Goal: Task Accomplishment & Management: Complete application form

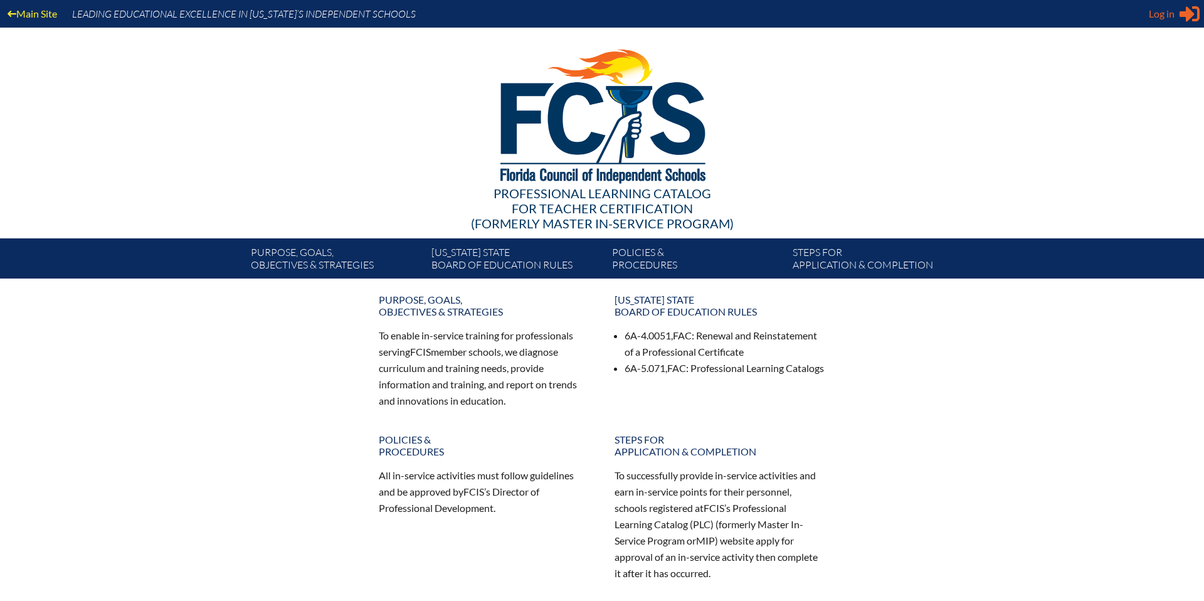
type input "[EMAIL_ADDRESS][DOMAIN_NAME]"
click at [802, 16] on span "Log in" at bounding box center [1162, 13] width 26 height 15
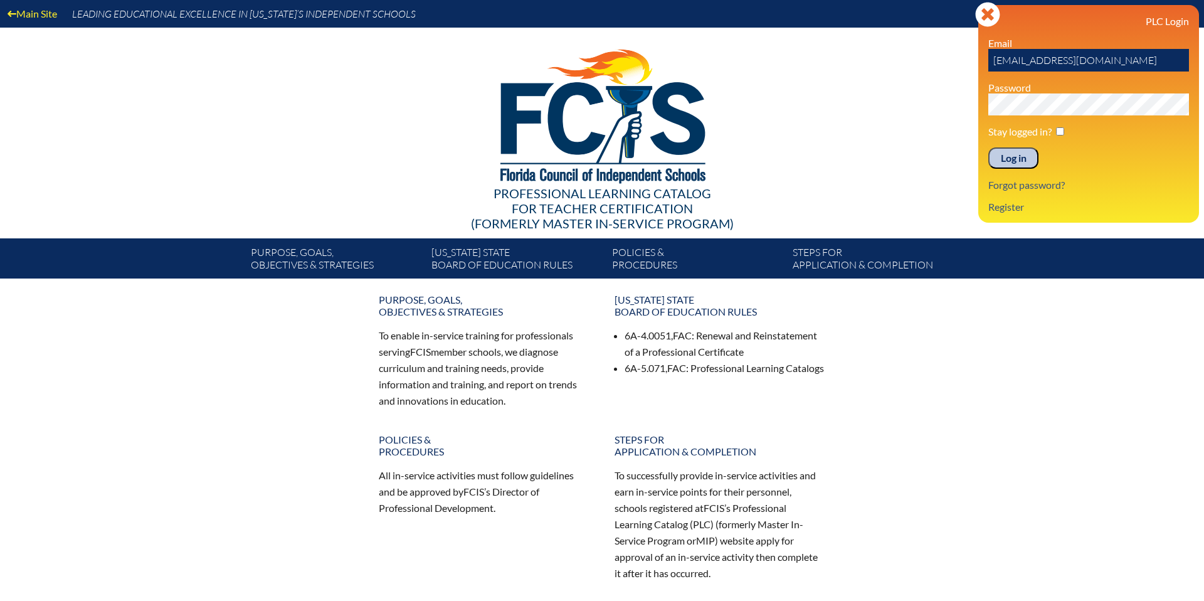
click at [802, 132] on input "checkbox" at bounding box center [1060, 131] width 8 height 8
checkbox input "true"
click at [802, 158] on input "Log in" at bounding box center [1013, 157] width 50 height 21
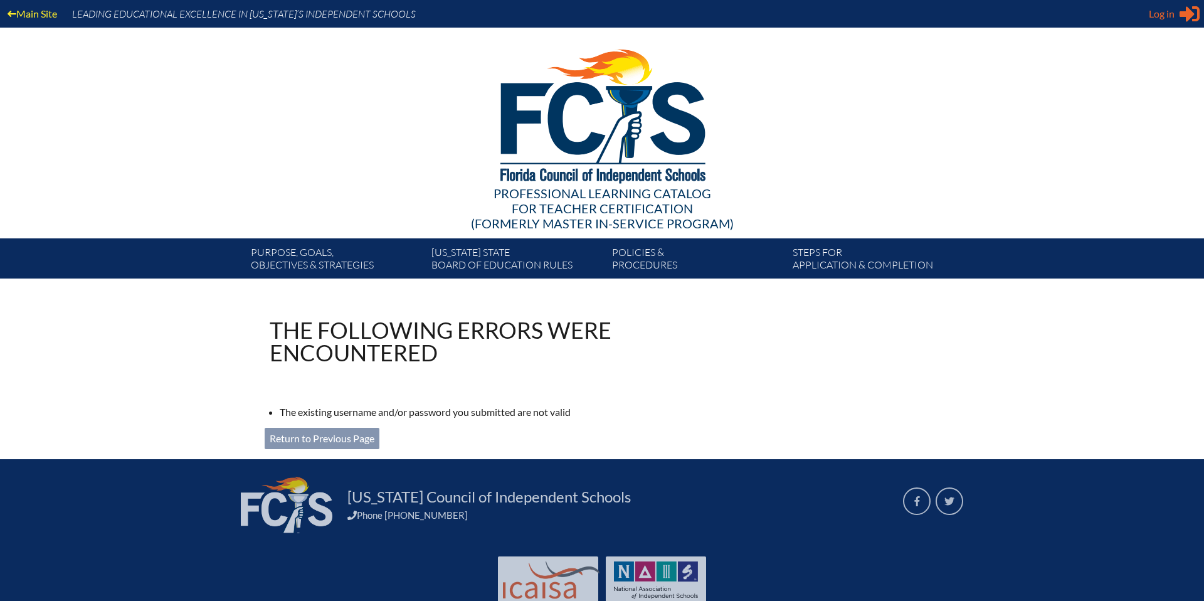
type input "[EMAIL_ADDRESS][DOMAIN_NAME]"
click at [1189, 17] on icon at bounding box center [1189, 14] width 20 height 16
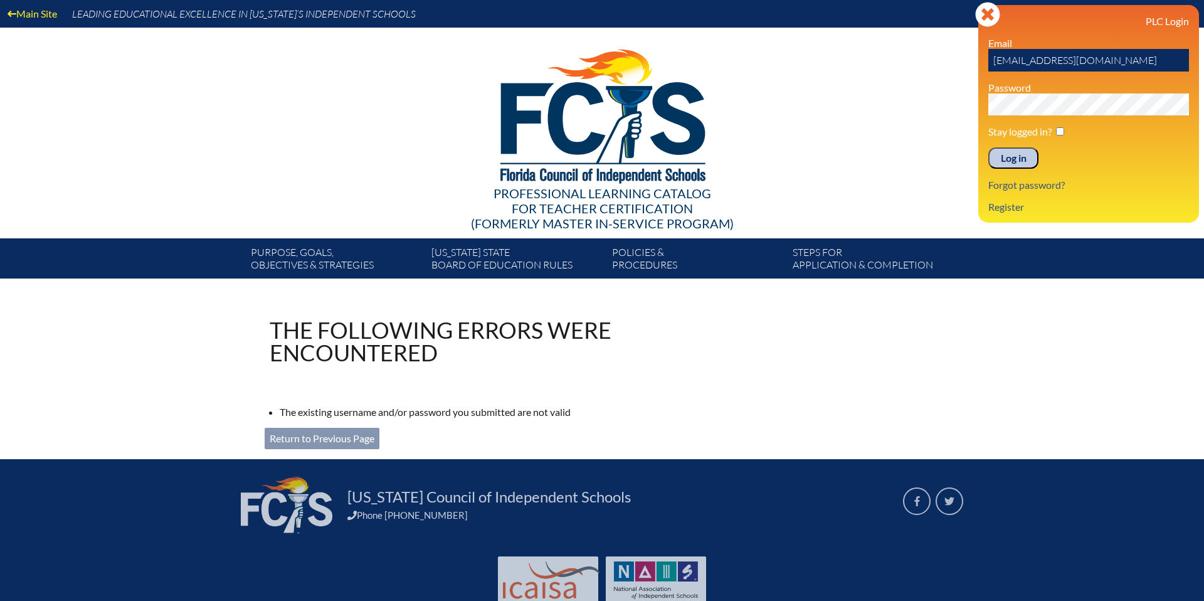
click at [1026, 159] on input "Log in" at bounding box center [1013, 157] width 50 height 21
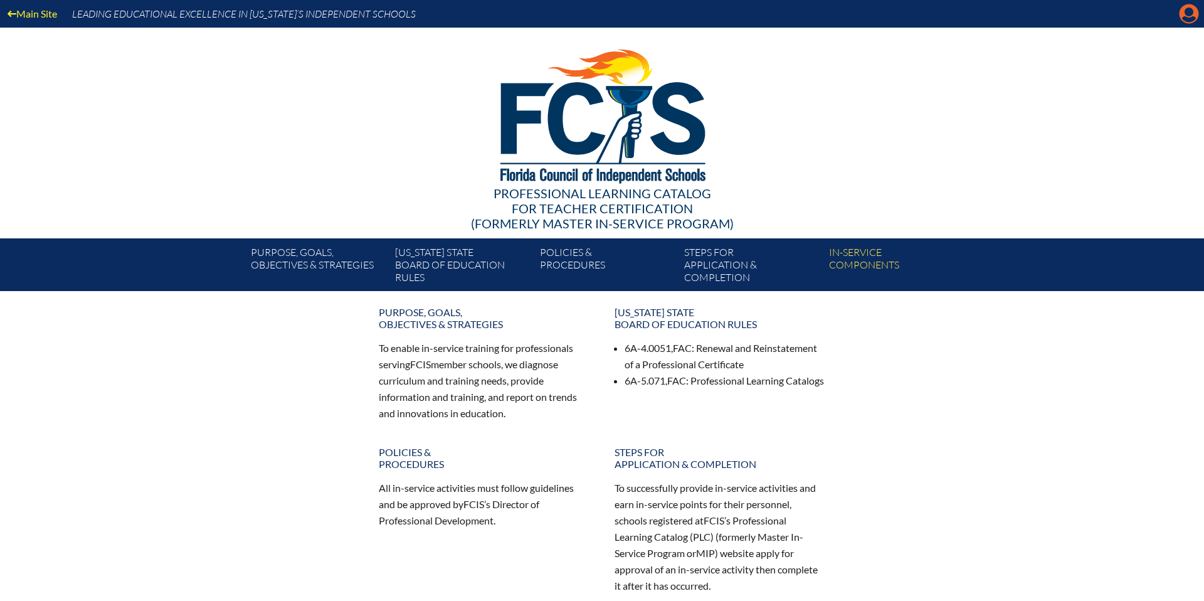
click at [1187, 21] on icon "Manage account" at bounding box center [1189, 14] width 20 height 20
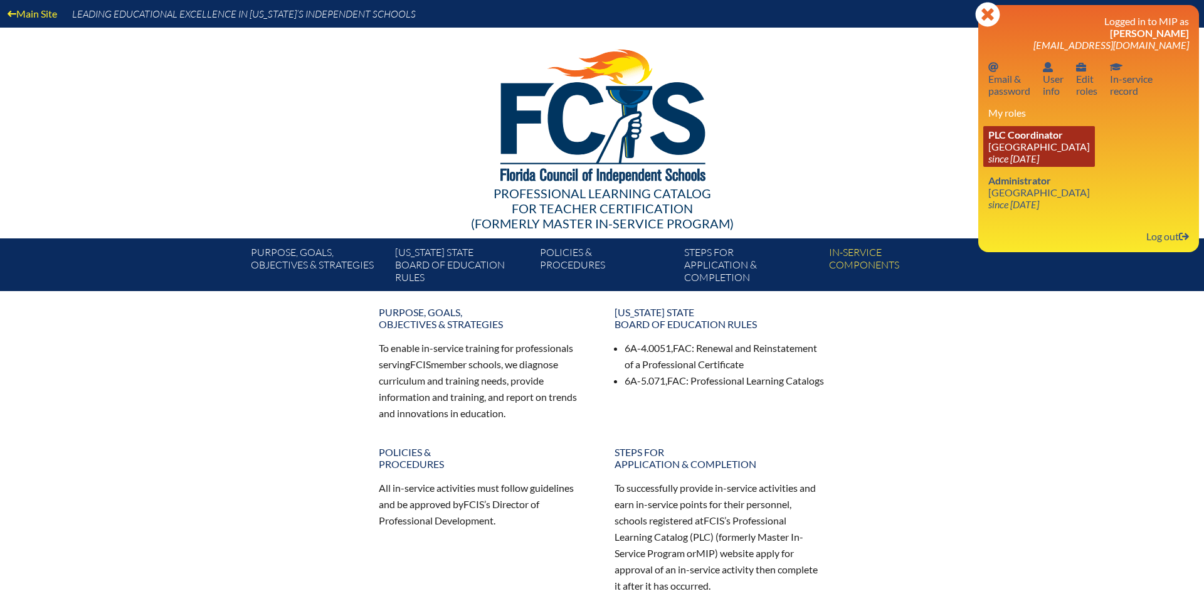
click at [1025, 139] on span "PLC Coordinator" at bounding box center [1025, 135] width 75 height 12
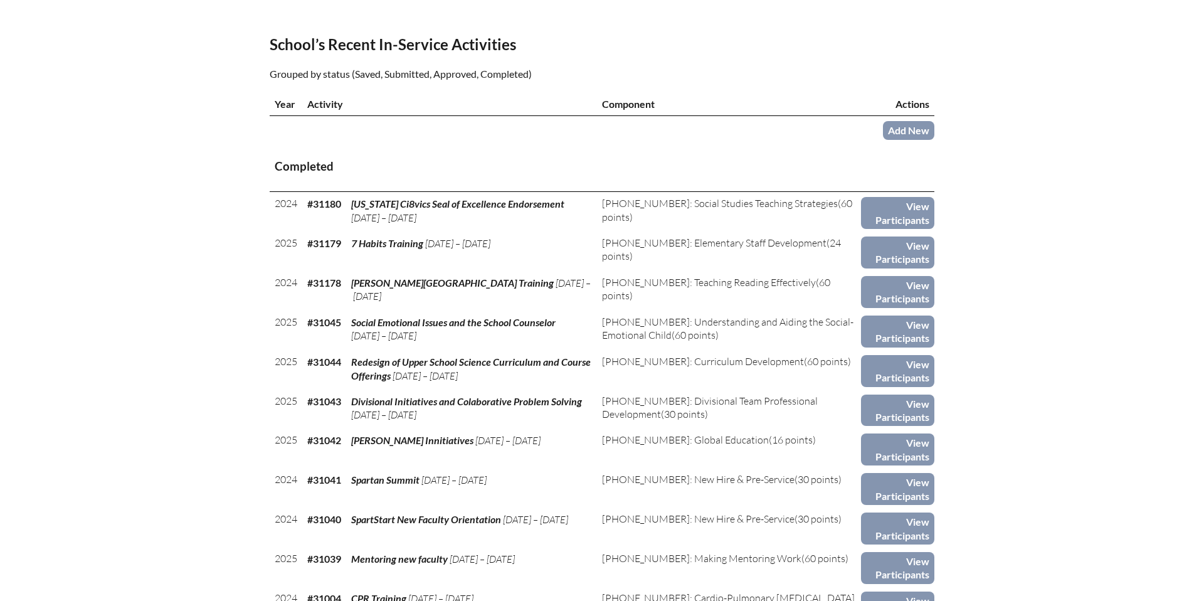
scroll to position [393, 0]
click at [905, 125] on link "Add New" at bounding box center [908, 128] width 51 height 18
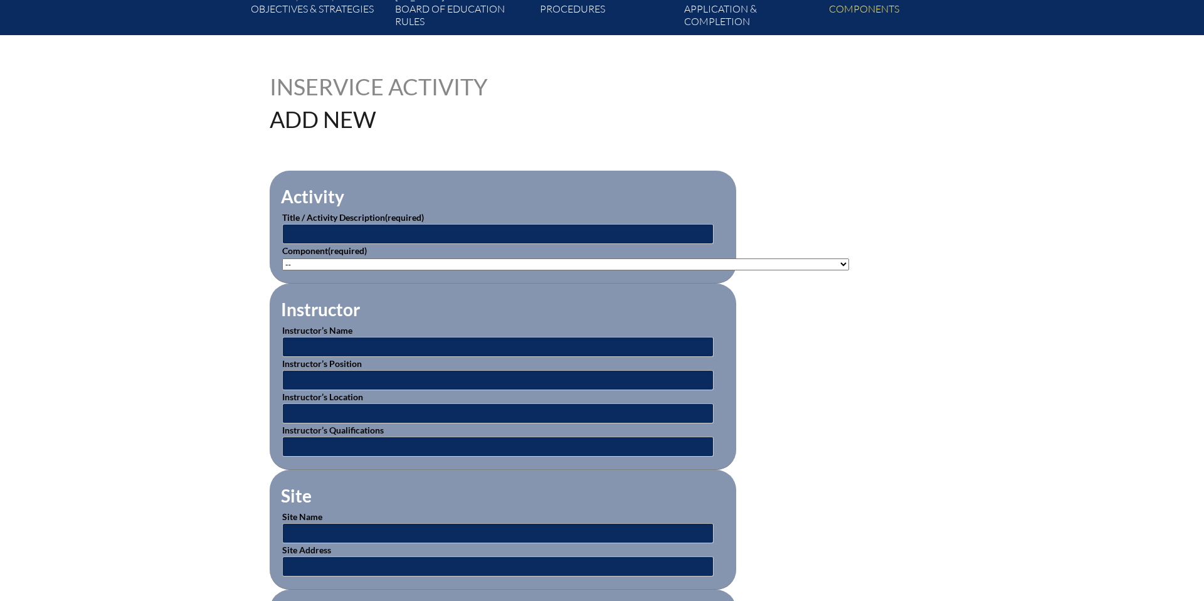
scroll to position [256, 0]
click at [339, 231] on input "text" at bounding box center [497, 233] width 431 height 20
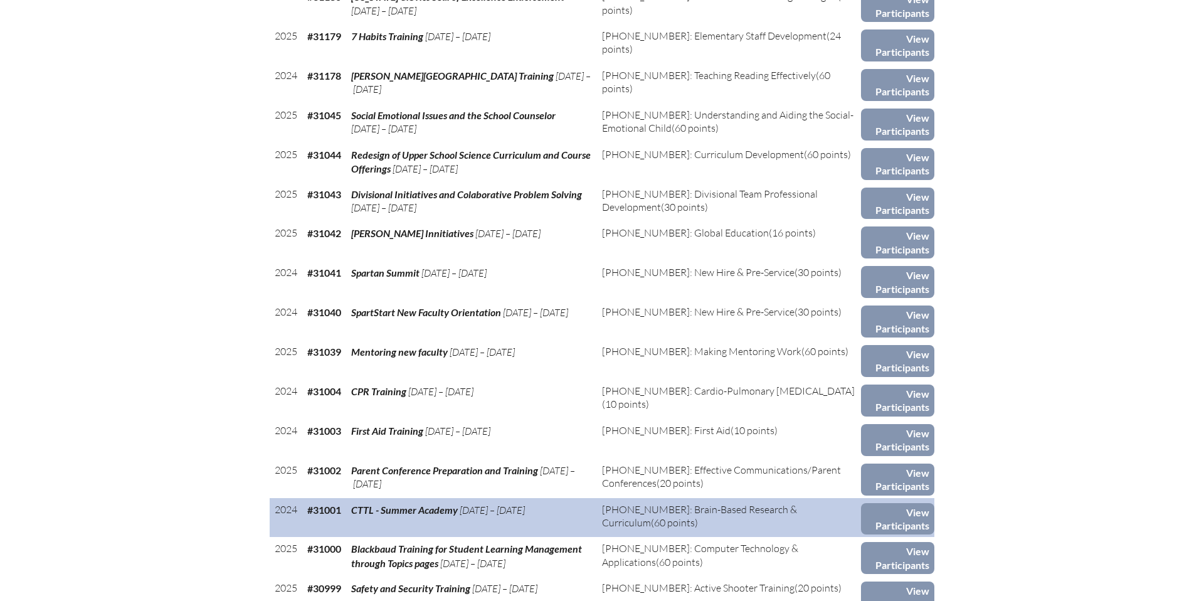
scroll to position [602, 0]
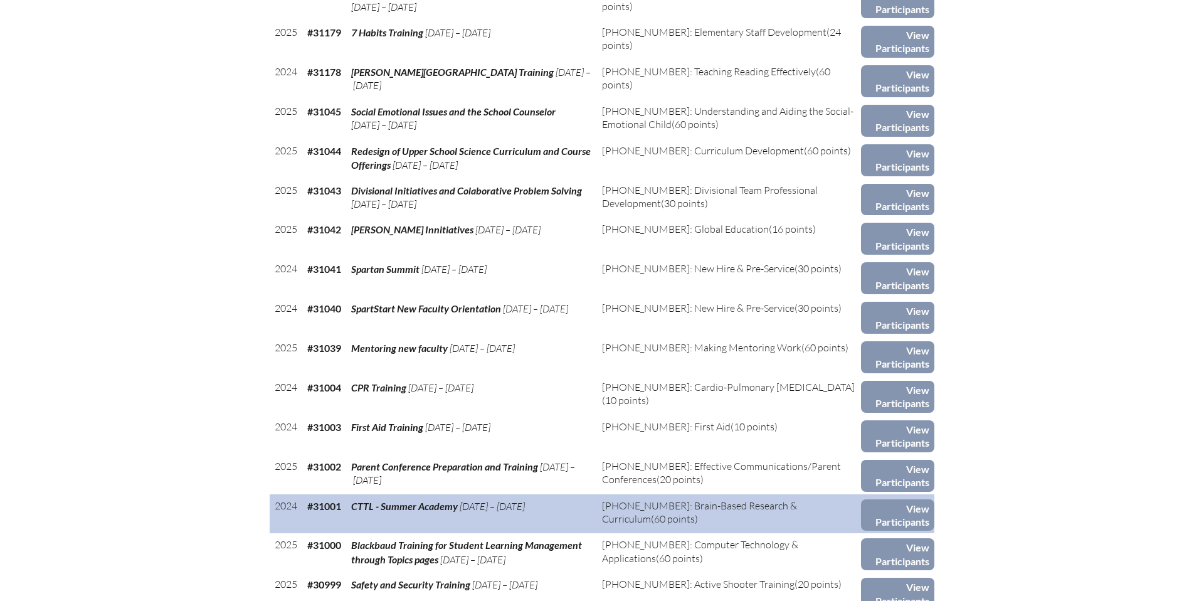
click at [437, 507] on span "CTTL - Summer Academy" at bounding box center [404, 506] width 107 height 12
click at [878, 513] on link "View Participants" at bounding box center [897, 515] width 73 height 32
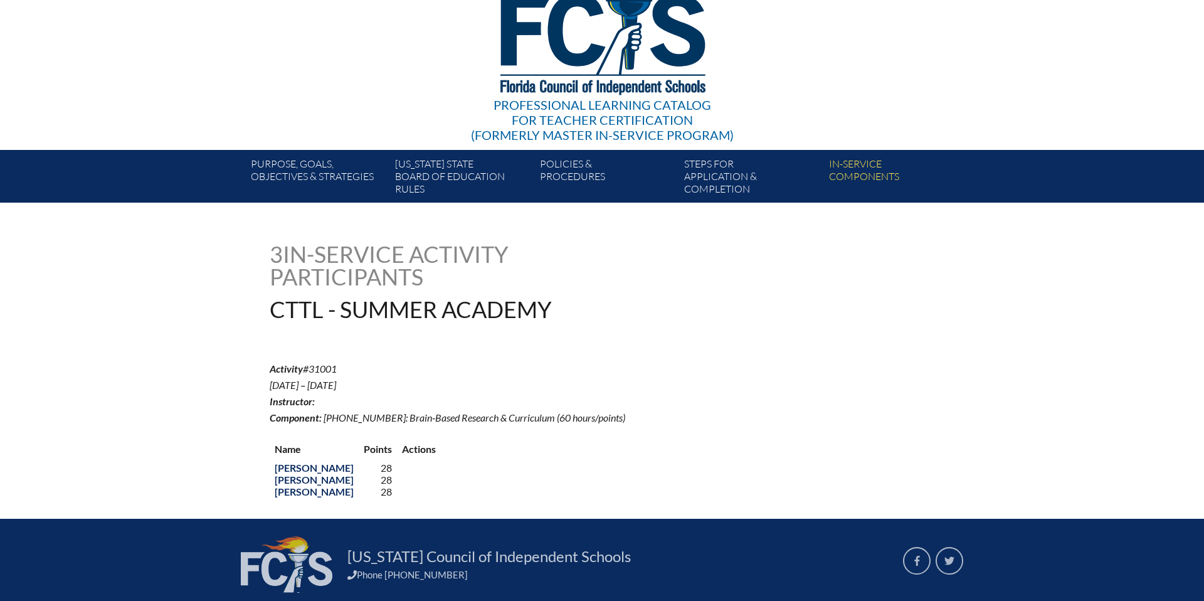
scroll to position [92, 0]
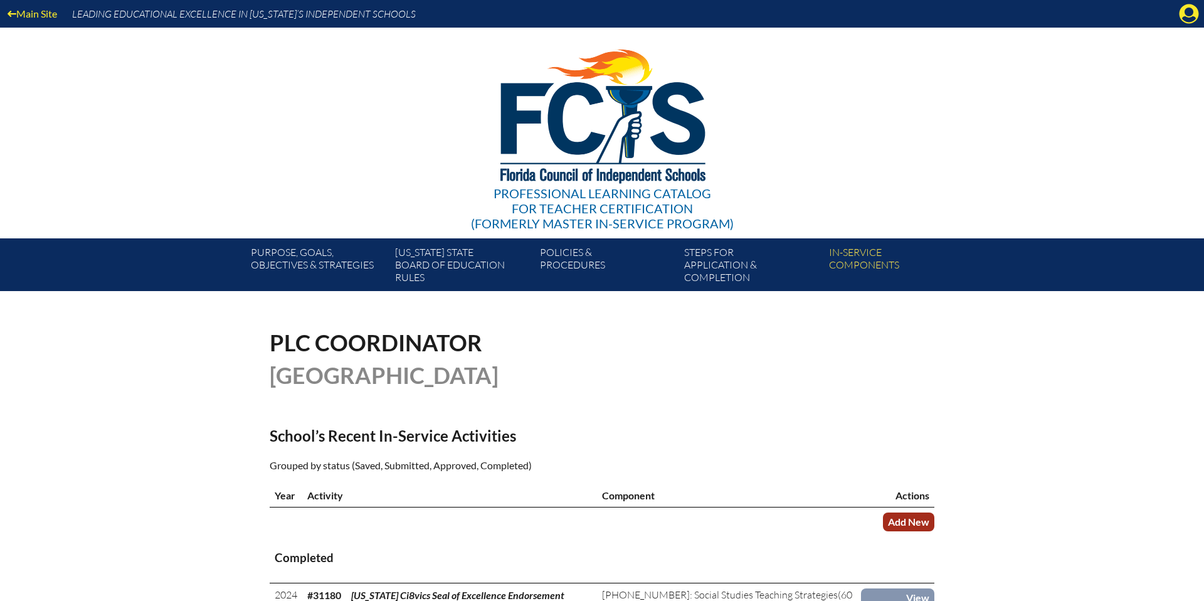
click at [917, 521] on link "Add New" at bounding box center [908, 521] width 51 height 18
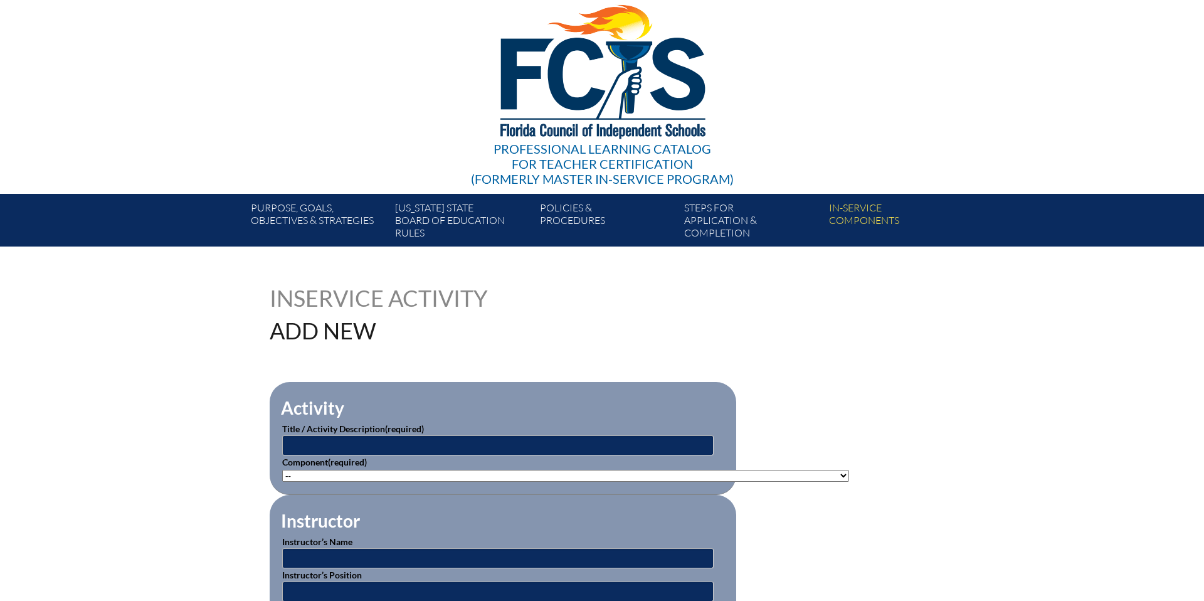
scroll to position [45, 0]
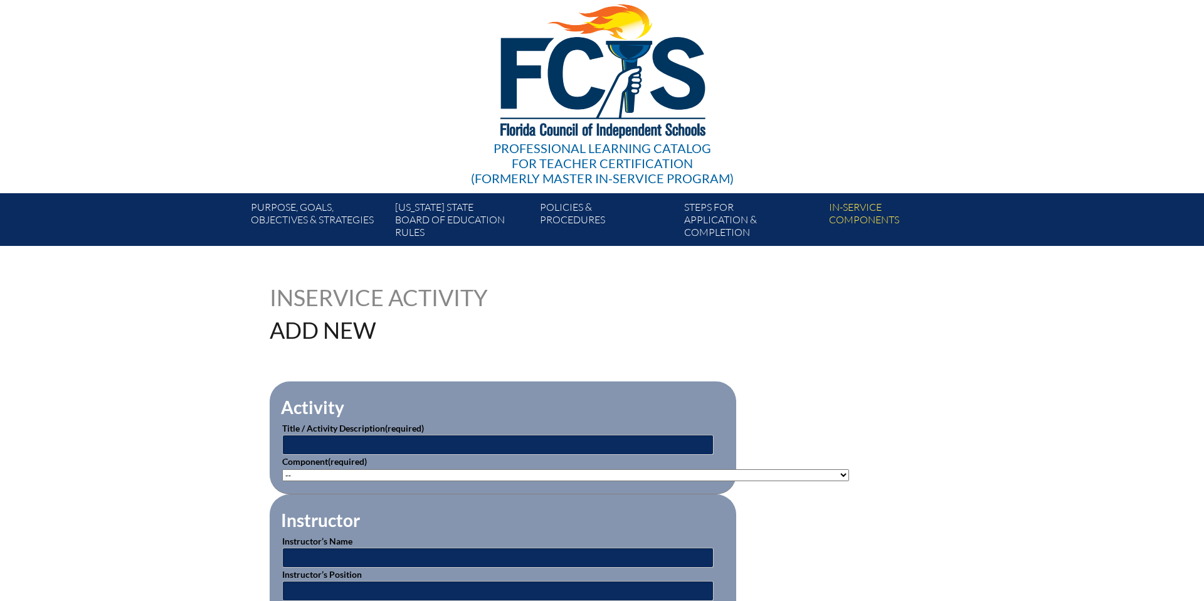
click at [806, 471] on select"]"] "-- 1-000-001: Appropriate Art Activities 1-000-002: Concept and Art Process for…" at bounding box center [565, 475] width 567 height 12
select select"]"] "20394"
click at [372, 444] on input "text" at bounding box center [497, 444] width 431 height 20
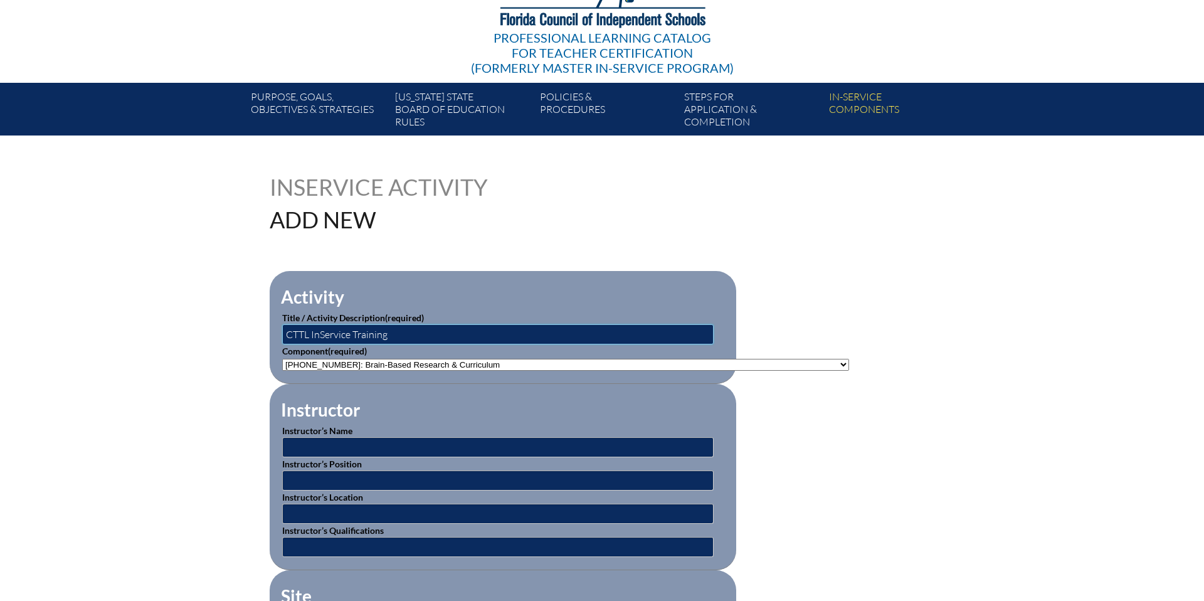
scroll to position [158, 0]
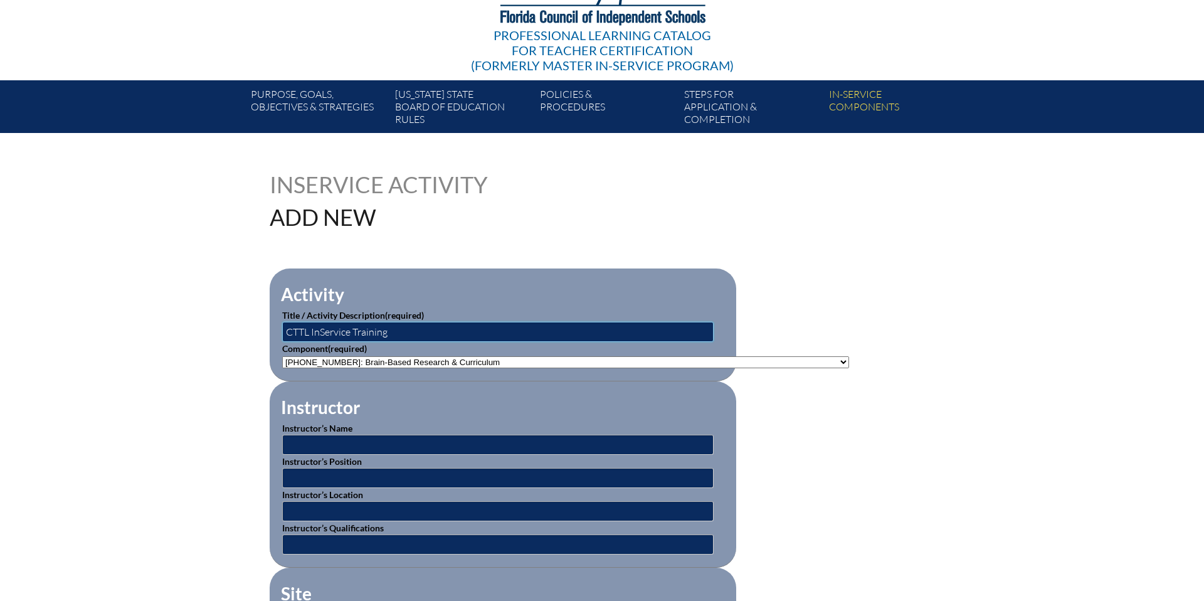
type input "CTTL InService Training"
click at [292, 444] on input "text" at bounding box center [497, 444] width 431 height 20
type input "Michael Culley"
click at [388, 477] on input "text" at bounding box center [497, 478] width 431 height 20
type input "Upper School Director"
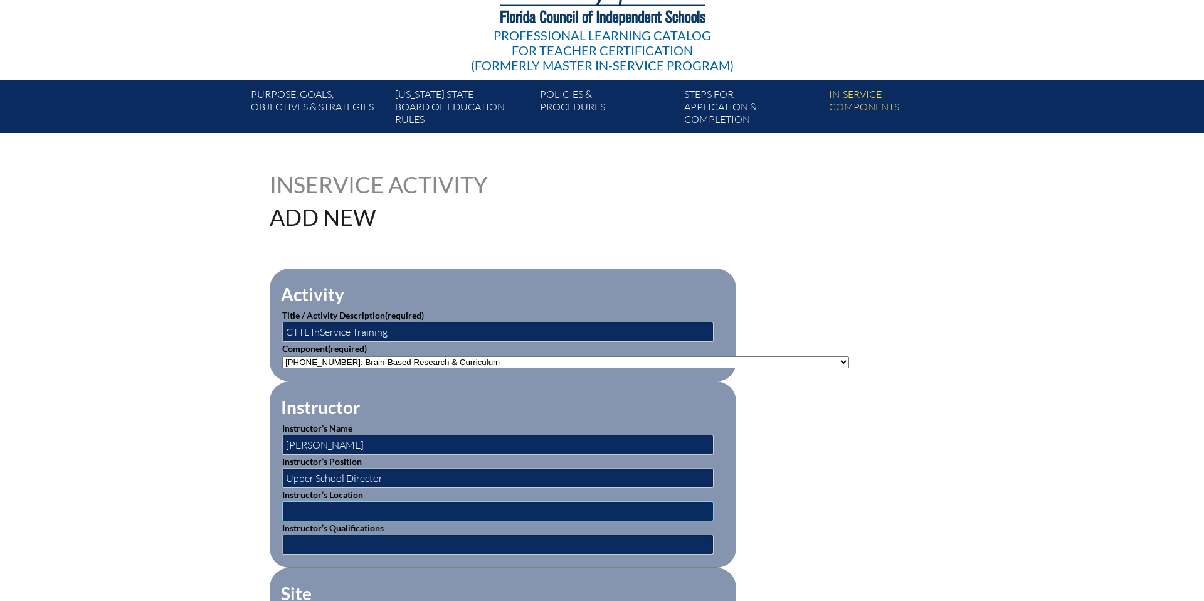
click at [310, 507] on input "text" at bounding box center [497, 511] width 431 height 20
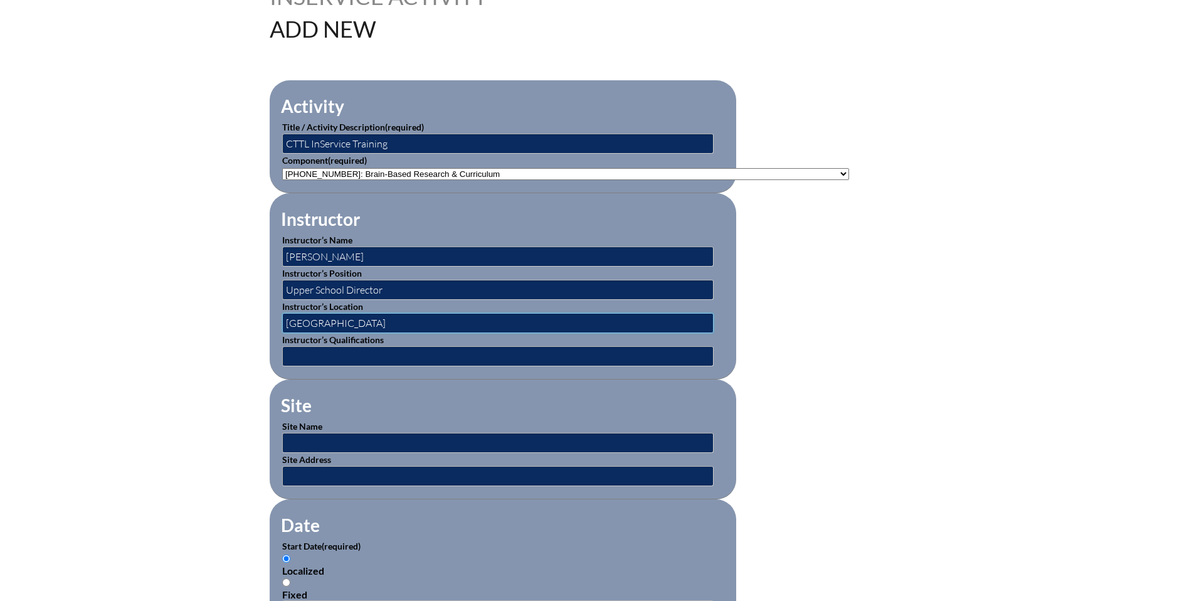
scroll to position [357, 0]
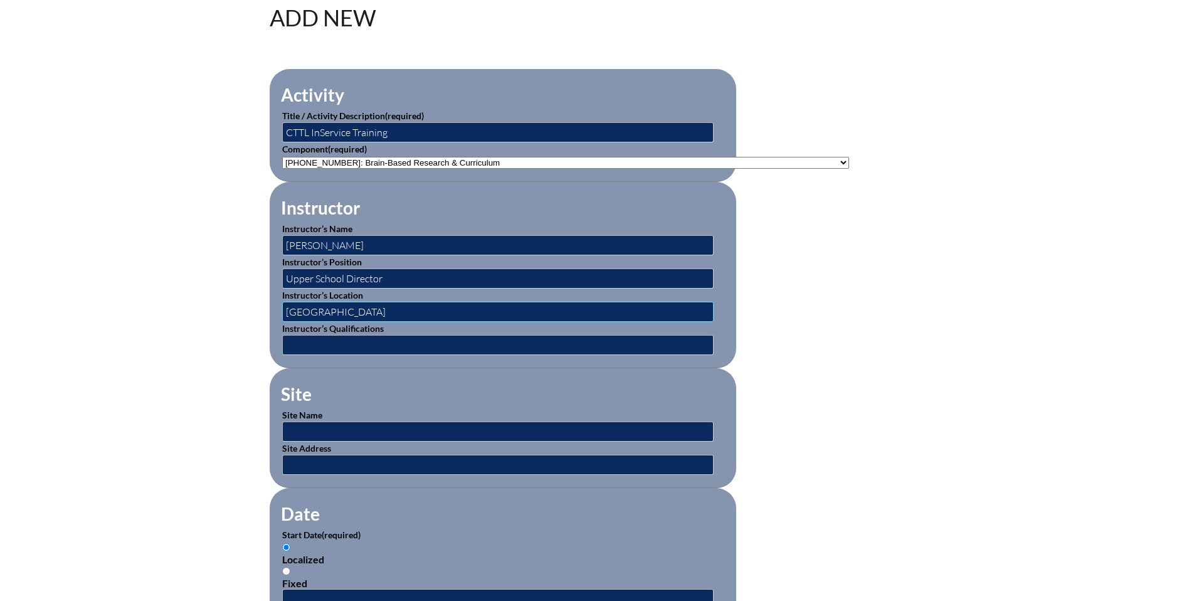
type input "[GEOGRAPHIC_DATA]"
click at [298, 428] on input "text" at bounding box center [497, 431] width 431 height 20
type input "[GEOGRAPHIC_DATA]"
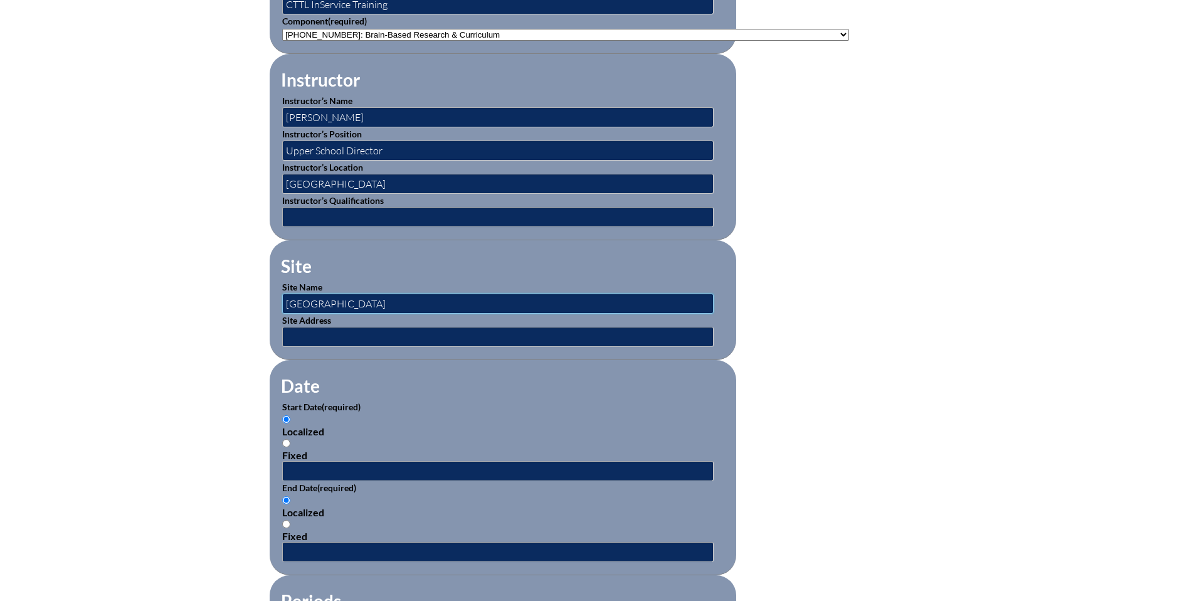
scroll to position [518, 0]
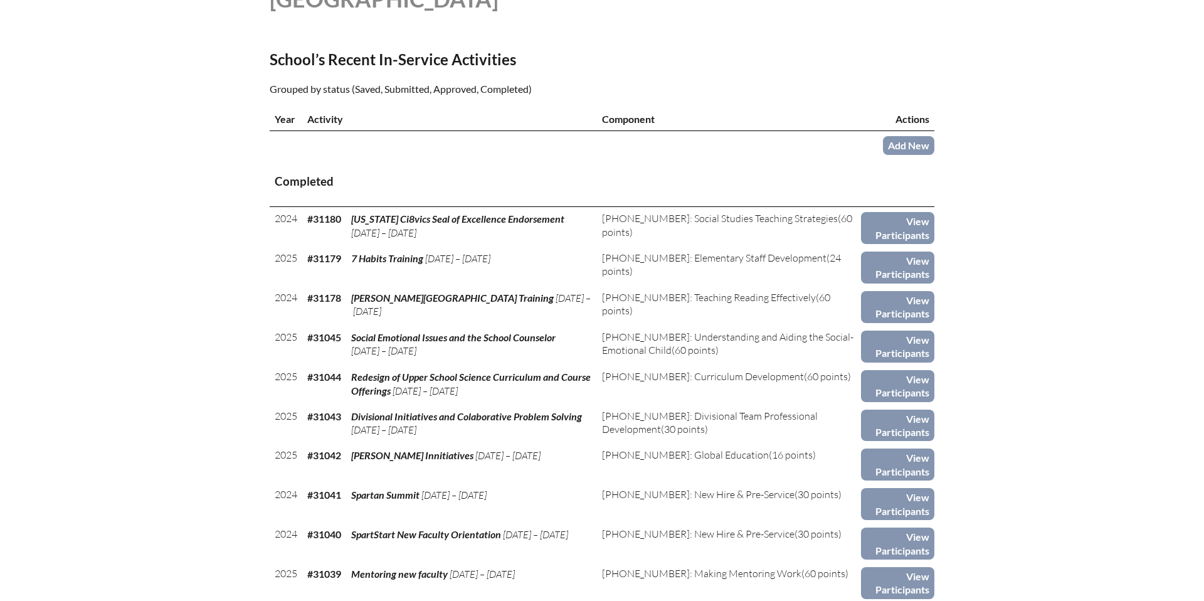
scroll to position [377, 0]
click at [923, 143] on link "Add New" at bounding box center [908, 144] width 51 height 18
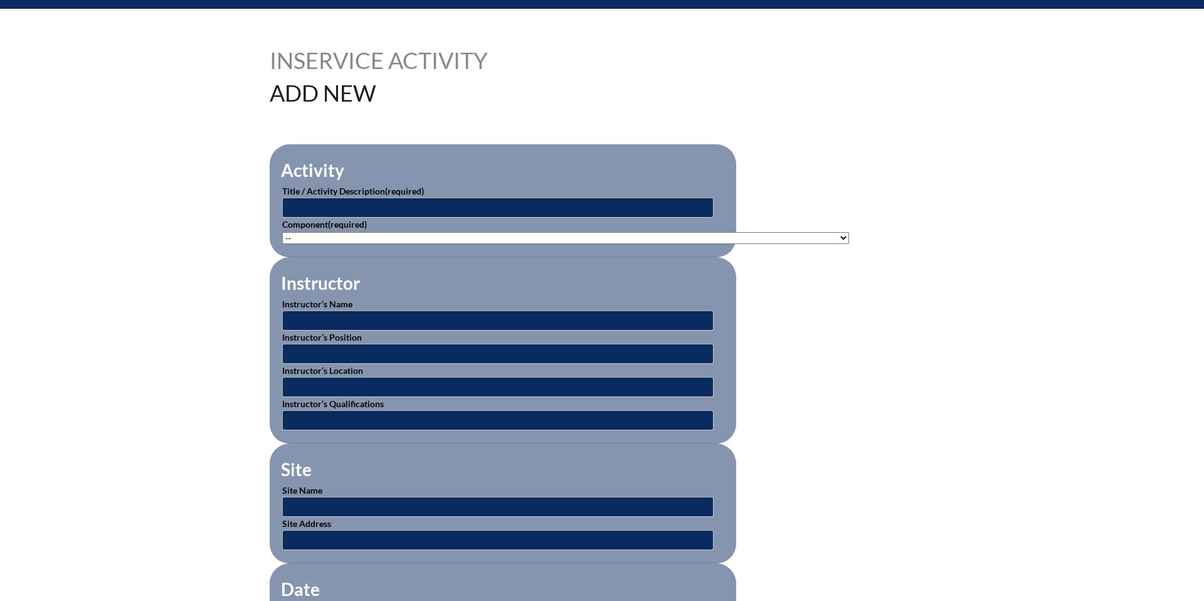
scroll to position [286, 0]
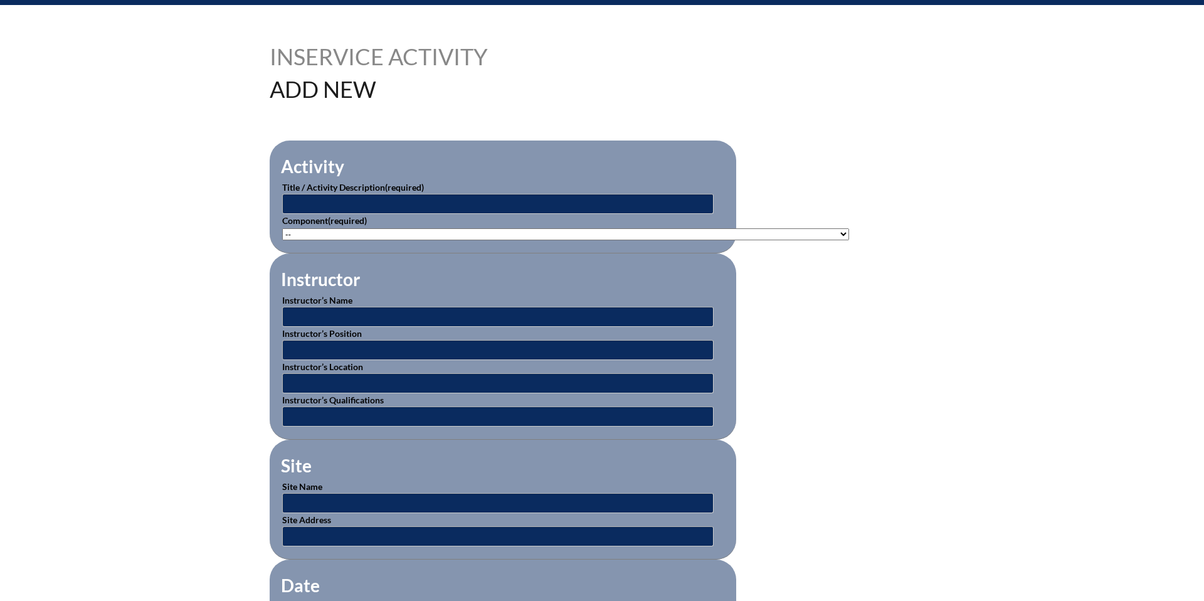
click at [806, 228] on select"]"] "-- 1-000-001: Appropriate Art Activities 1-000-002: Concept and Art Process for…" at bounding box center [565, 234] width 567 height 12
select select"]"] "20394"
click at [337, 206] on input "text" at bounding box center [497, 204] width 431 height 20
type input "CTTL In Service. Training"
click at [297, 314] on input "text" at bounding box center [497, 317] width 431 height 20
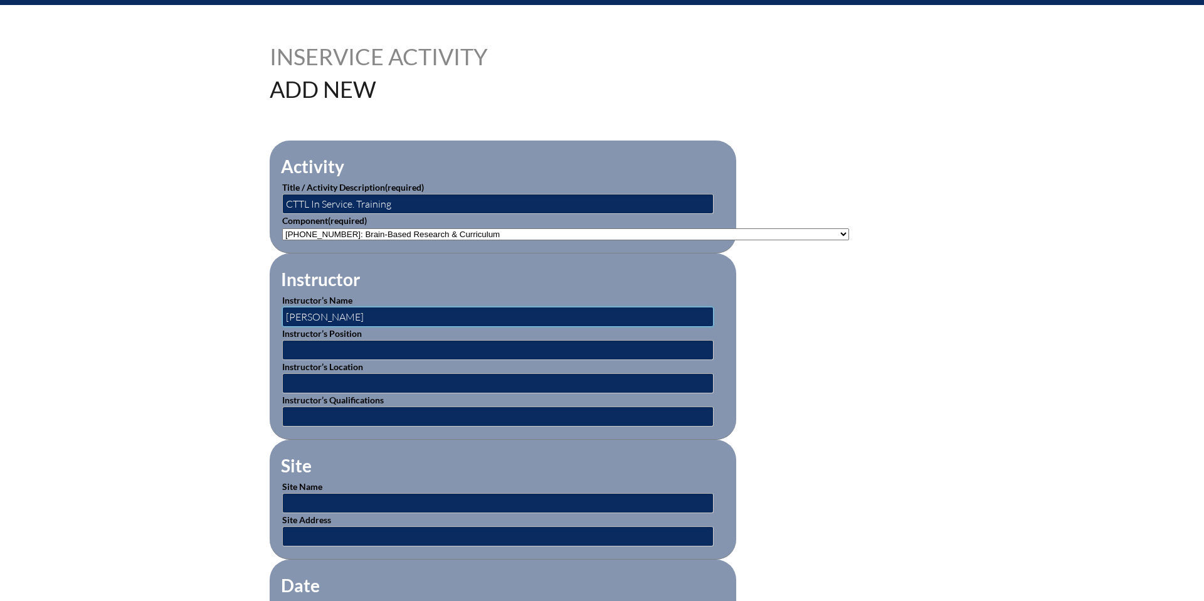
type input "[PERSON_NAME]"
click at [287, 346] on input "text" at bounding box center [497, 350] width 431 height 20
type input "Upper School Director"
click at [317, 497] on input "text" at bounding box center [497, 503] width 431 height 20
type input "[GEOGRAPHIC_DATA]"
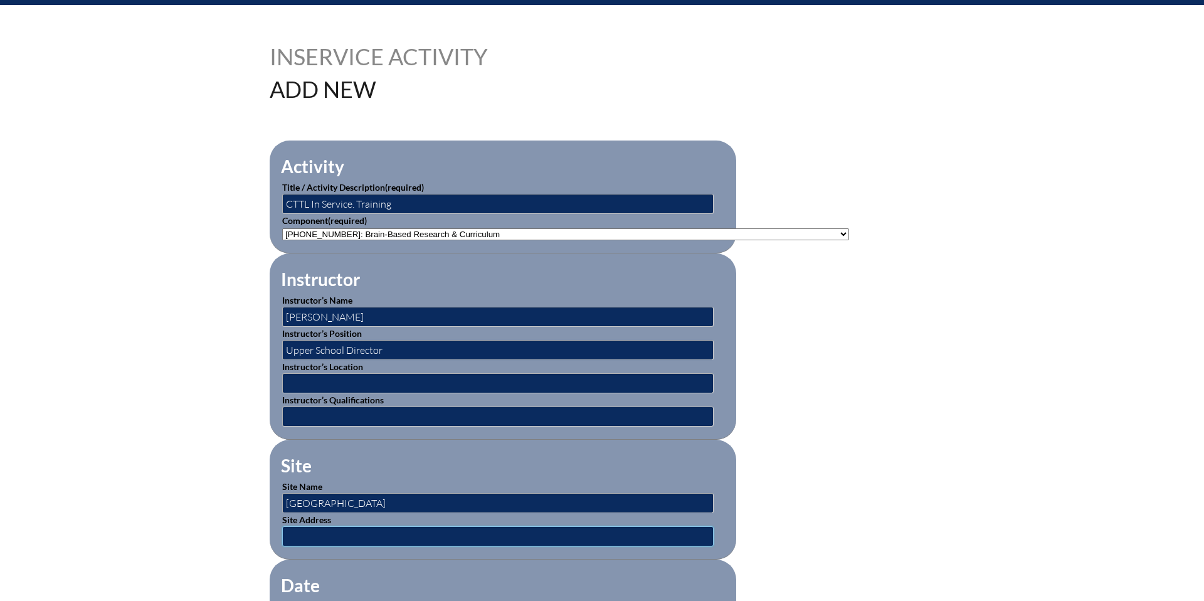
click at [292, 534] on input "text" at bounding box center [497, 536] width 431 height 20
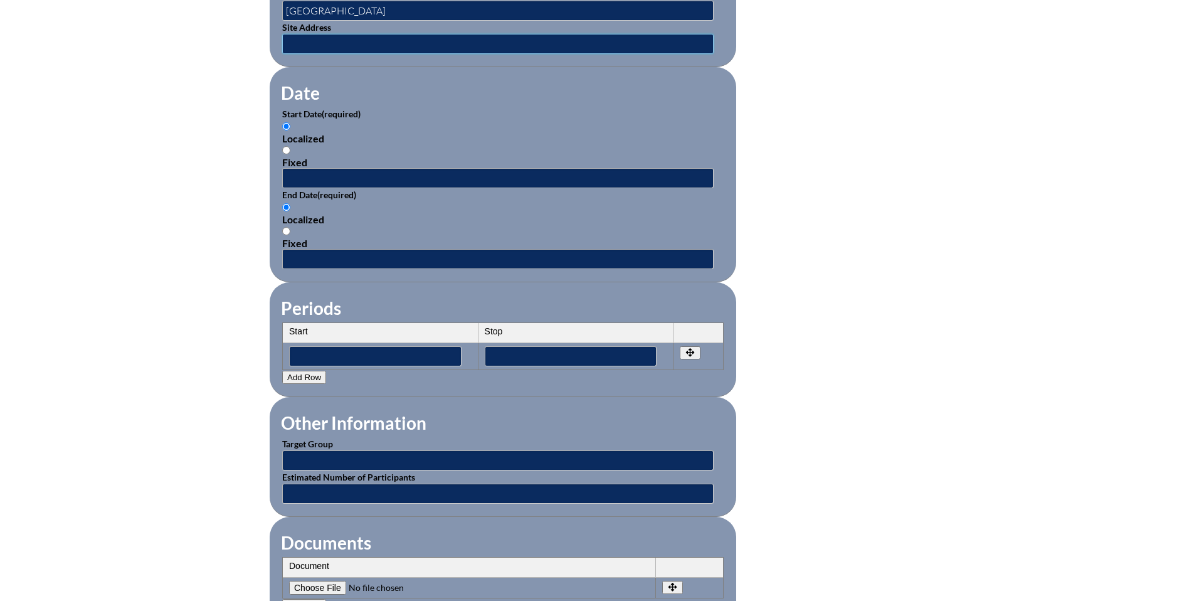
scroll to position [779, 0]
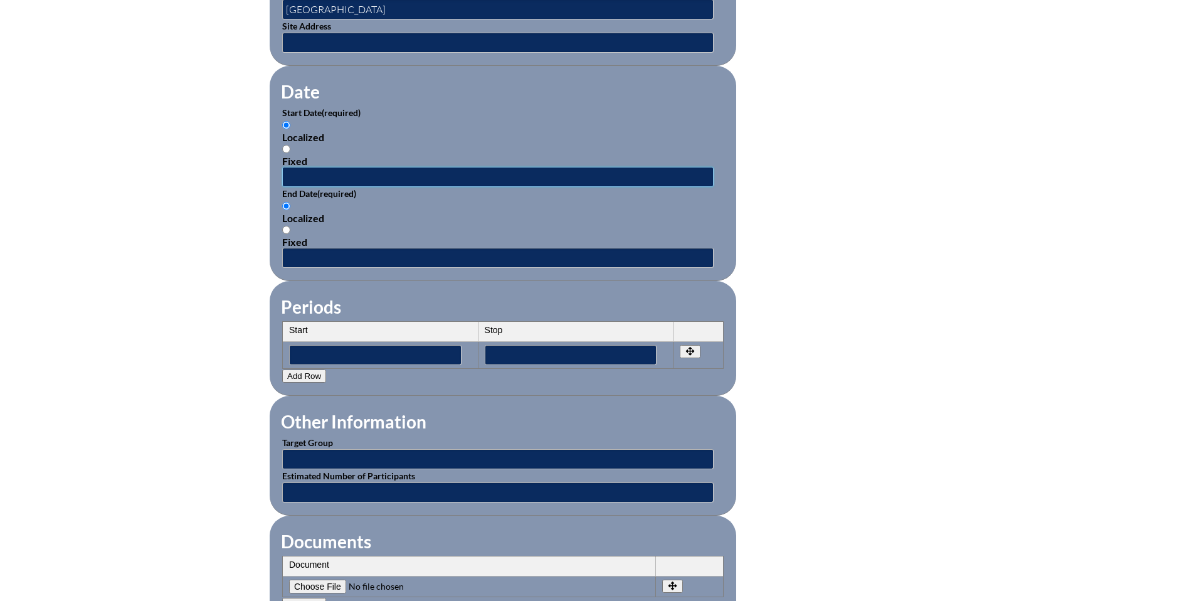
click at [298, 169] on input "text" at bounding box center [497, 177] width 431 height 20
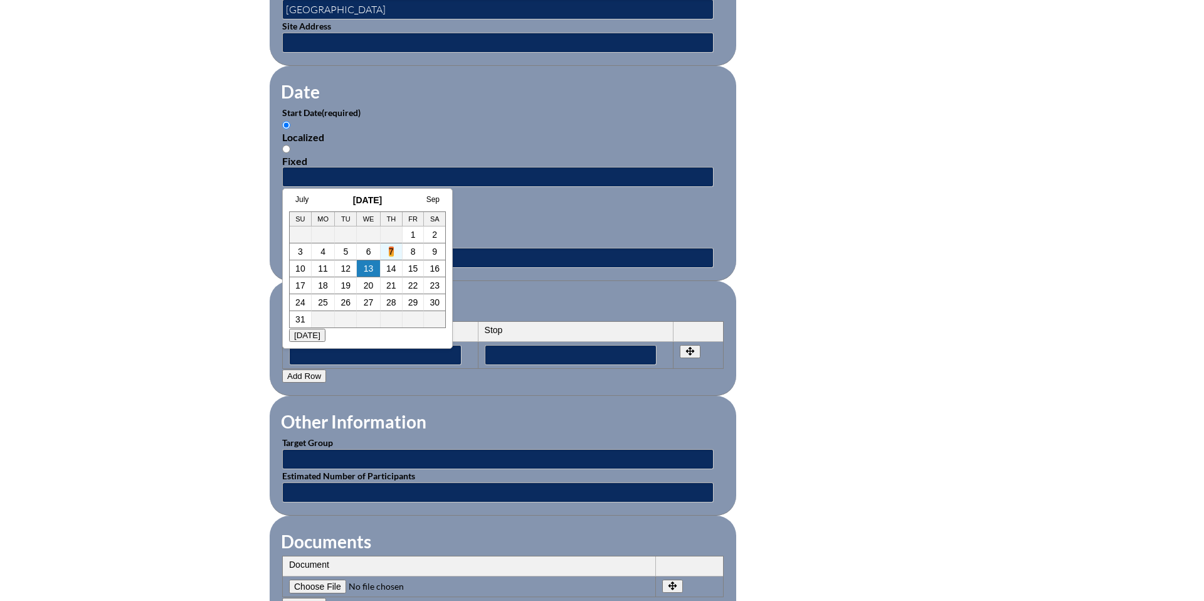
click at [389, 246] on link "7" at bounding box center [391, 251] width 5 height 10
type input "2025-08-07 8:47 AM"
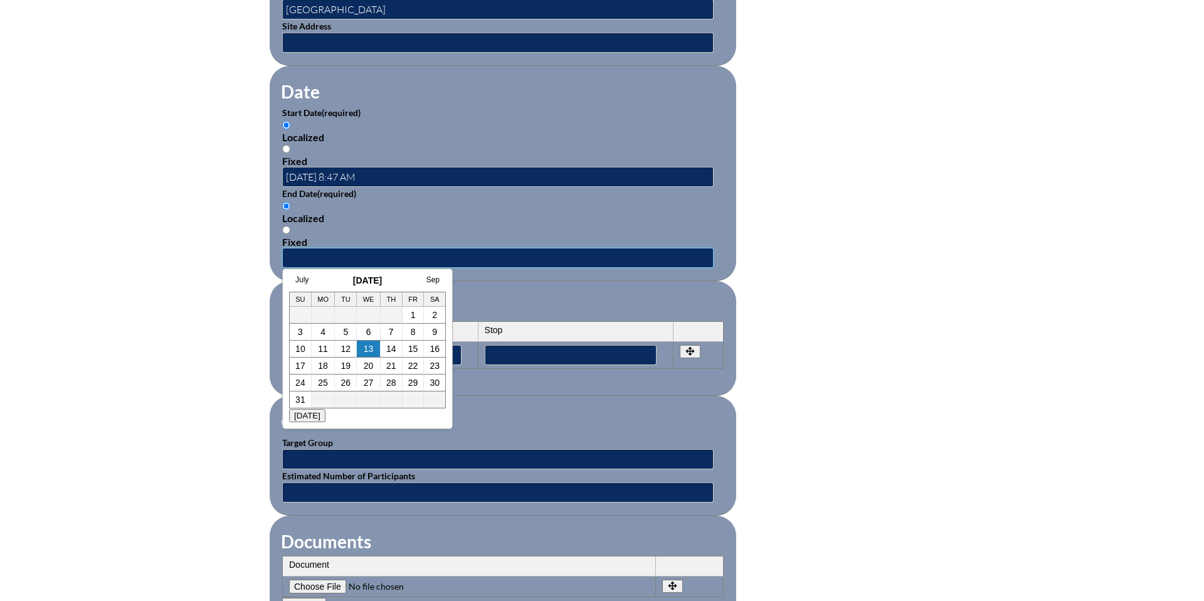
click at [374, 253] on input "text" at bounding box center [497, 258] width 431 height 20
click at [416, 332] on td "8" at bounding box center [413, 331] width 22 height 17
click at [342, 248] on input "text" at bounding box center [497, 258] width 431 height 20
click at [413, 333] on link "8" at bounding box center [413, 332] width 5 height 10
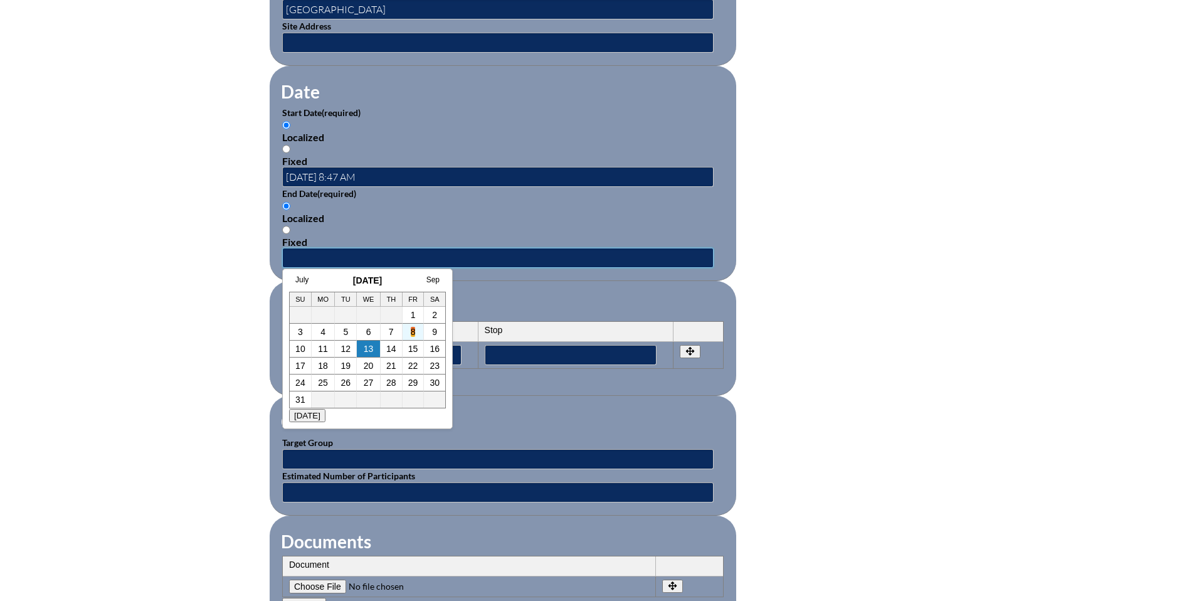
type input "2025-08-08 8:48 AM"
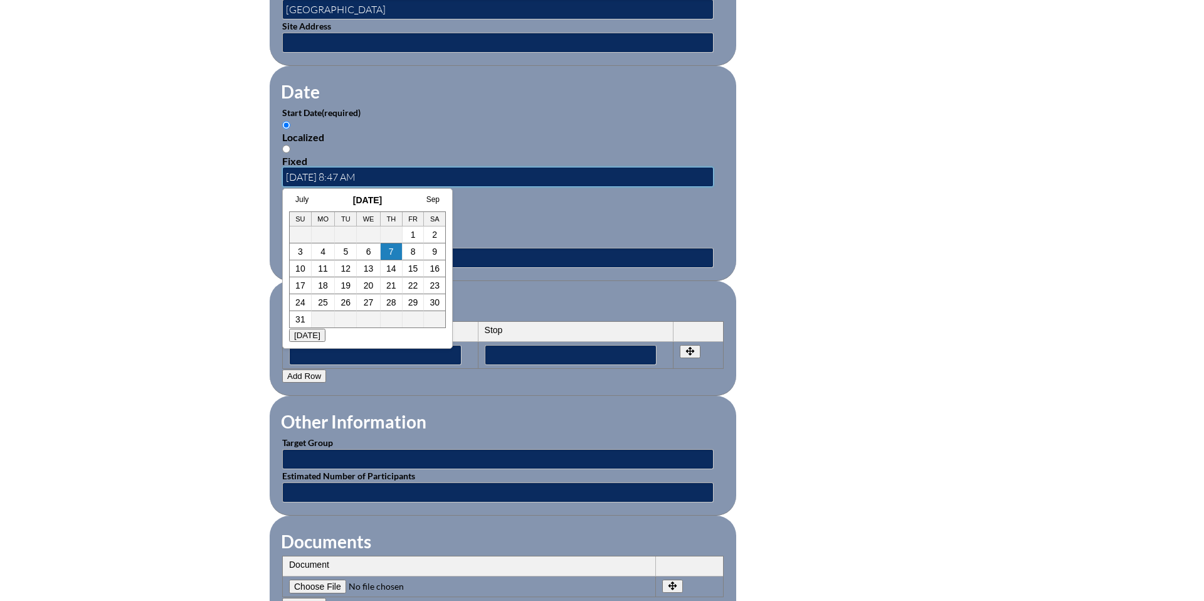
click at [364, 171] on input "2025-08-07 8:47 AM" at bounding box center [497, 177] width 431 height 20
type input "2025-08-07 8:00AM"
click at [485, 219] on div "Localized Fixed" at bounding box center [502, 224] width 441 height 48
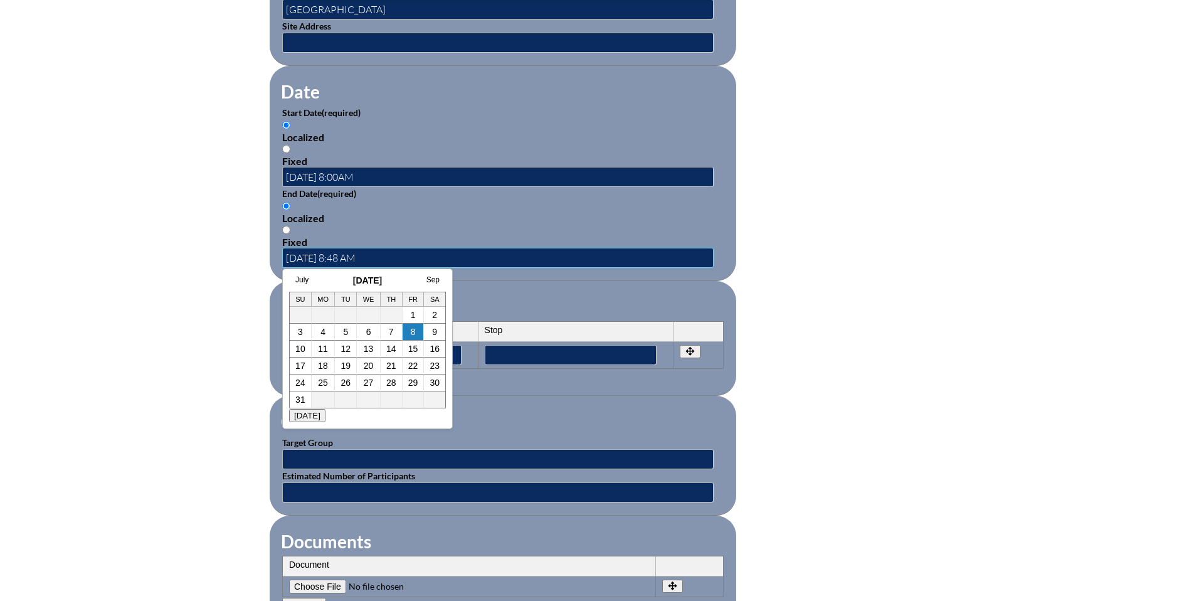
click at [361, 252] on input "2025-08-08 8:48 AM" at bounding box center [497, 258] width 431 height 20
click at [372, 249] on input "2025-08-08 4:00 AM" at bounding box center [497, 258] width 431 height 20
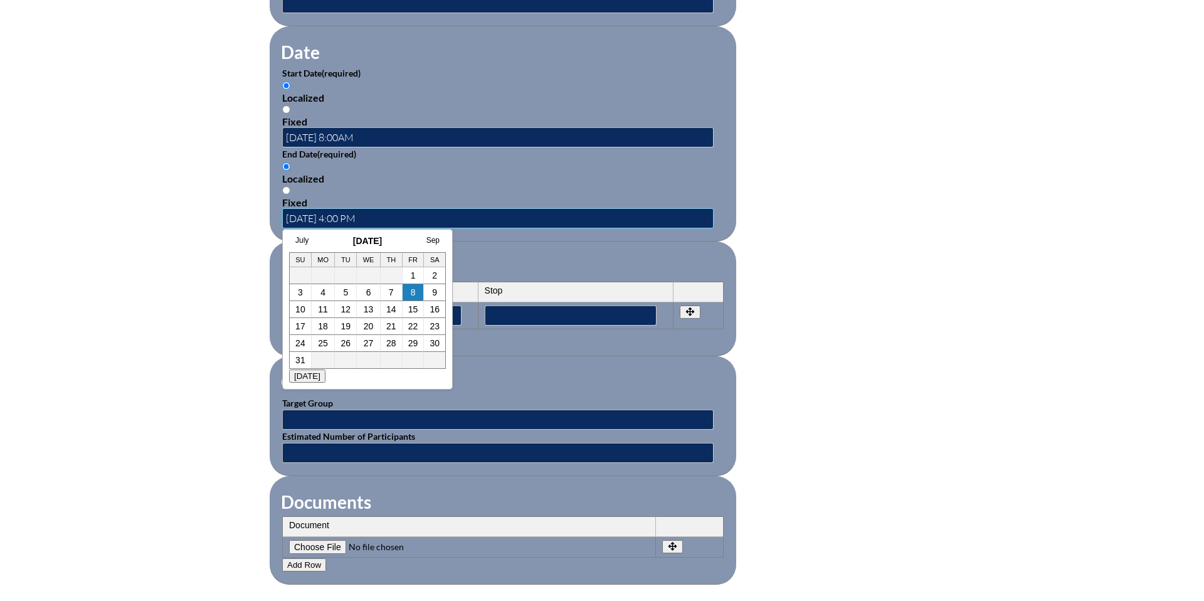
scroll to position [816, 0]
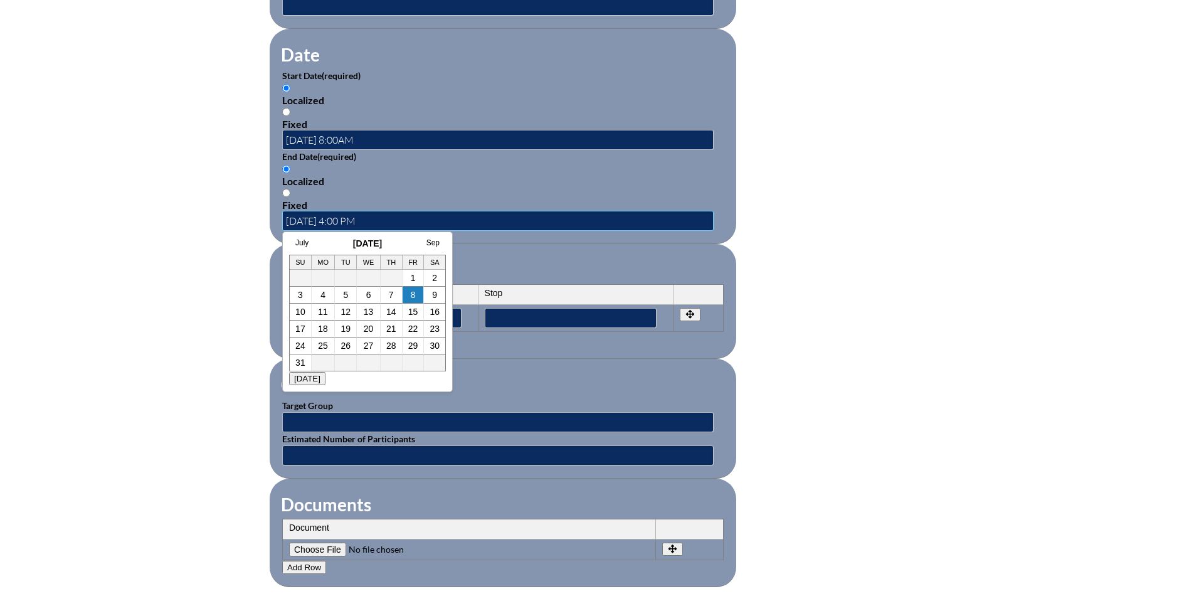
click at [446, 218] on input "2025-08-08 4:00 PM" at bounding box center [497, 221] width 431 height 20
type input "2025-08-08 4:00 PM"
click at [470, 244] on fieldset "Periods Start Stop No rows created Add new row Start Stop Start Stop" at bounding box center [503, 301] width 466 height 115
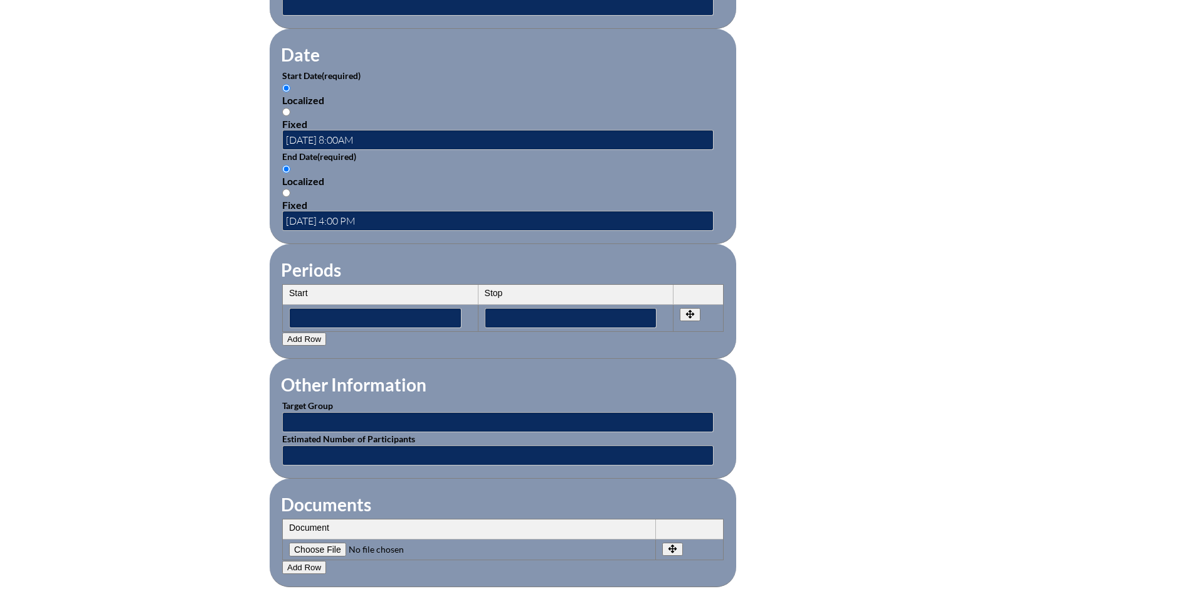
click at [372, 285] on th "Start" at bounding box center [381, 295] width 196 height 20
click at [333, 289] on th "Start" at bounding box center [381, 295] width 196 height 20
click at [323, 285] on th "Start" at bounding box center [381, 295] width 196 height 20
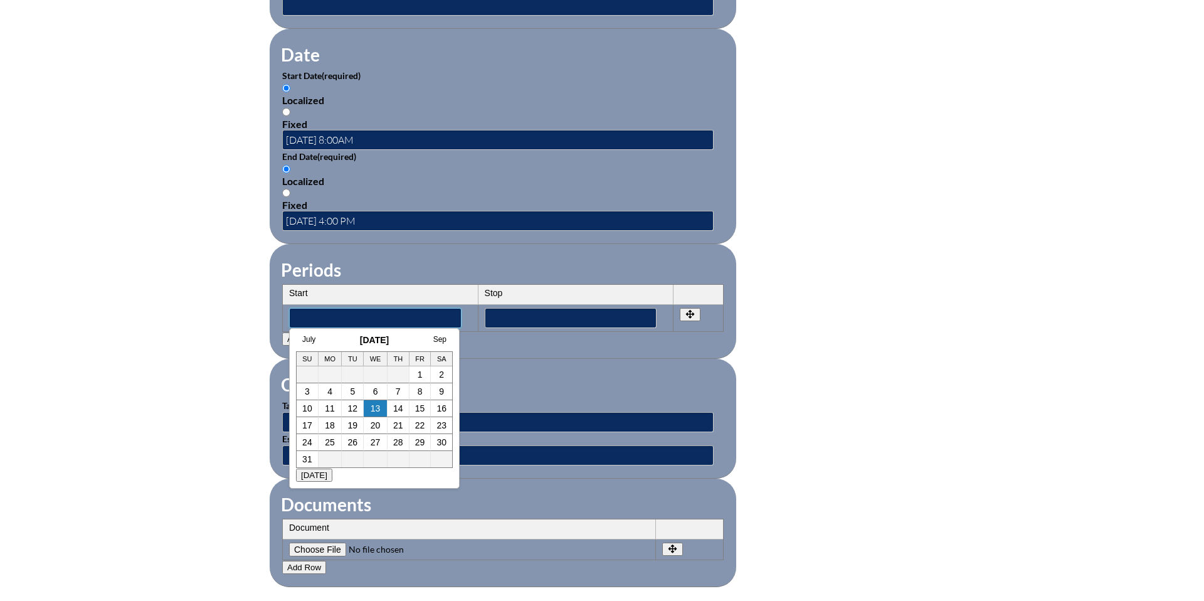
click at [325, 311] on input"] "text" at bounding box center [375, 318] width 172 height 20
click at [399, 394] on link "7" at bounding box center [398, 391] width 5 height 10
type input"] "2025-08-07 8:49 AM"
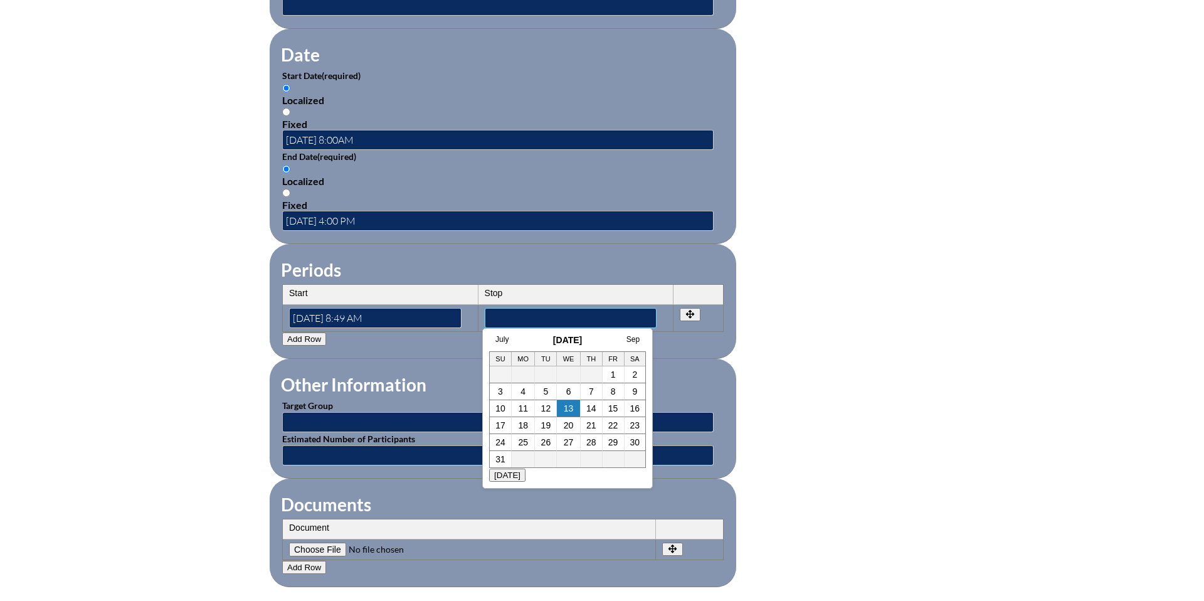
click at [517, 311] on input"] "text" at bounding box center [571, 318] width 172 height 20
click at [591, 394] on link "7" at bounding box center [591, 391] width 5 height 10
type input"] "2025-08-07 8:50 AM"
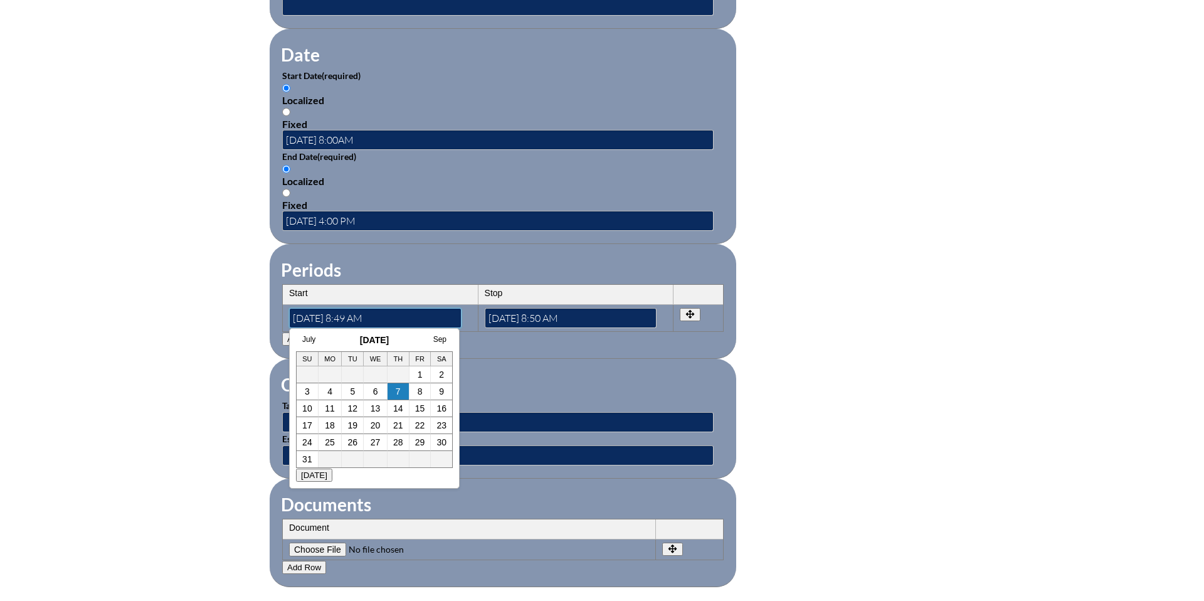
click at [371, 310] on input"] "2025-08-07 8:49 AM" at bounding box center [375, 318] width 172 height 20
type input"] "2025-08-07 8:00 AM"
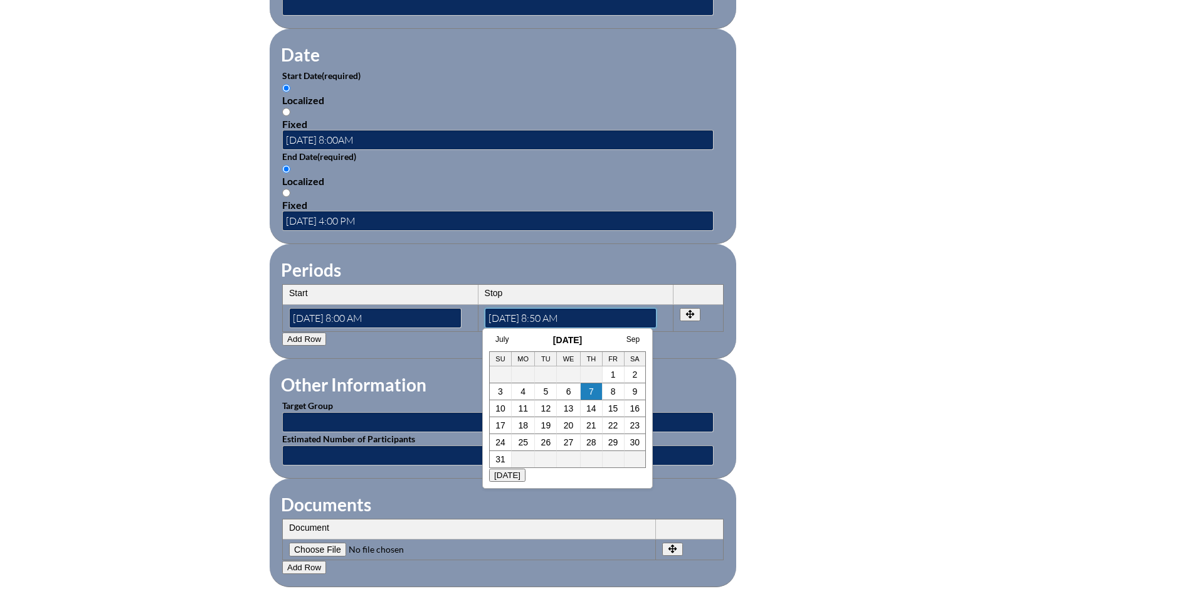
click at [566, 308] on input"] "2025-08-07 8:50 AM" at bounding box center [571, 318] width 172 height 20
type input"] "2025-08-07 4:00 PM"
click at [683, 340] on fieldset "Periods Start Stop No rows created Add new row Start Stop Start 2025-08-07 8:00…" at bounding box center [503, 301] width 466 height 115
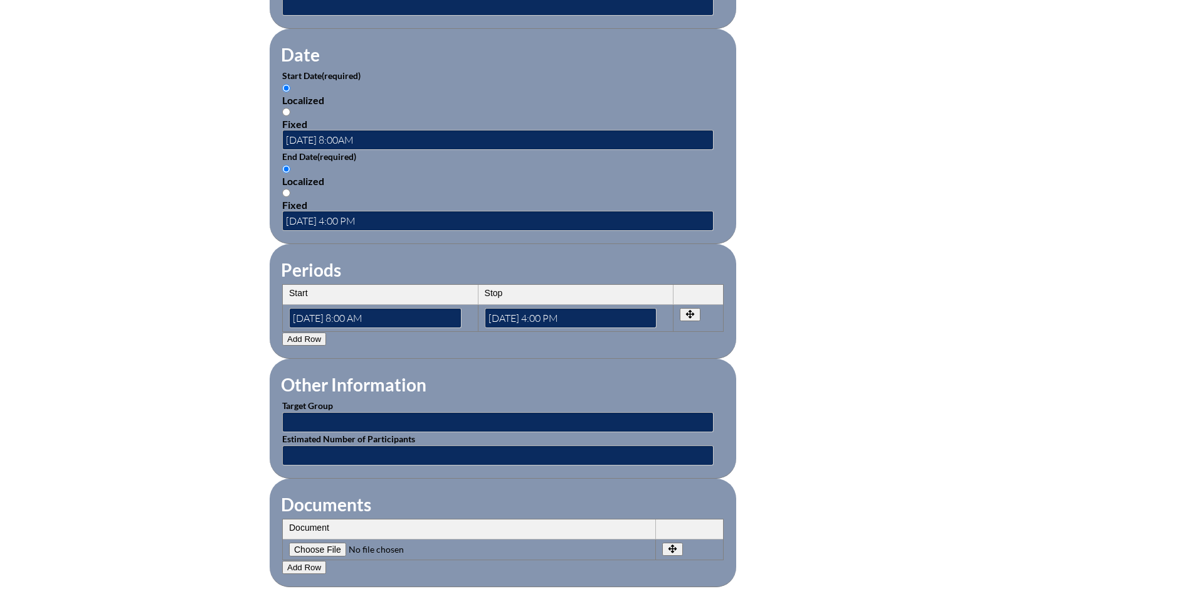
click at [303, 332] on button "Add Row" at bounding box center [304, 338] width 44 height 13
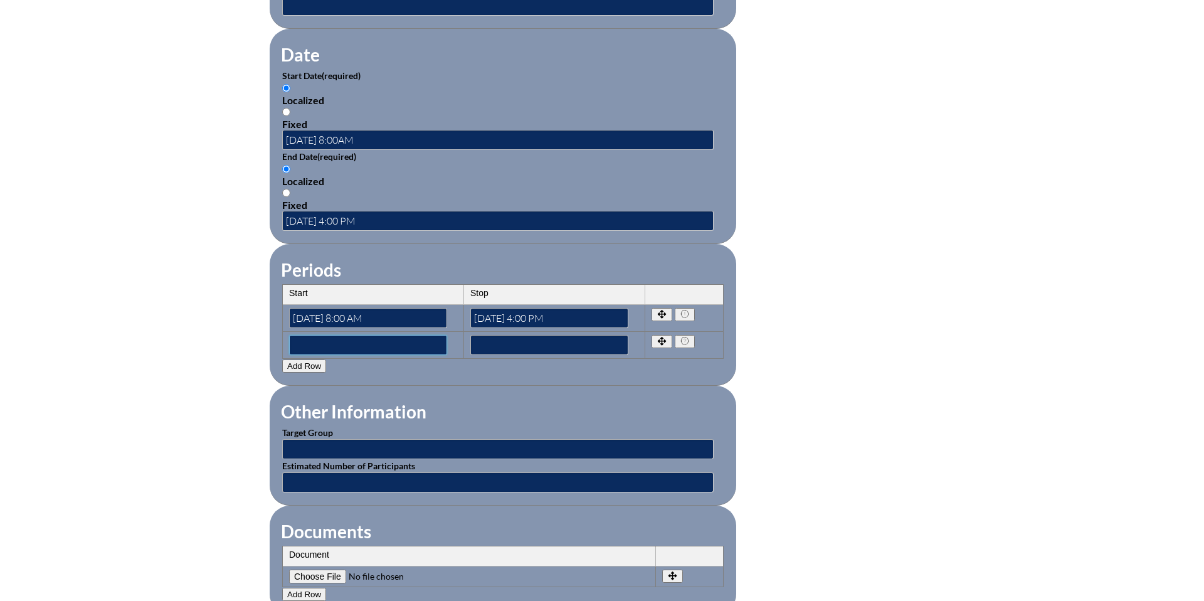
click at [303, 336] on input"] "text" at bounding box center [368, 345] width 158 height 20
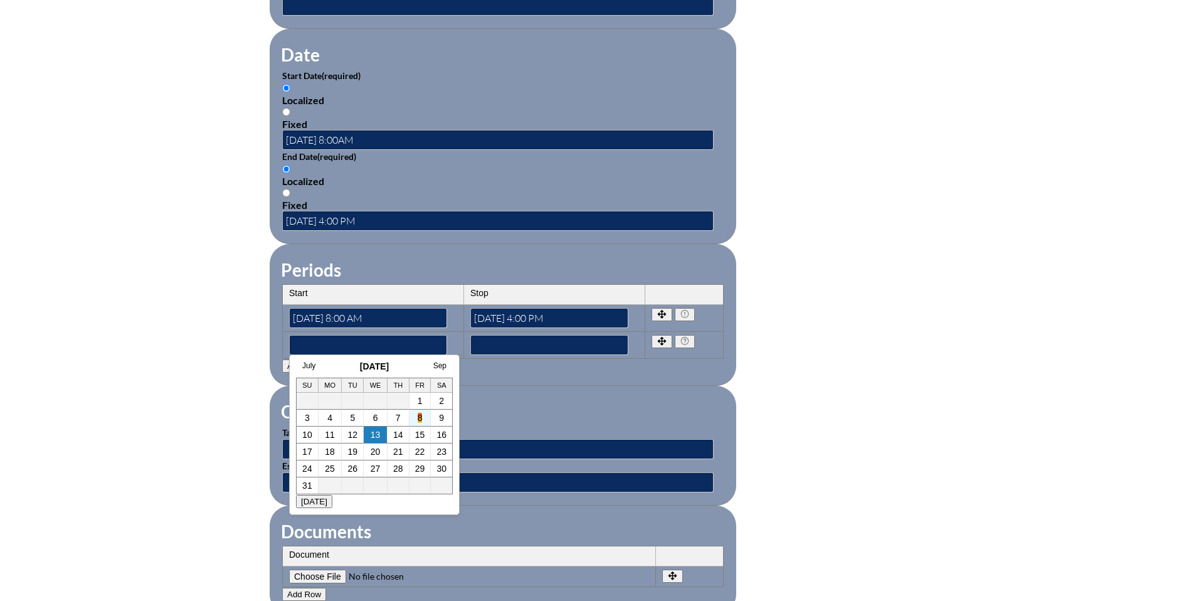
click at [419, 415] on link "8" at bounding box center [420, 418] width 5 height 10
type input"] "2025-08-08 8:50 AM"
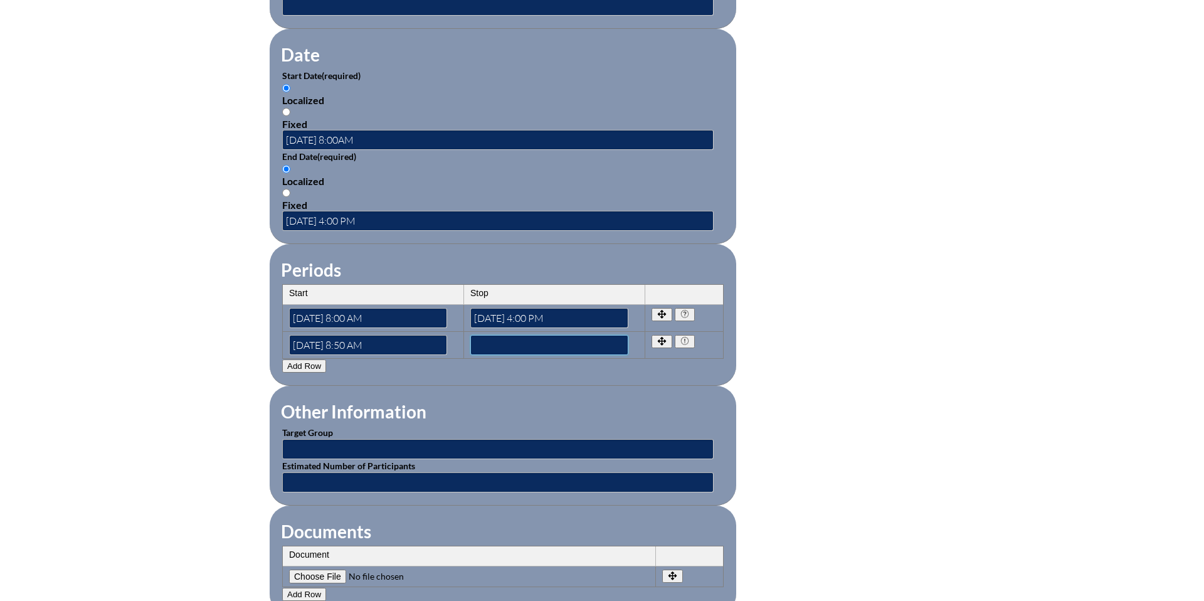
click at [493, 337] on input"] "text" at bounding box center [549, 345] width 158 height 20
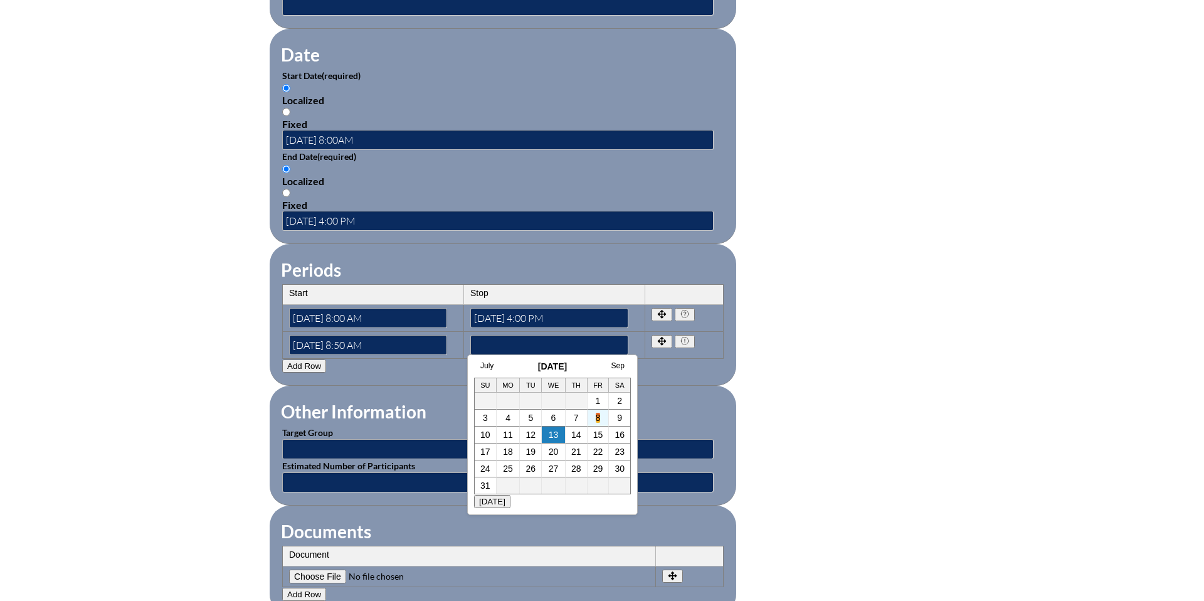
click at [597, 418] on link "8" at bounding box center [598, 418] width 5 height 10
type input"] "2025-08-08 8:50 AM"
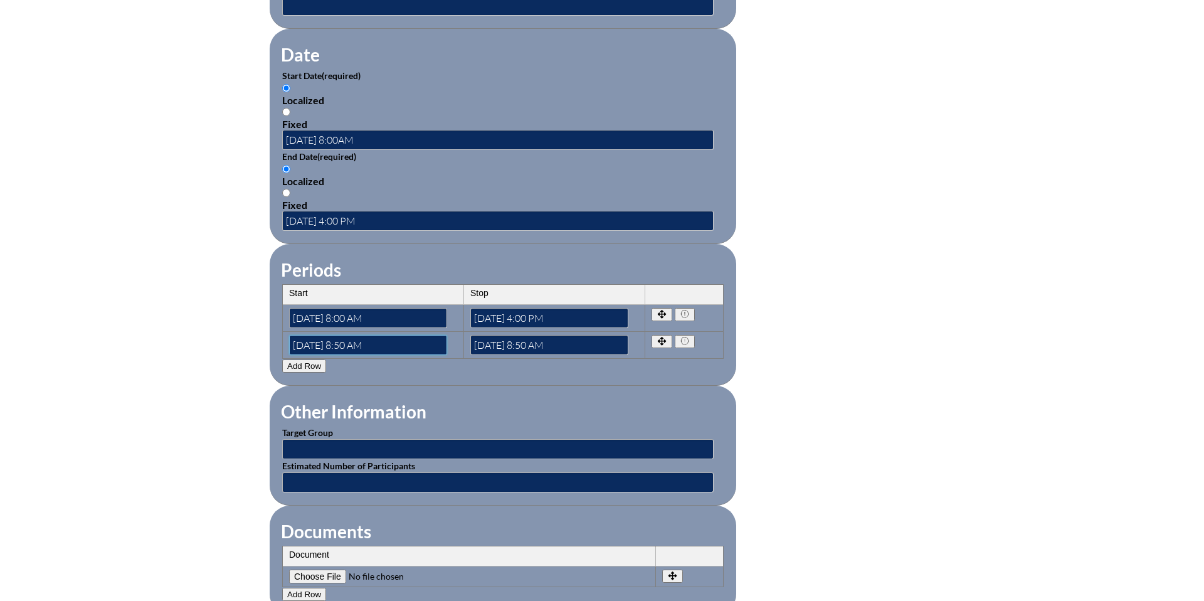
click at [370, 338] on input"] "2025-08-08 8:50 AM" at bounding box center [368, 345] width 158 height 20
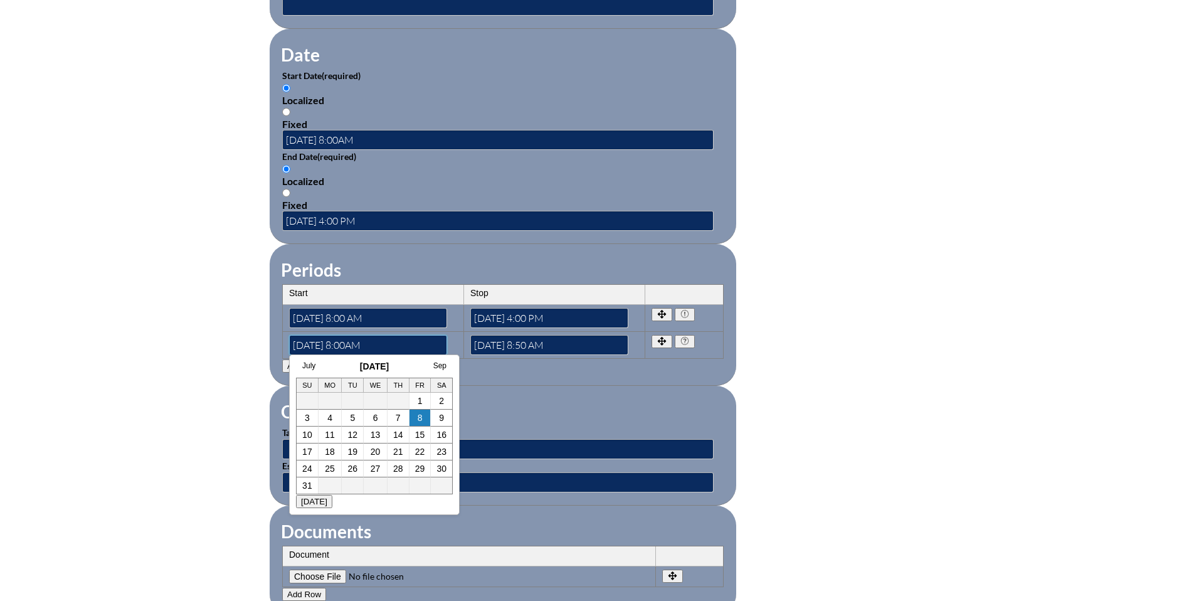
click at [370, 338] on input"] "2025-08-08 8:00AM" at bounding box center [368, 345] width 158 height 20
type input"] "2025-08-08 8:00AM"
click at [555, 336] on input"] "2025-08-08 8:50 AM" at bounding box center [549, 345] width 158 height 20
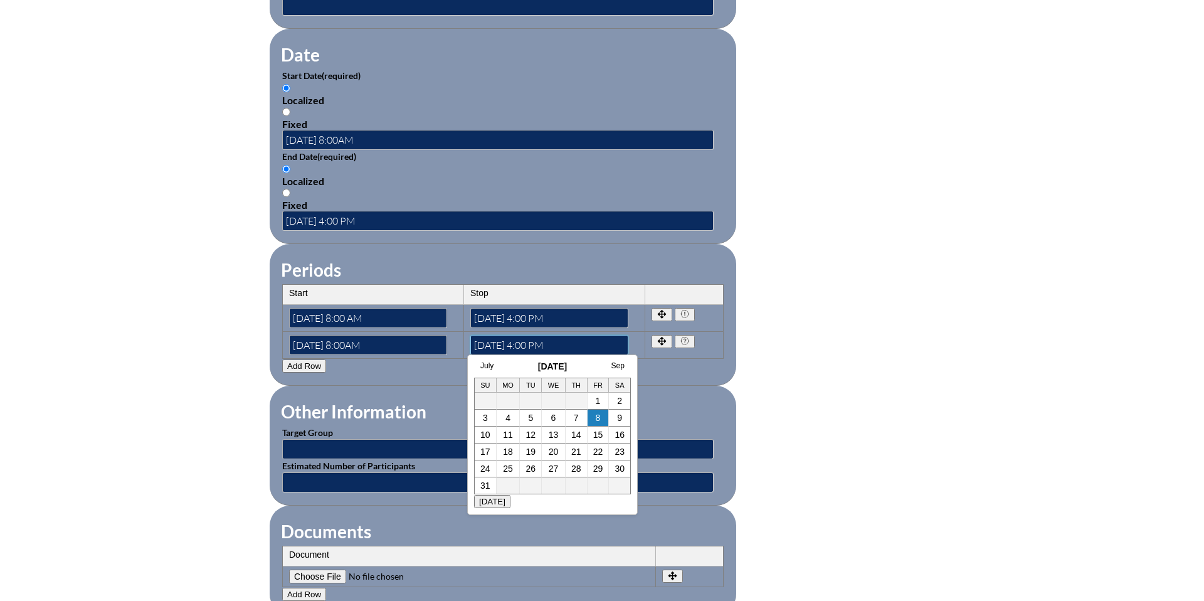
type input"] "2025-08-08 4:00 PM"
click at [693, 370] on fieldset "Periods Start Stop No rows created Add new row Start Stop Start 2025-08-07 8:00…" at bounding box center [503, 315] width 466 height 142
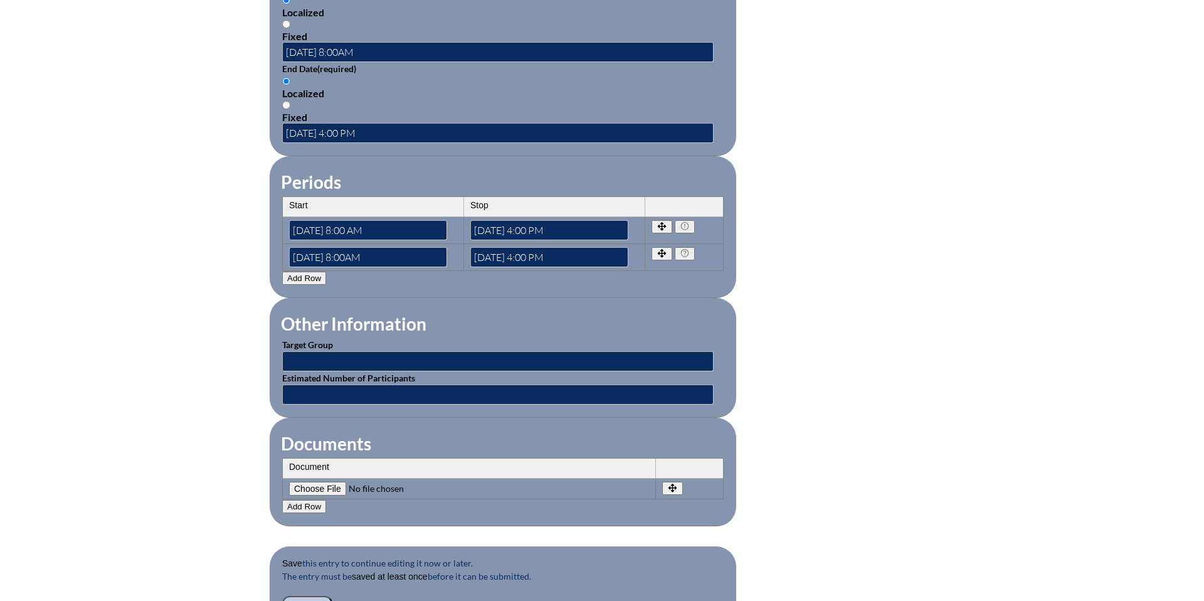
scroll to position [911, 0]
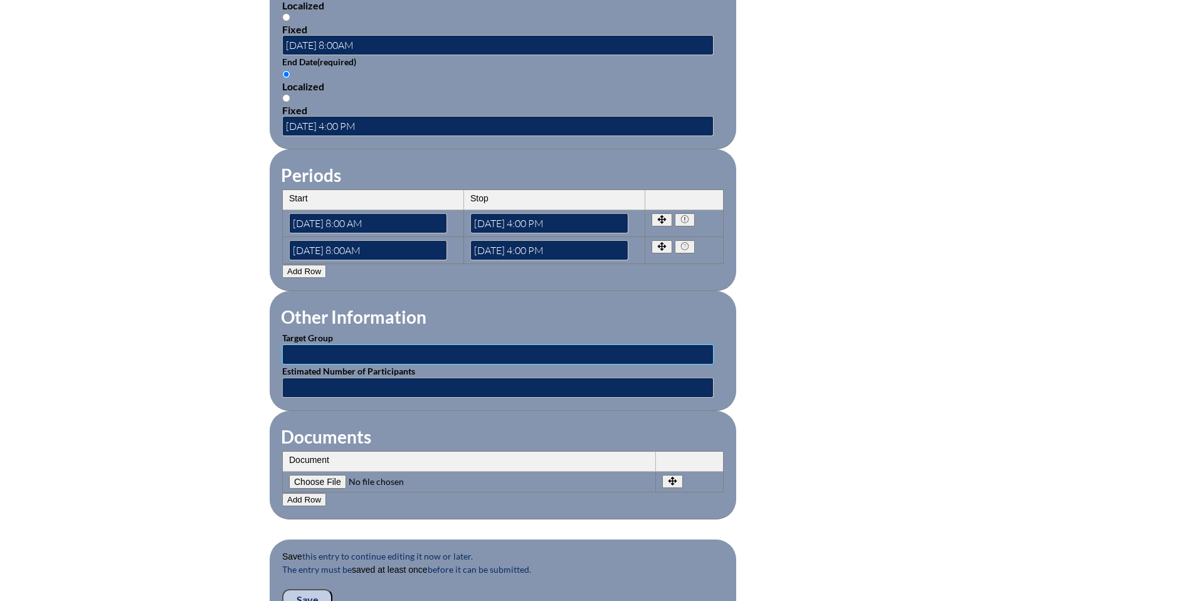
click at [416, 346] on input "text" at bounding box center [497, 354] width 431 height 20
type input "Middle School, Upper School and Special Area Teachers"
click at [340, 377] on input "text" at bounding box center [497, 387] width 431 height 20
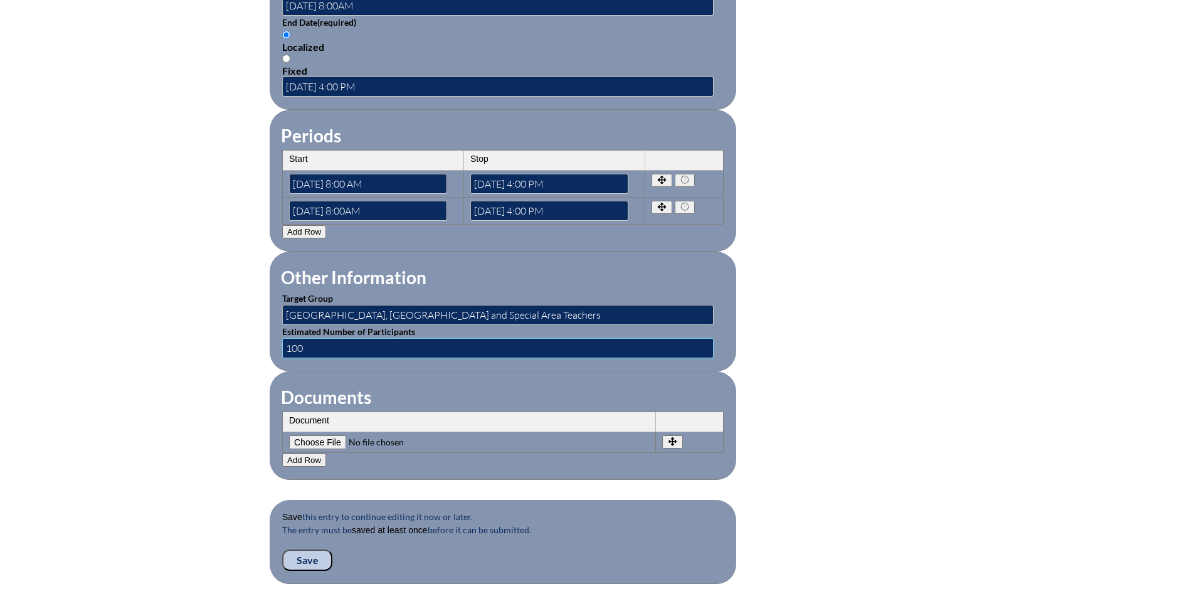
scroll to position [952, 0]
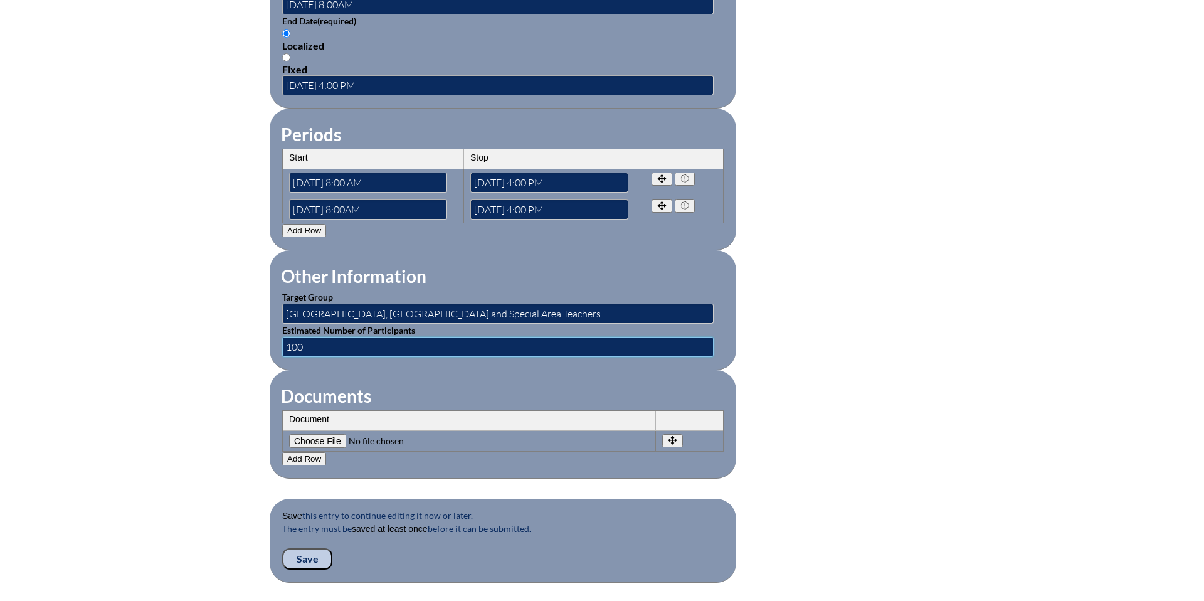
type input "100"
click at [306, 548] on input "Save" at bounding box center [307, 558] width 50 height 21
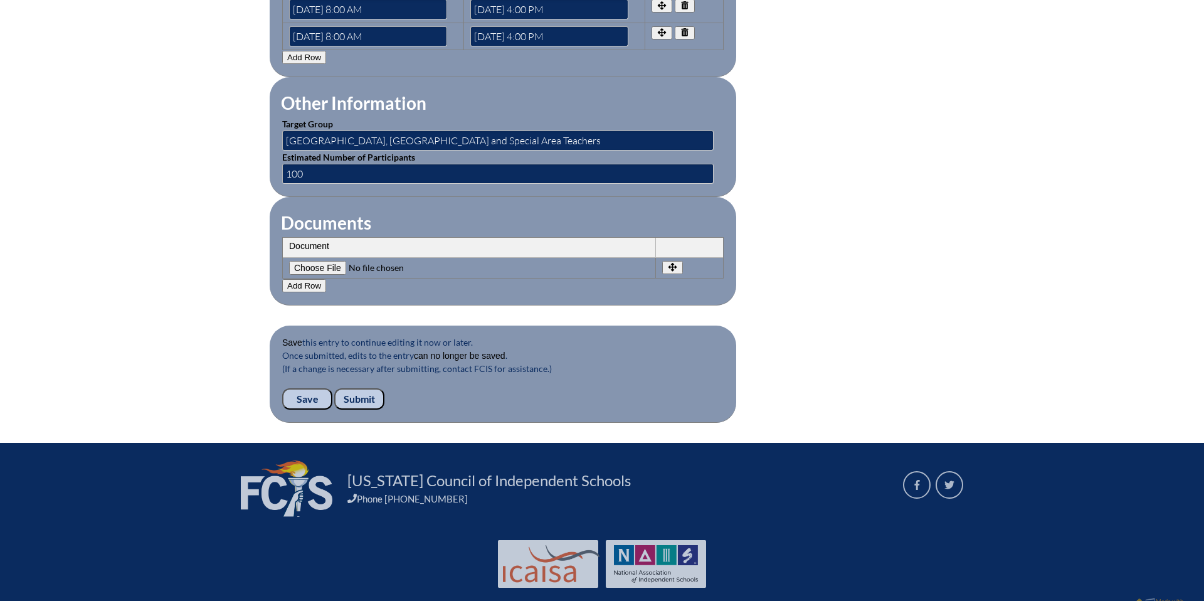
scroll to position [1138, 0]
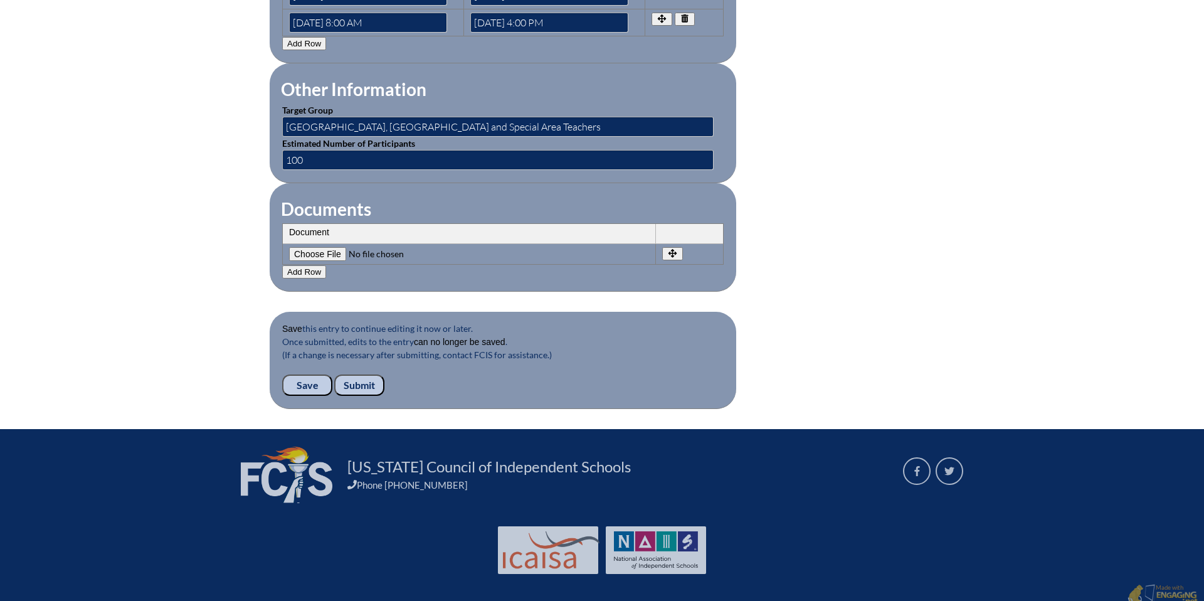
click at [360, 376] on input "Submit" at bounding box center [359, 384] width 50 height 21
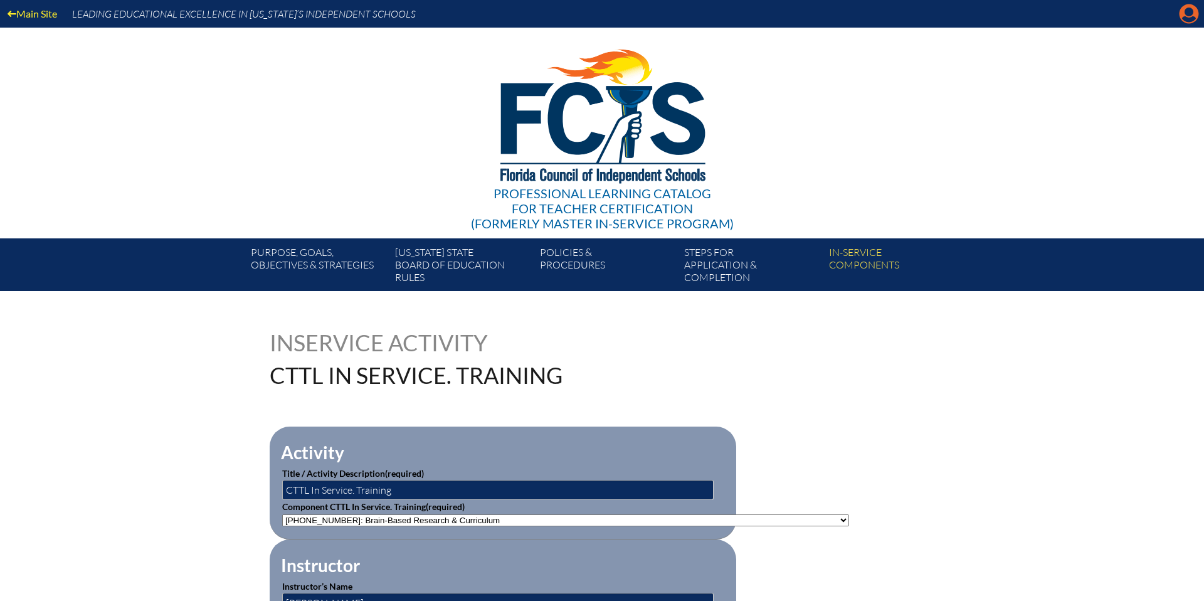
click at [1189, 17] on icon at bounding box center [1188, 13] width 19 height 19
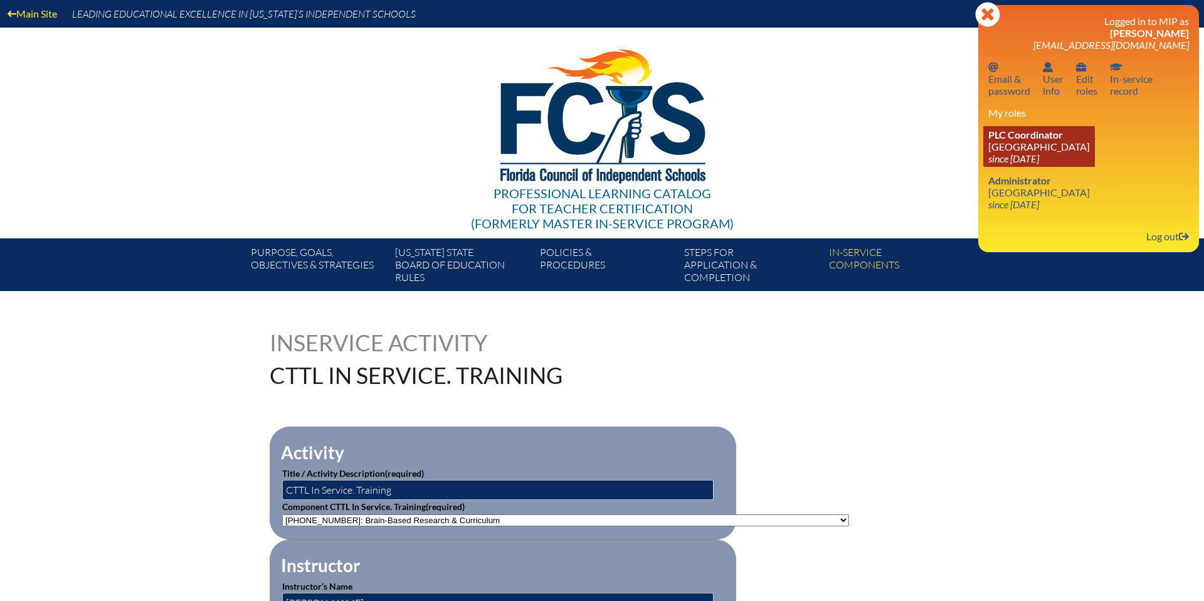
click at [1019, 137] on span "PLC Coordinator" at bounding box center [1025, 135] width 75 height 12
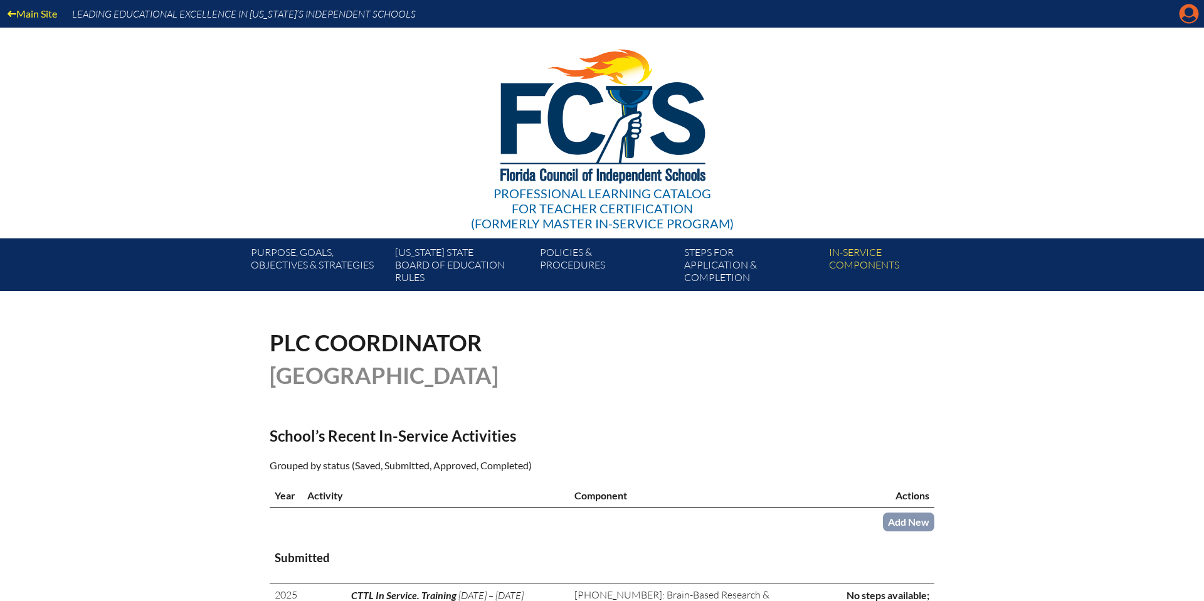
click at [1187, 20] on icon "Manage account" at bounding box center [1189, 14] width 20 height 20
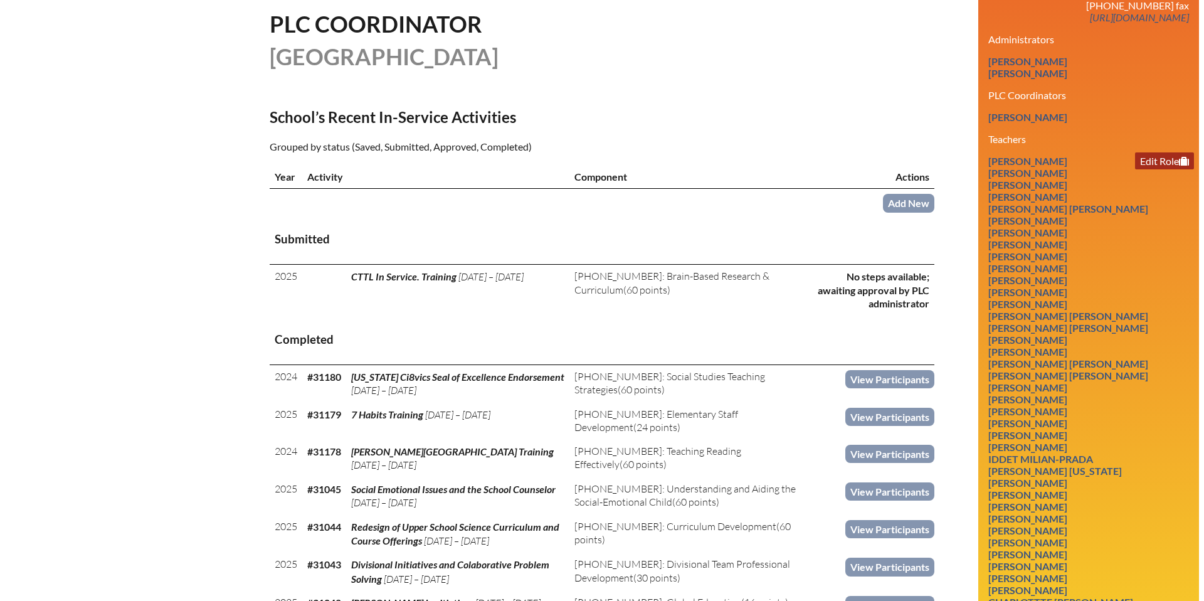
scroll to position [292, 0]
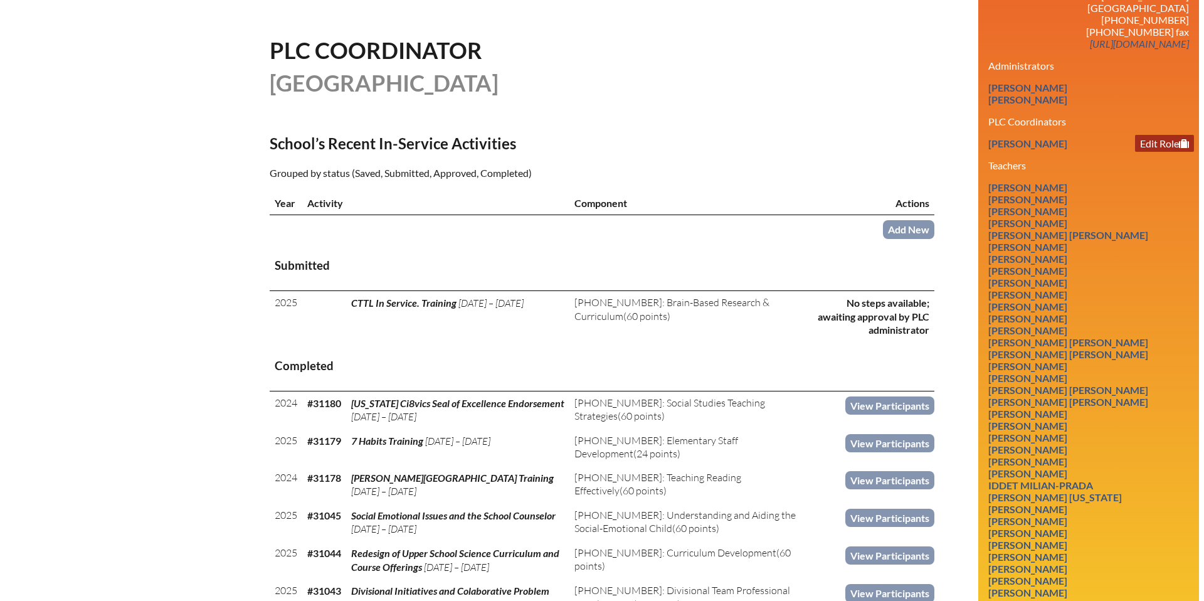
click at [1147, 142] on link "Edit Role" at bounding box center [1164, 143] width 59 height 17
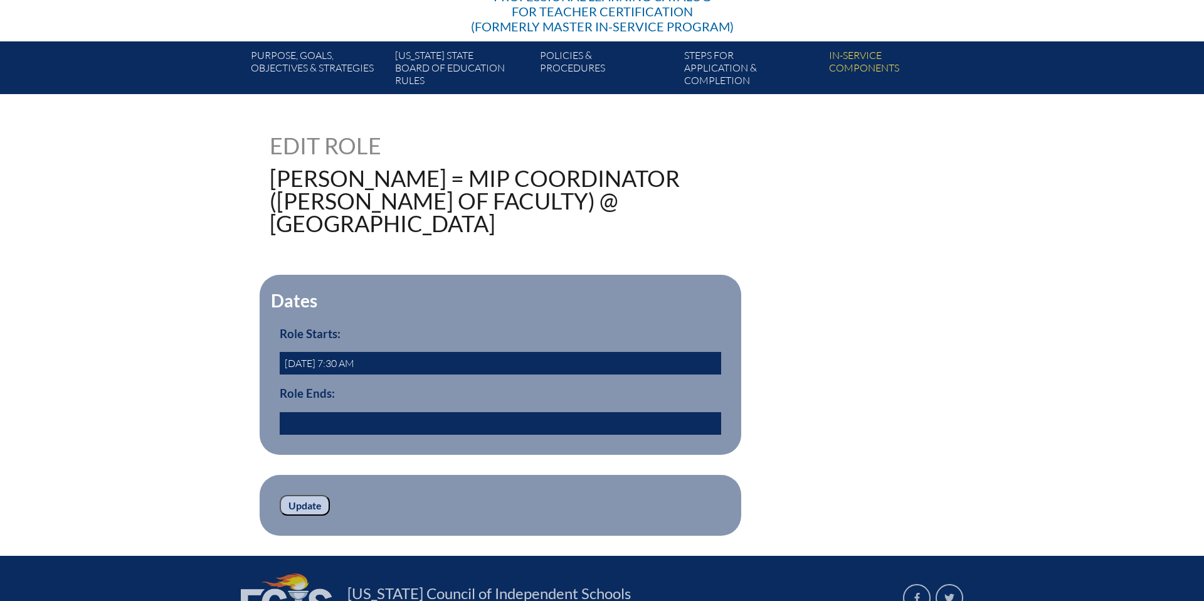
scroll to position [201, 0]
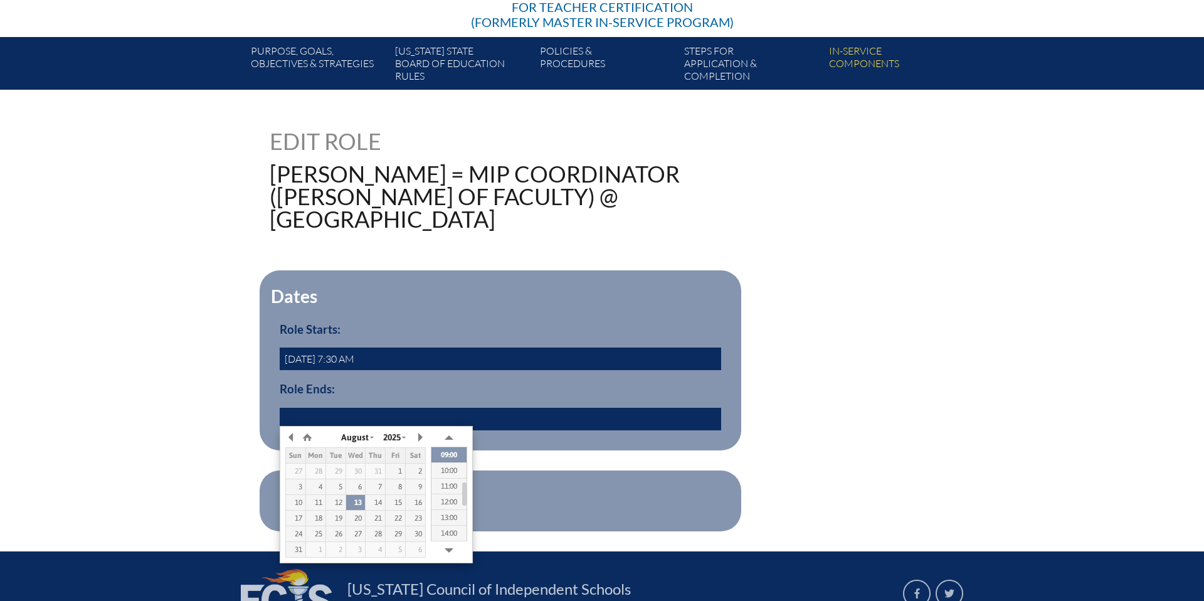
click at [317, 421] on input "text" at bounding box center [500, 419] width 441 height 23
click at [396, 475] on div "1" at bounding box center [395, 470] width 19 height 9
type input "[DATE] 08:56"
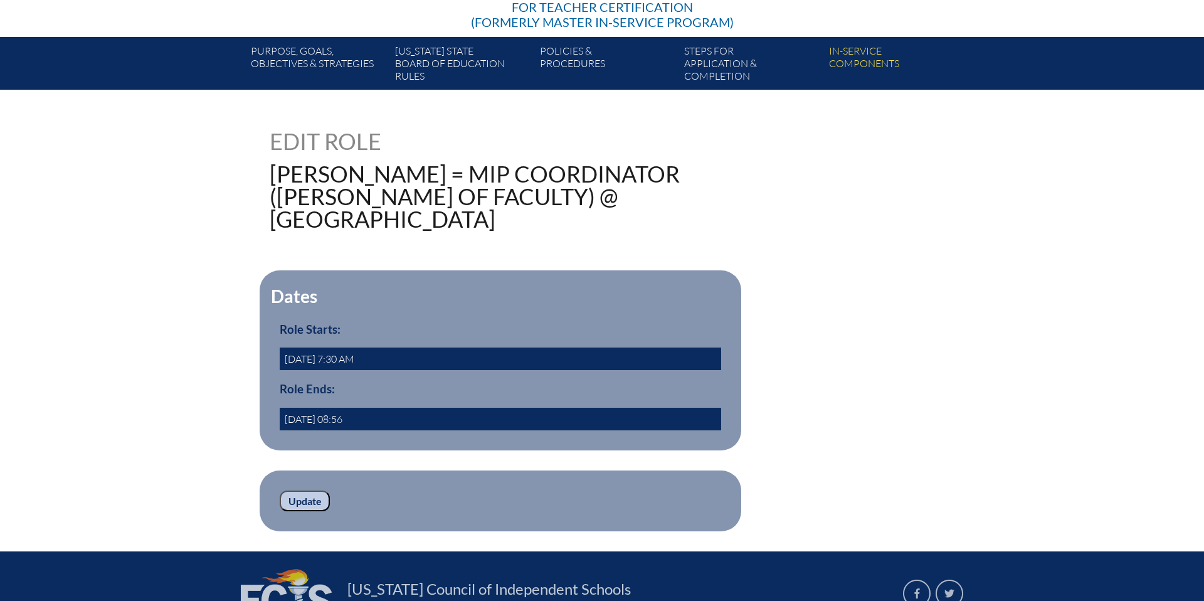
click at [815, 436] on div "Dates Role Starts: [DATE] 7:30 AM Role Ends: [DATE] 08:56 yes" at bounding box center [602, 360] width 665 height 180
click at [298, 497] on input "Update" at bounding box center [305, 500] width 50 height 21
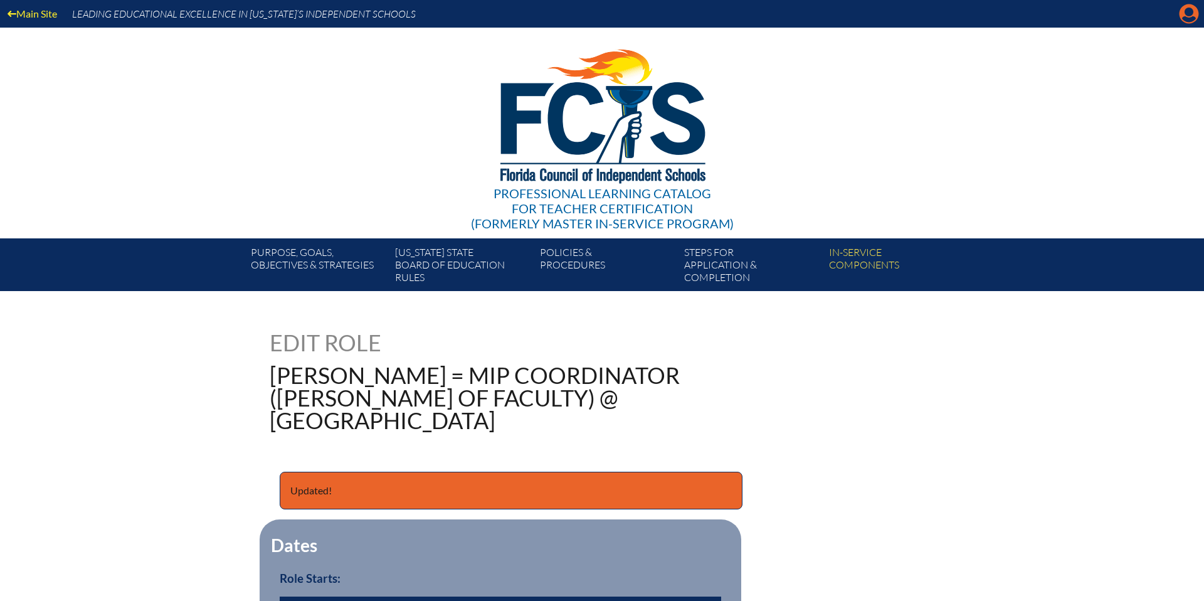
click at [1186, 16] on icon at bounding box center [1188, 13] width 19 height 19
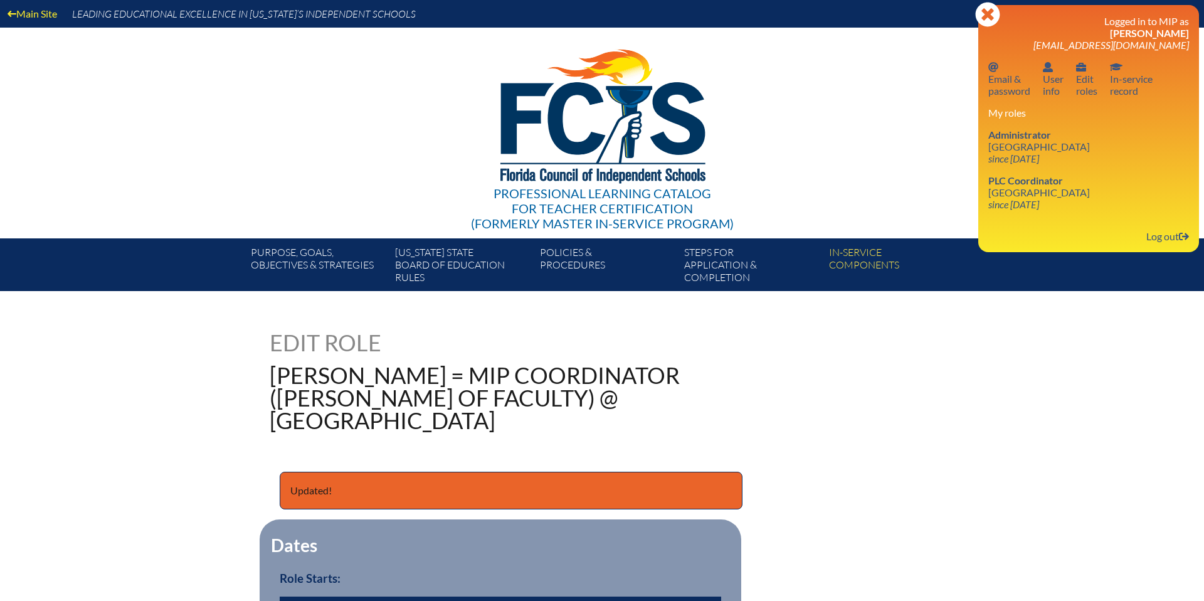
click at [1017, 332] on div "25324 Edit Role Maxwell, Ria = MIP Coordinator (Dean of Faculty) @ Miami Countr…" at bounding box center [602, 555] width 1204 height 449
click at [1084, 92] on link "User info Edit roles" at bounding box center [1086, 78] width 31 height 41
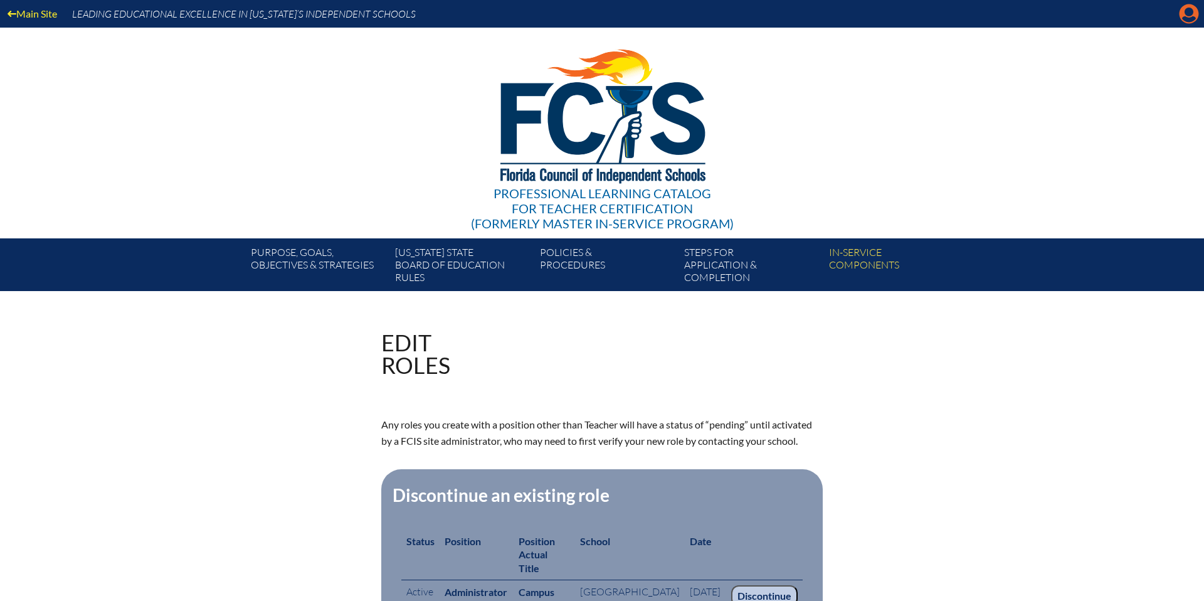
click at [1192, 14] on icon "Manage account" at bounding box center [1189, 14] width 20 height 20
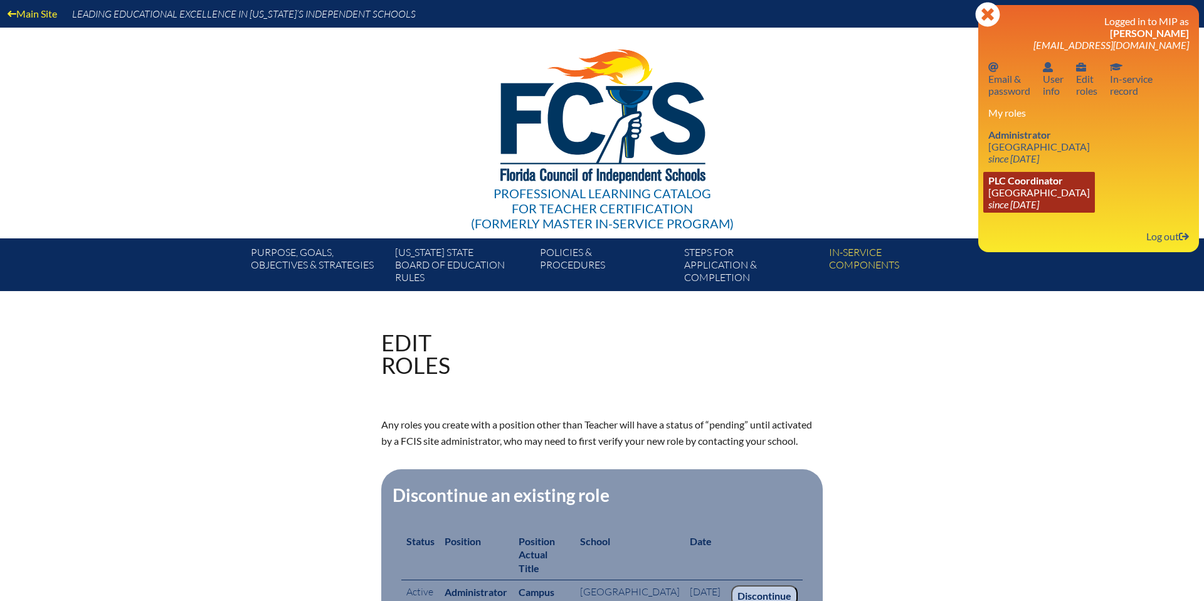
click at [1007, 201] on icon "since [DATE]" at bounding box center [1013, 204] width 51 height 12
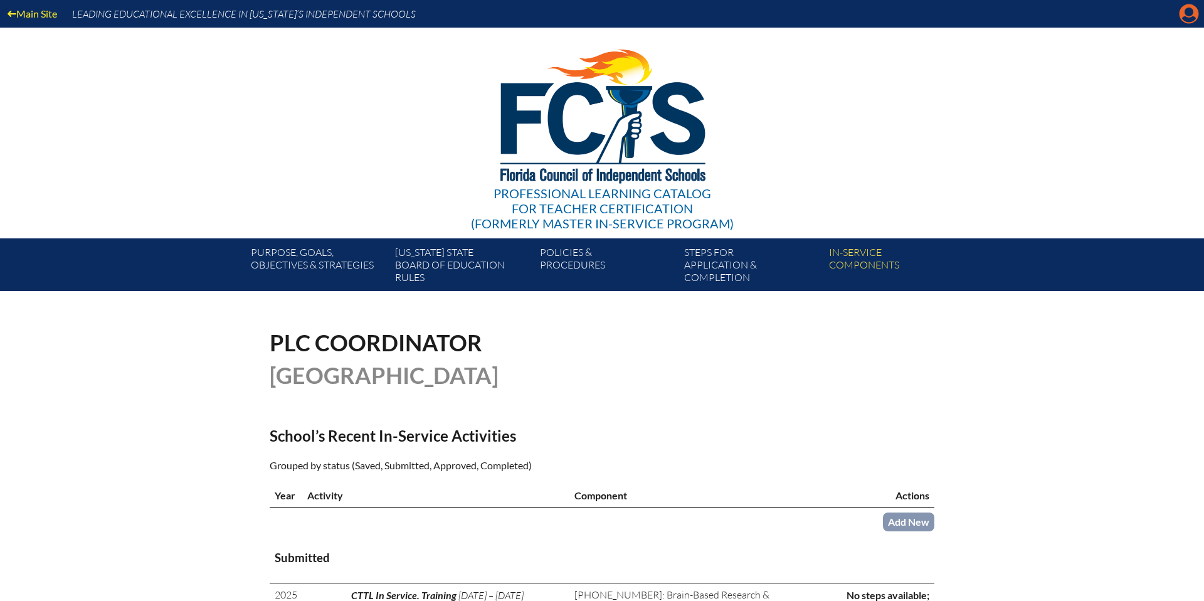
click at [1188, 11] on icon "Manage account" at bounding box center [1189, 14] width 20 height 20
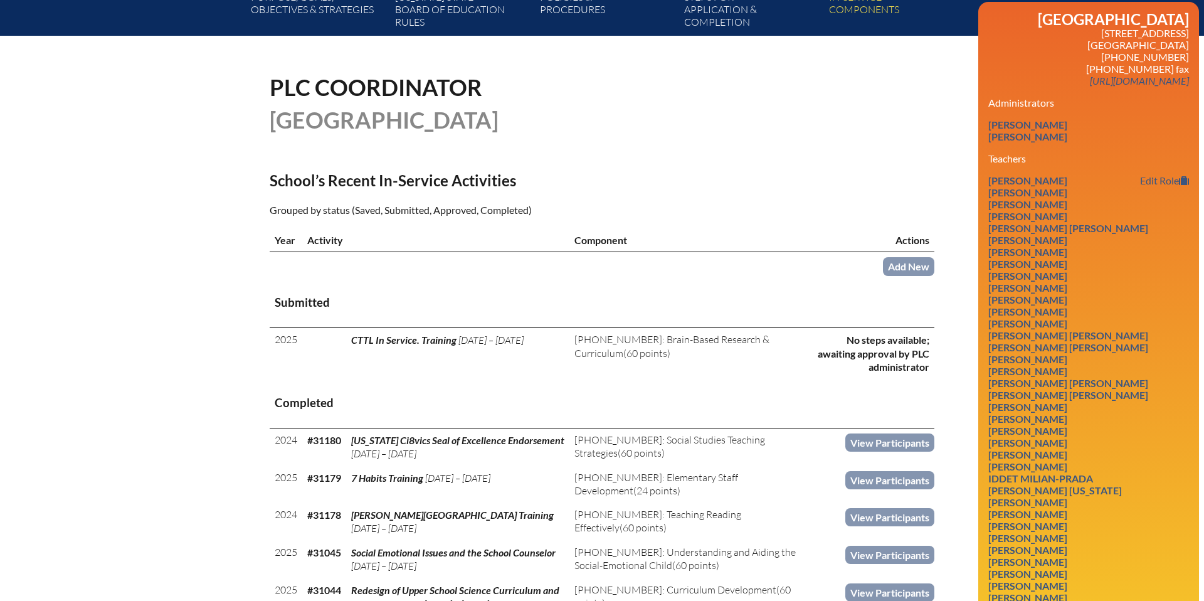
scroll to position [251, 0]
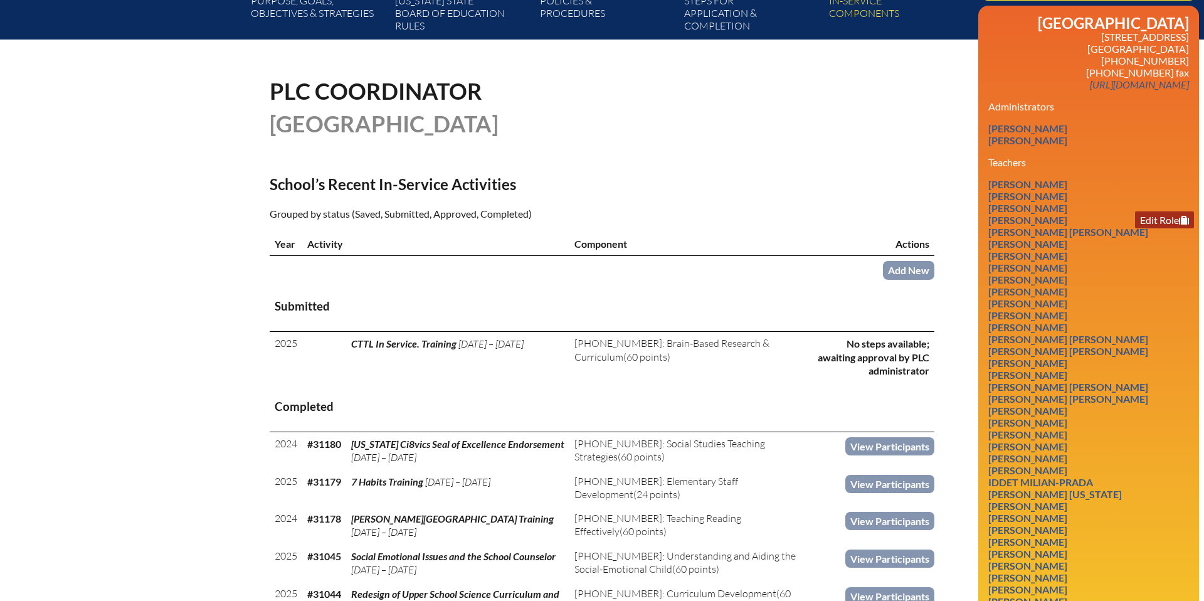
click at [1155, 218] on link "Edit Role" at bounding box center [1164, 219] width 59 height 17
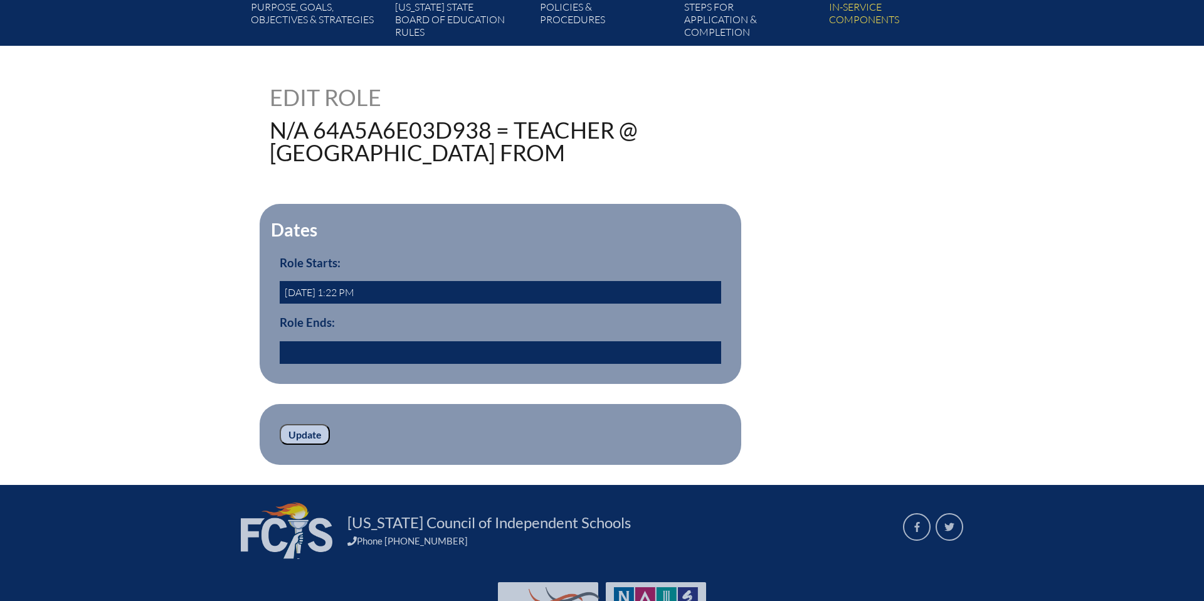
scroll to position [248, 0]
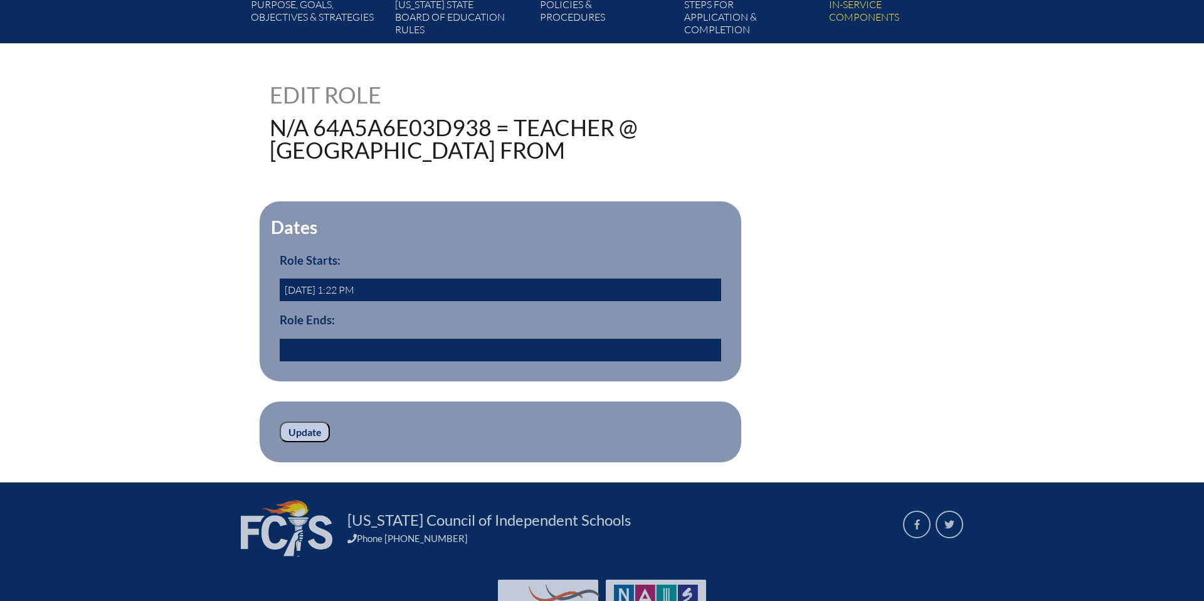
click at [382, 346] on input "text" at bounding box center [500, 350] width 441 height 23
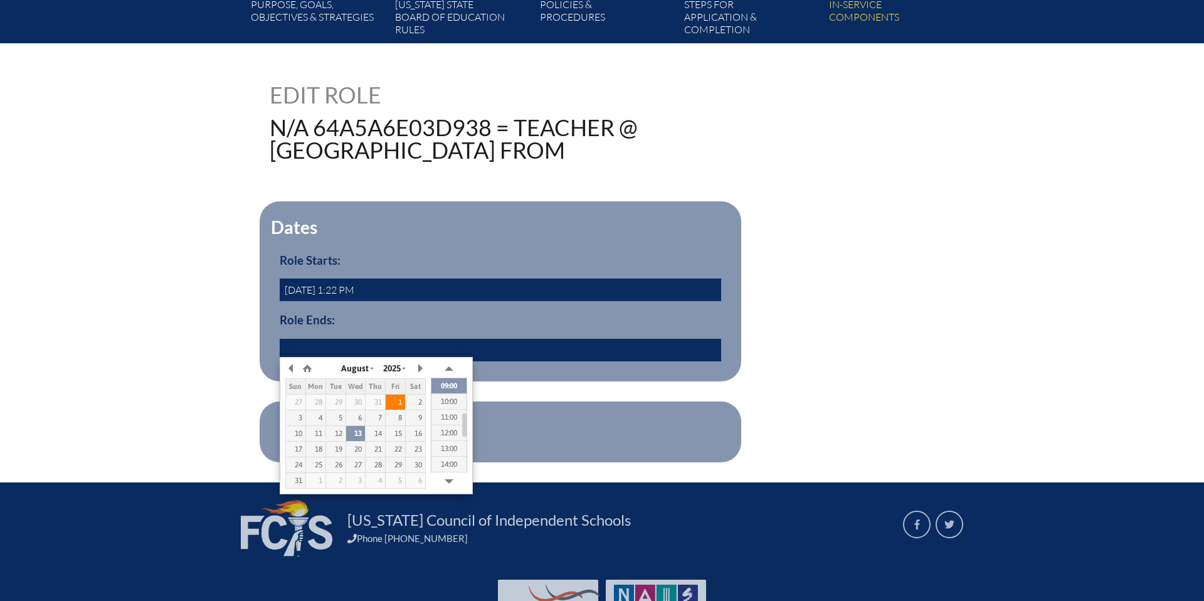
click at [394, 401] on div "1" at bounding box center [395, 401] width 19 height 9
type input "[DATE] 08:58"
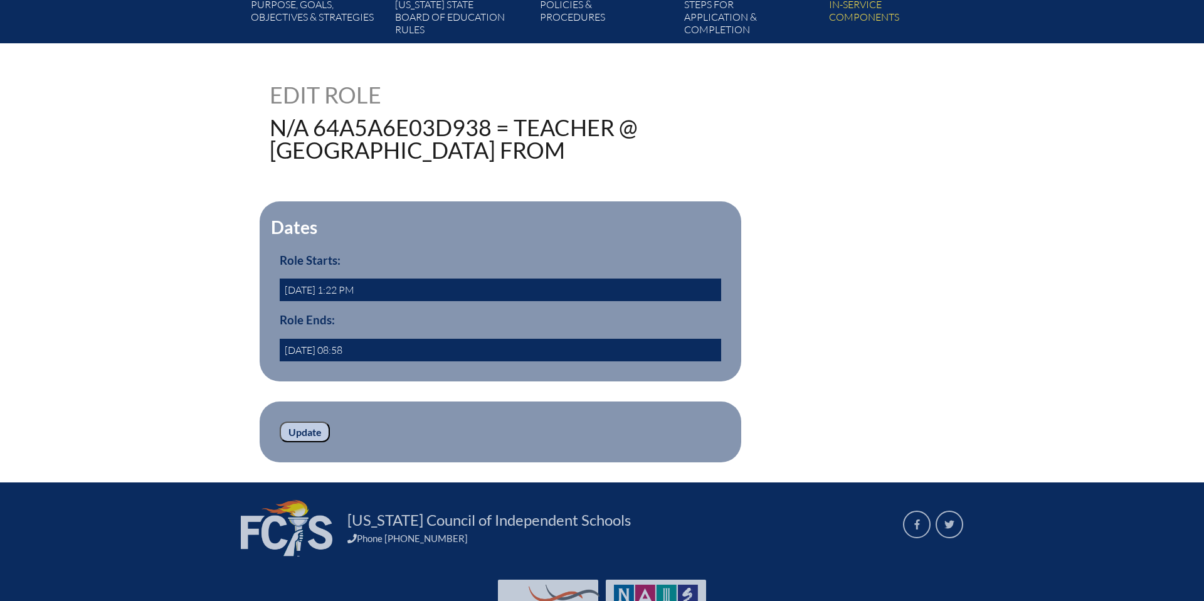
click at [767, 408] on form "Dates Role Starts: [DATE] 1:22 PM Role Ends: [DATE] 08:58 yes Update" at bounding box center [602, 331] width 665 height 261
click at [294, 429] on input "Update" at bounding box center [305, 431] width 50 height 21
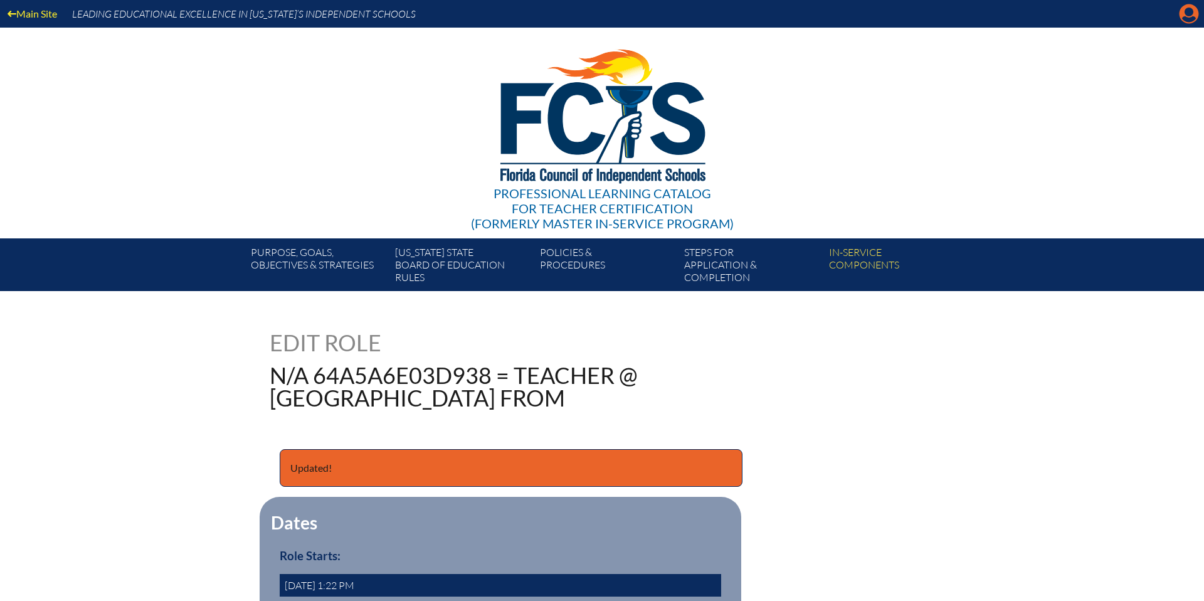
click at [1185, 18] on icon "Manage account" at bounding box center [1189, 14] width 20 height 20
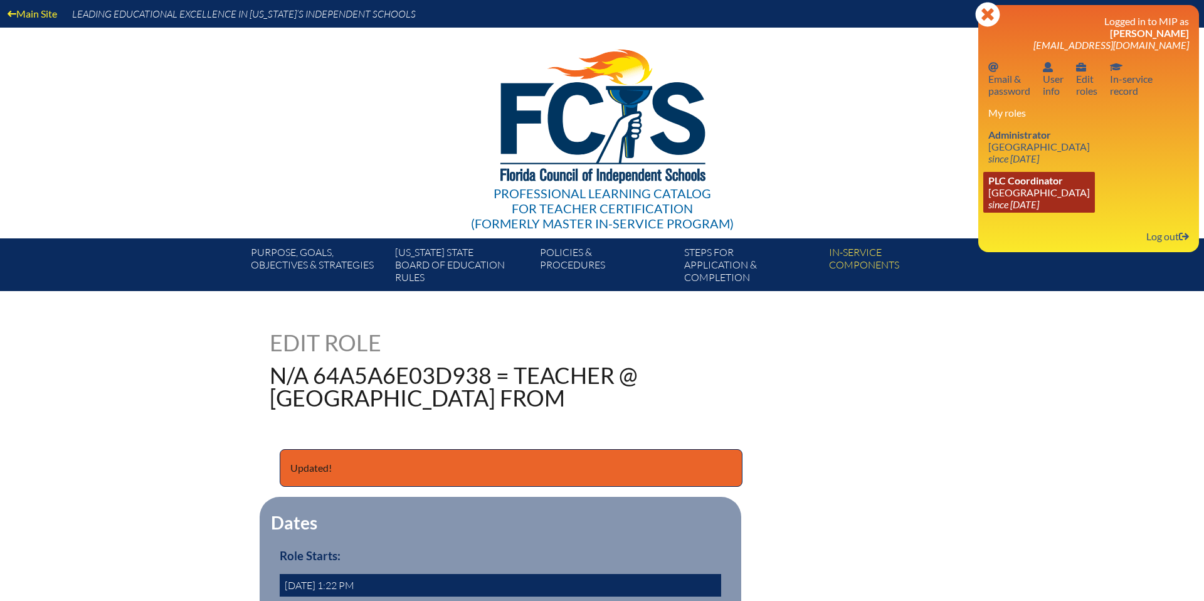
click at [1024, 199] on icon "since [DATE]" at bounding box center [1013, 204] width 51 height 12
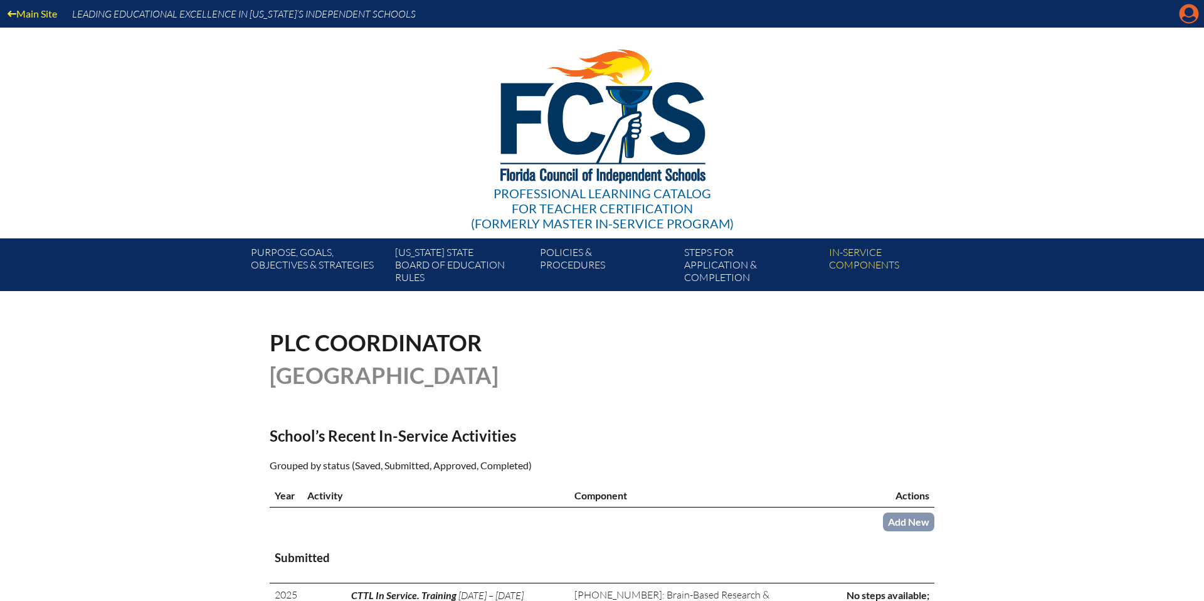
click at [1188, 16] on icon at bounding box center [1188, 13] width 19 height 19
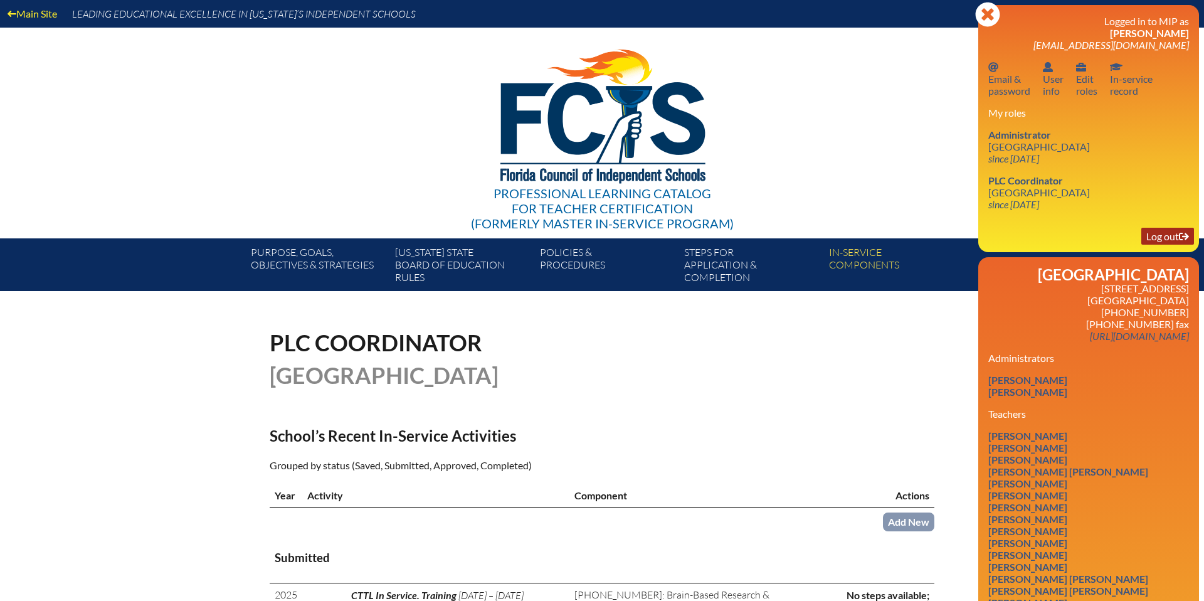
click at [1154, 241] on link "Log out Log out" at bounding box center [1167, 236] width 53 height 17
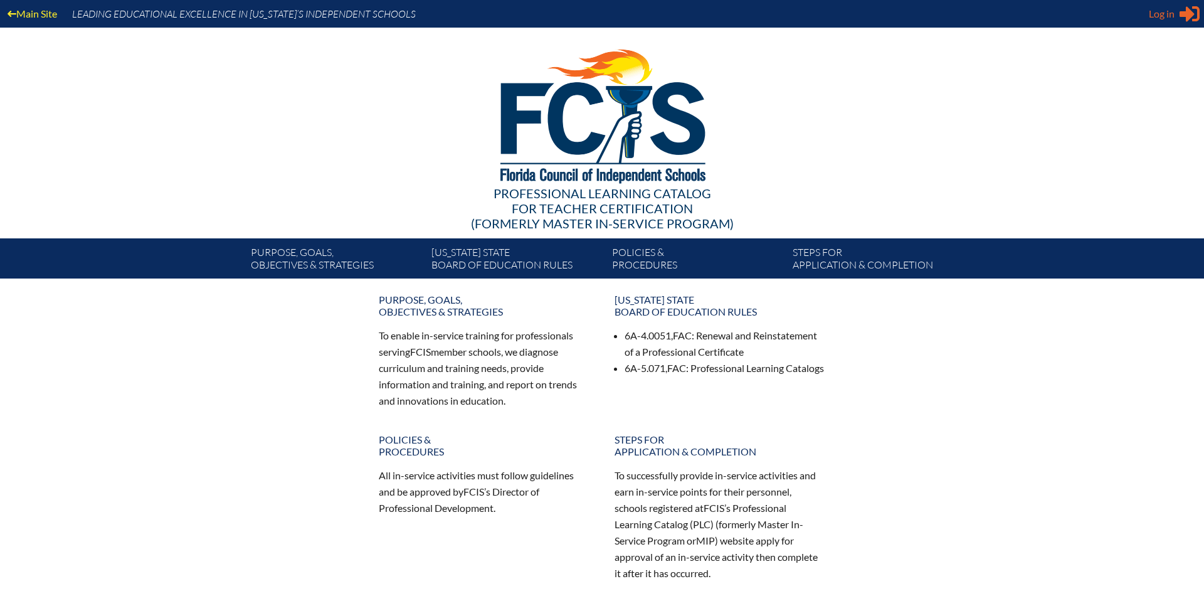
type input "[EMAIL_ADDRESS][DOMAIN_NAME]"
click at [1179, 21] on div "Log in Close Sign in or register" at bounding box center [1174, 14] width 51 height 20
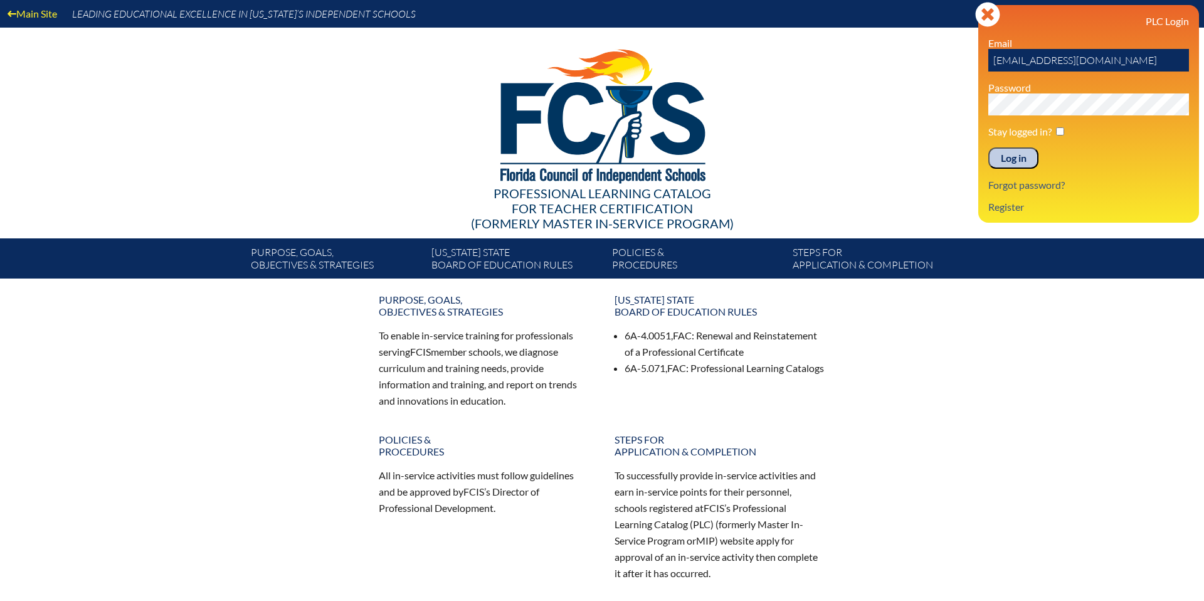
click at [1015, 156] on input "Log in" at bounding box center [1013, 157] width 50 height 21
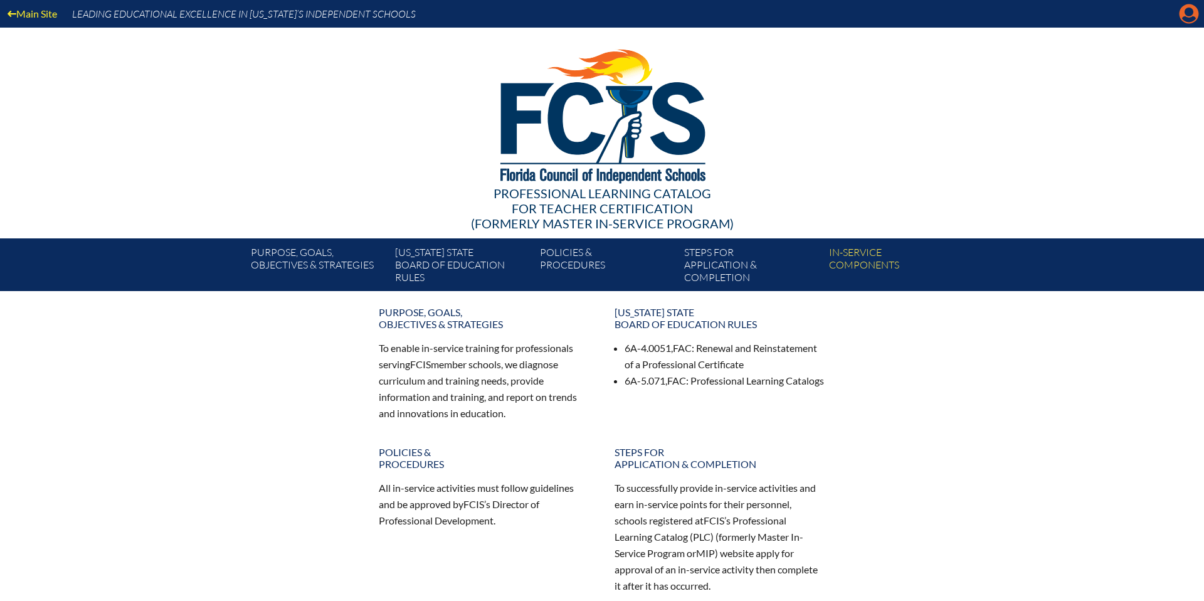
click at [1185, 13] on icon "Manage account" at bounding box center [1189, 14] width 20 height 20
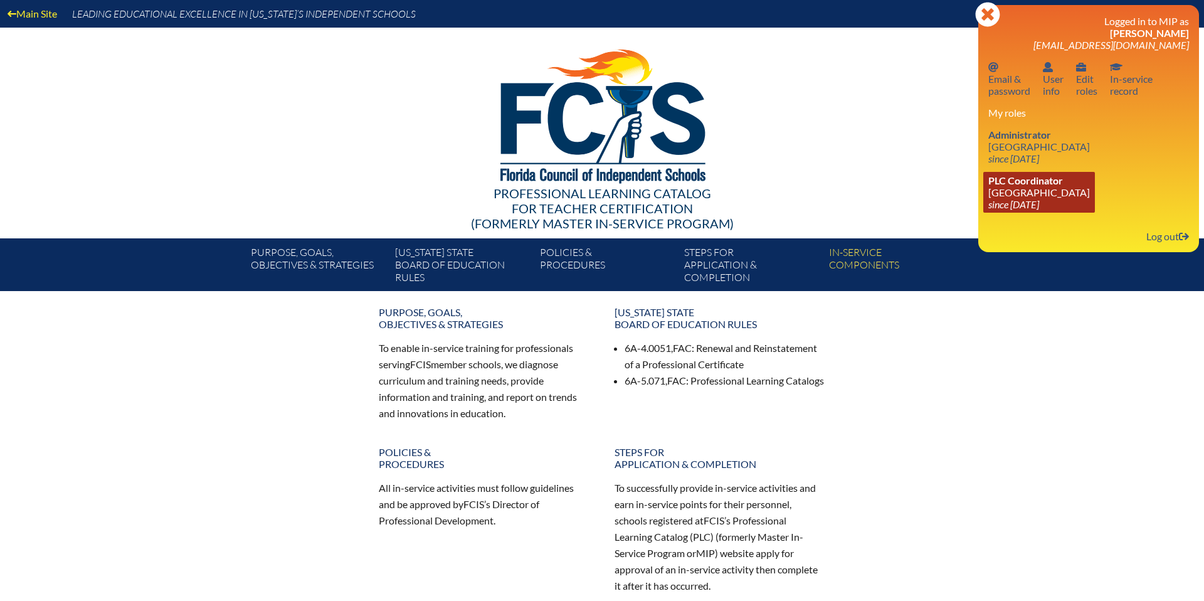
click at [1008, 199] on icon "since [DATE]" at bounding box center [1013, 204] width 51 height 12
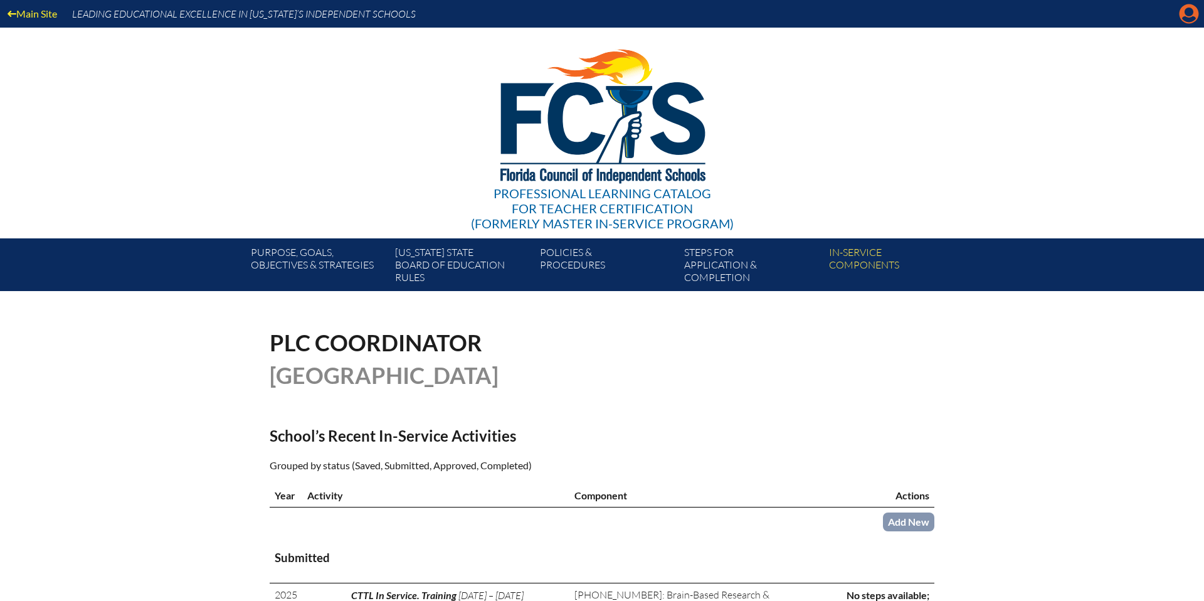
click at [1189, 17] on icon "Manage account" at bounding box center [1189, 14] width 20 height 20
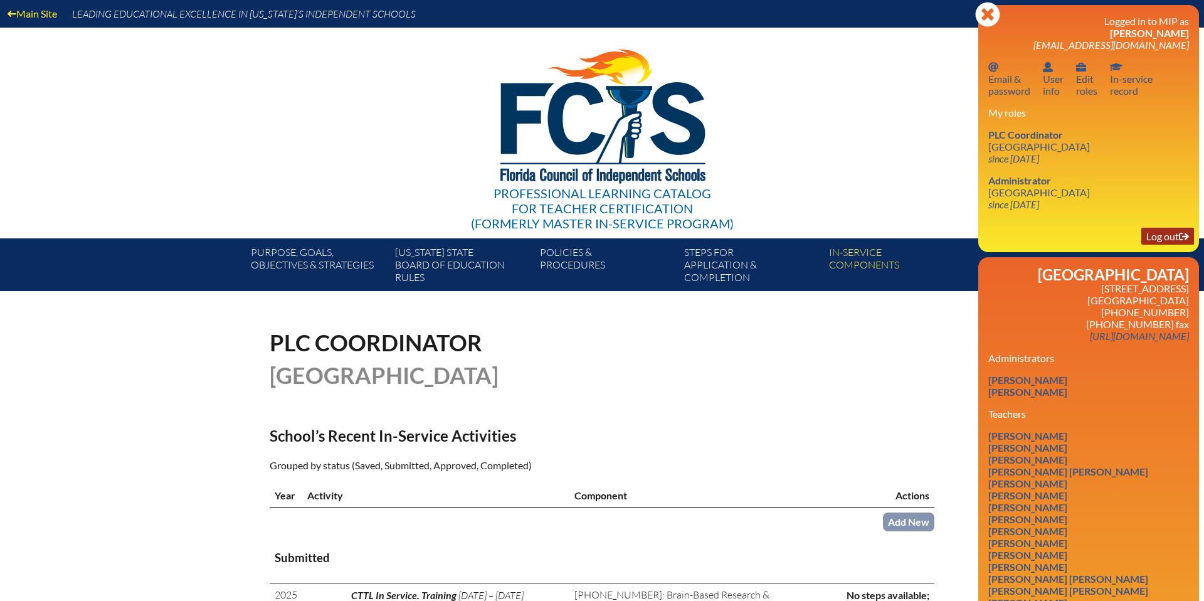
click at [1141, 236] on link "Log out Log out" at bounding box center [1167, 236] width 53 height 17
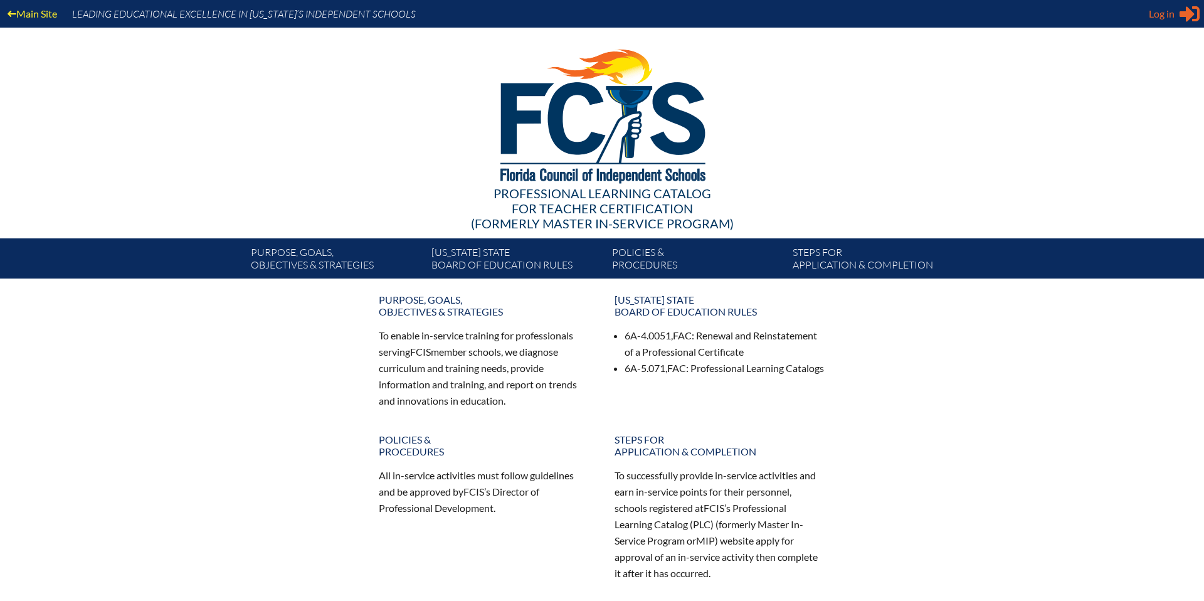
click at [1170, 10] on span "Log in" at bounding box center [1162, 13] width 26 height 15
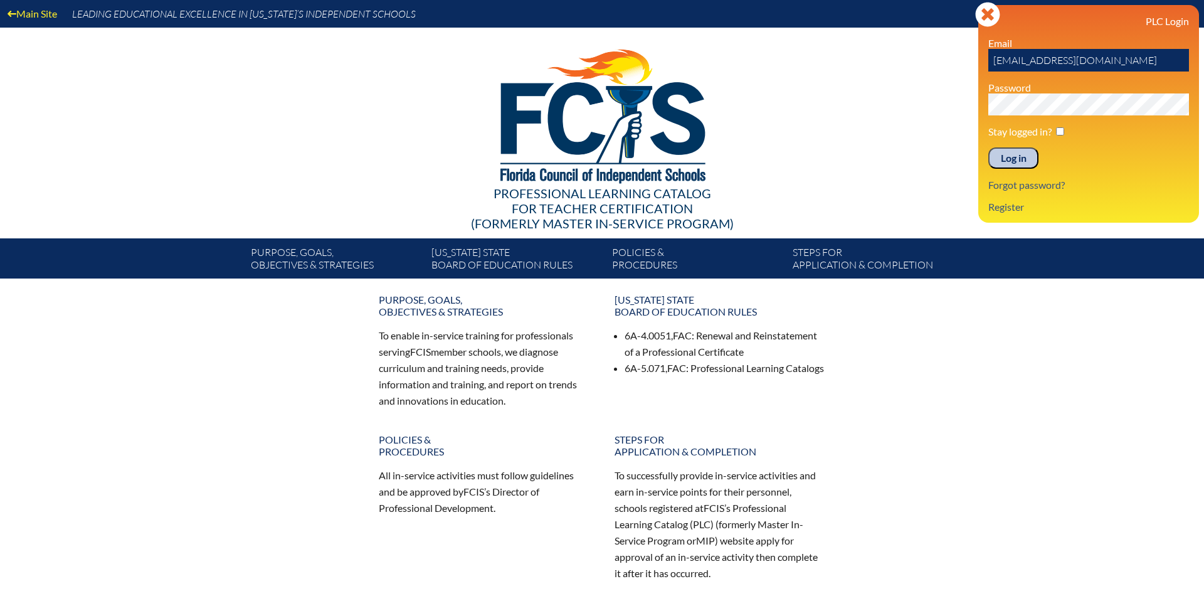
click at [1160, 65] on input "[EMAIL_ADDRESS][DOMAIN_NAME]" at bounding box center [1088, 60] width 201 height 23
type input "c"
type input "fcismember"
click at [1013, 152] on input "Log in" at bounding box center [1013, 157] width 50 height 21
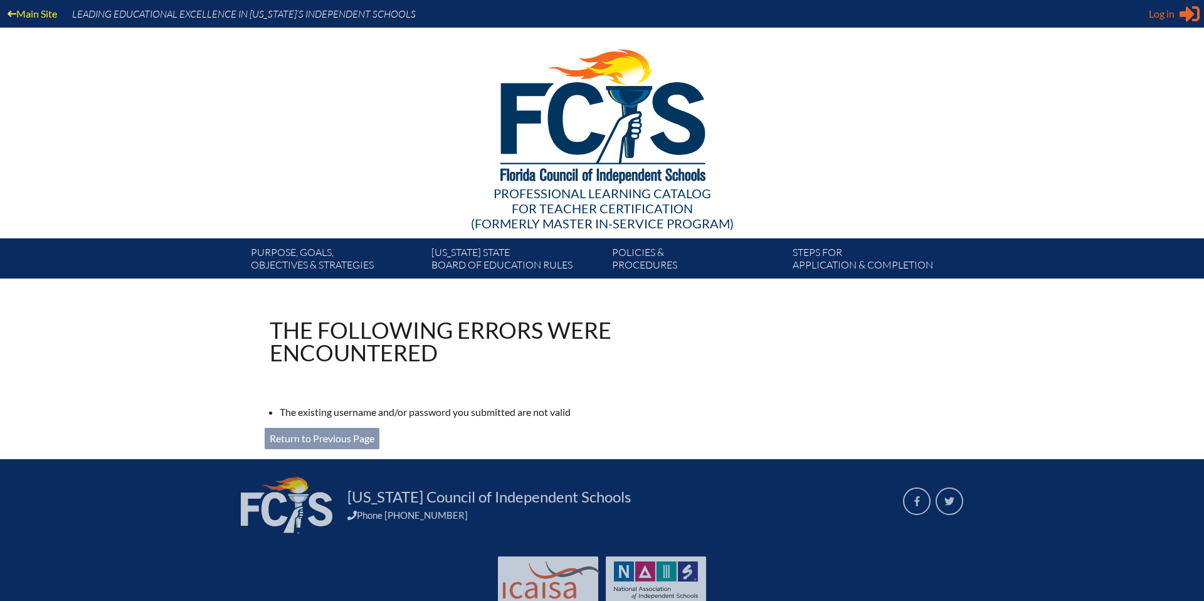
type input "[EMAIL_ADDRESS][DOMAIN_NAME]"
click at [1183, 14] on icon at bounding box center [1189, 14] width 20 height 16
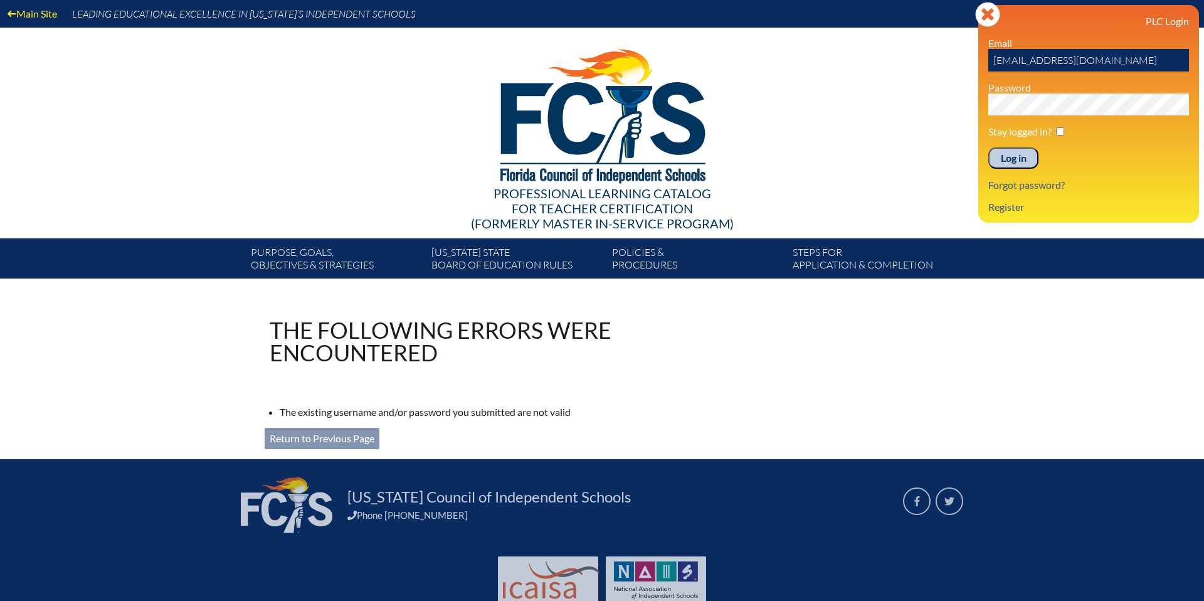
click at [1021, 155] on input "Log in" at bounding box center [1013, 157] width 50 height 21
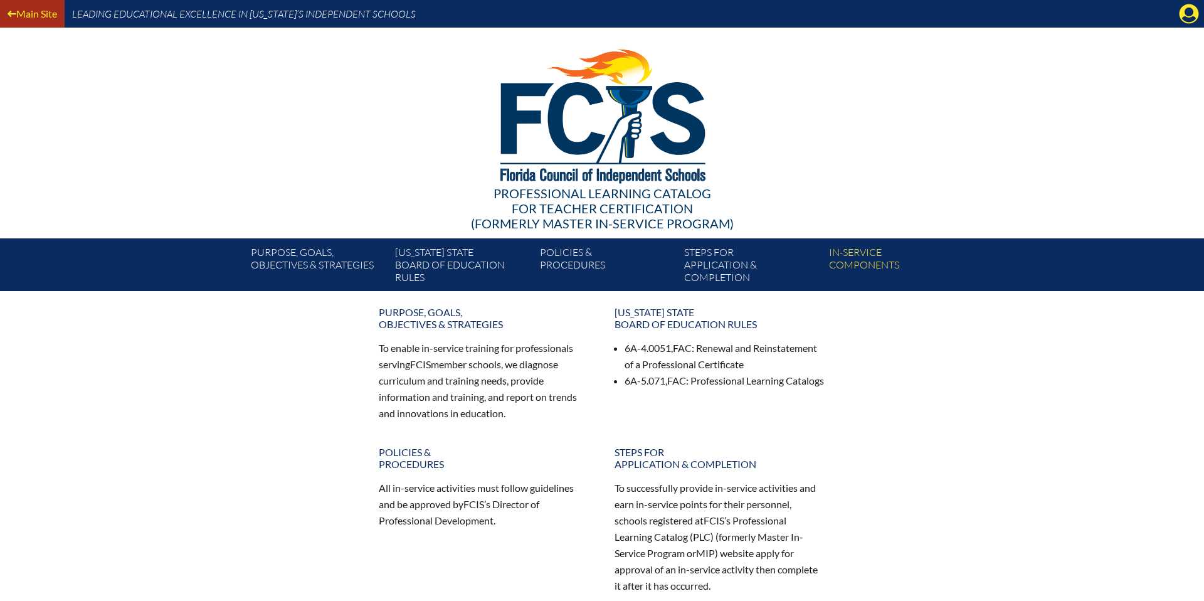
click at [38, 16] on link "Main Site" at bounding box center [33, 13] width 60 height 17
click at [1186, 15] on icon at bounding box center [1188, 13] width 19 height 19
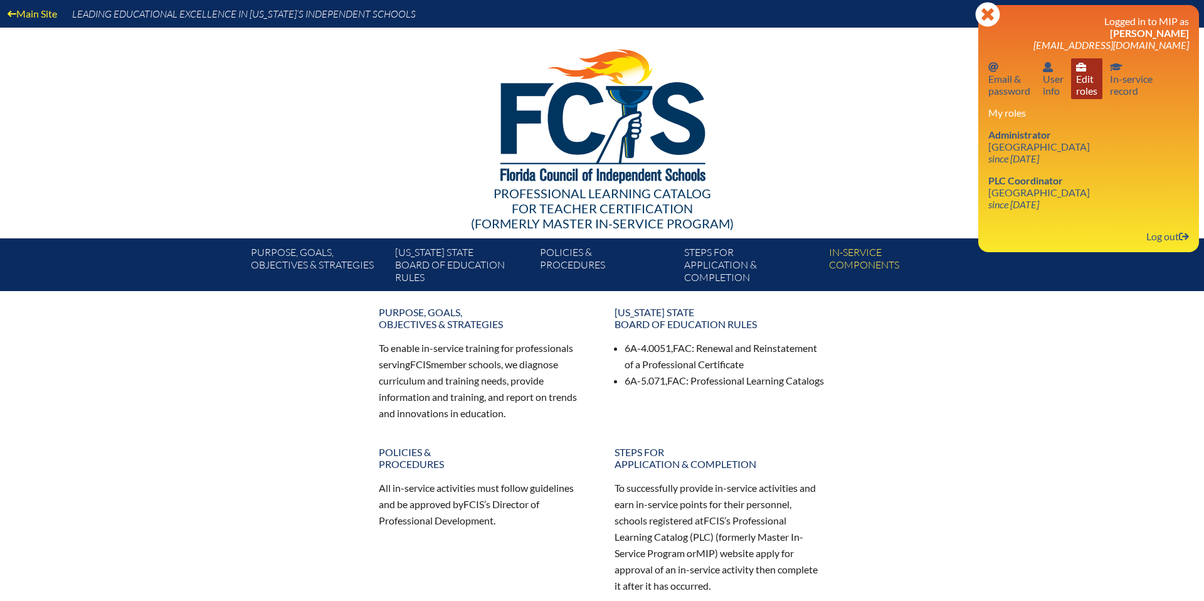
click at [1098, 82] on link "User info Edit roles" at bounding box center [1086, 78] width 31 height 41
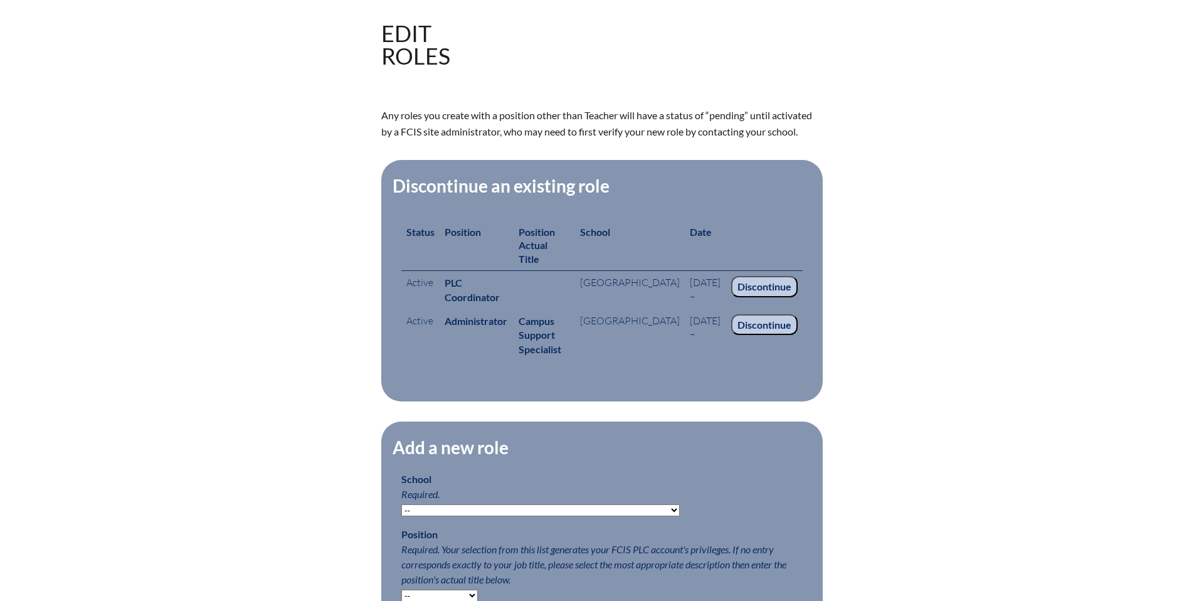
scroll to position [430, 0]
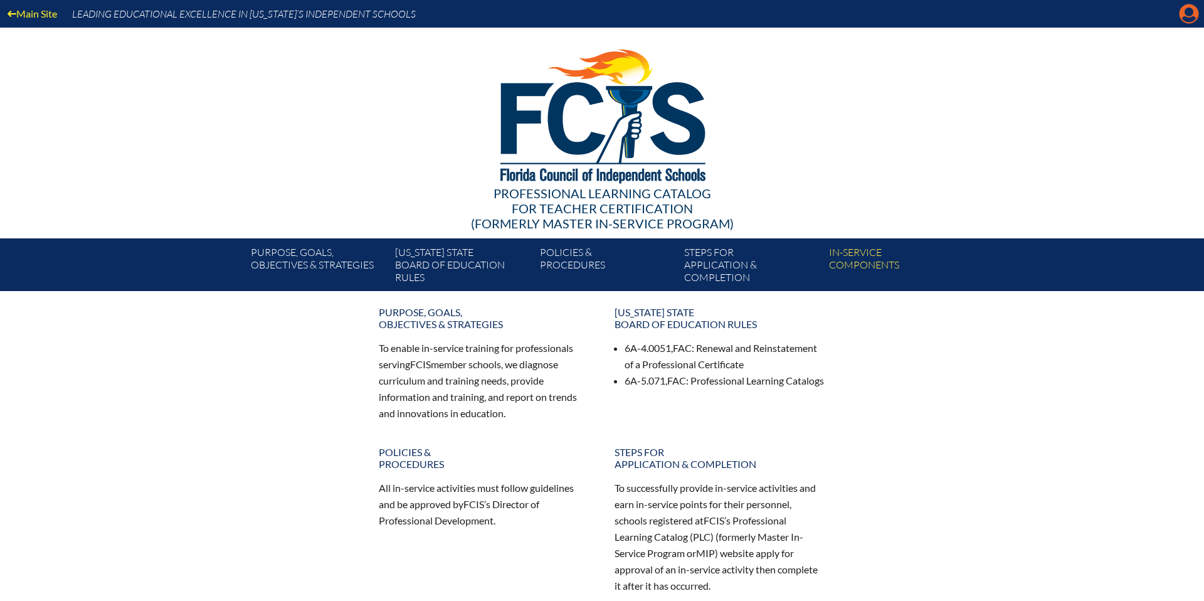
click at [1190, 19] on icon "Manage account" at bounding box center [1189, 14] width 20 height 20
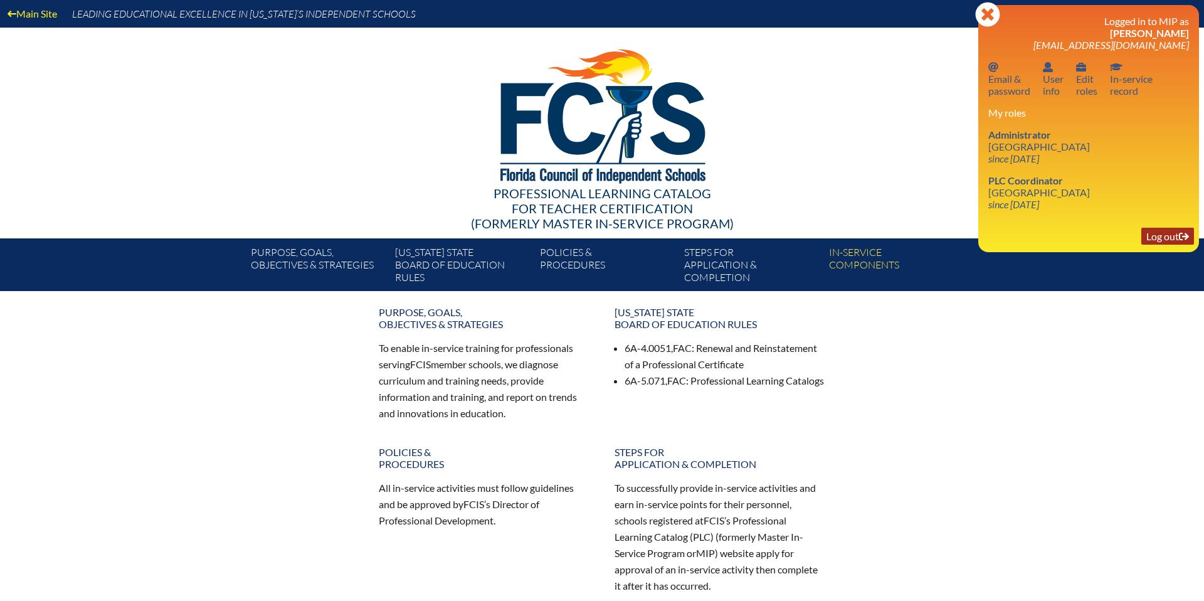
click at [1159, 243] on link "Log out Log out" at bounding box center [1167, 236] width 53 height 17
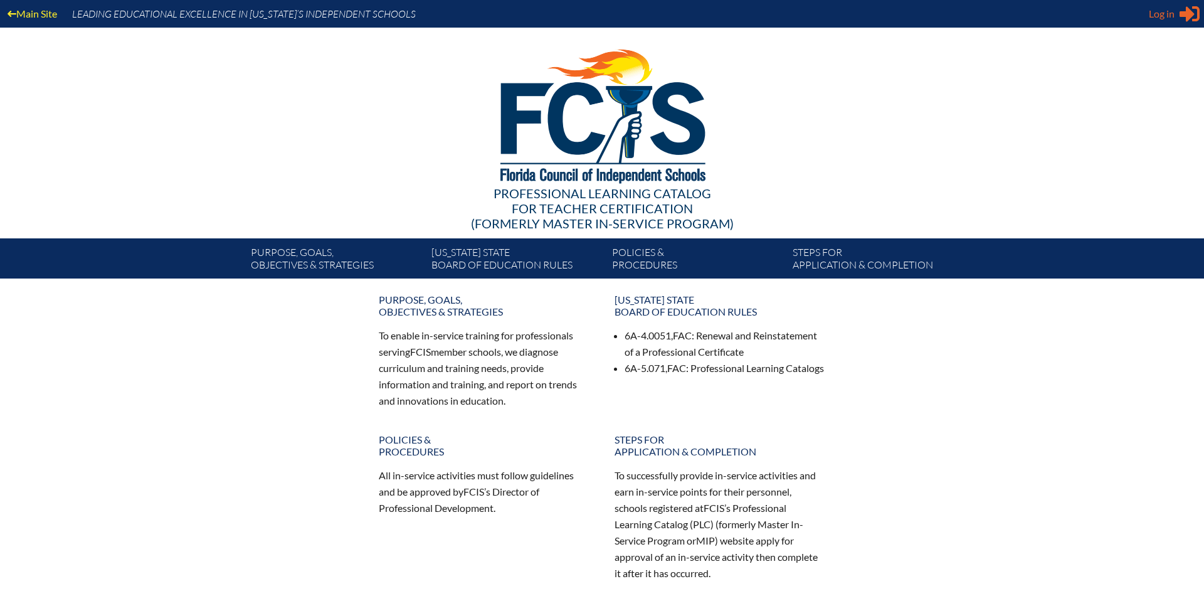
click at [1188, 11] on icon at bounding box center [1189, 14] width 20 height 16
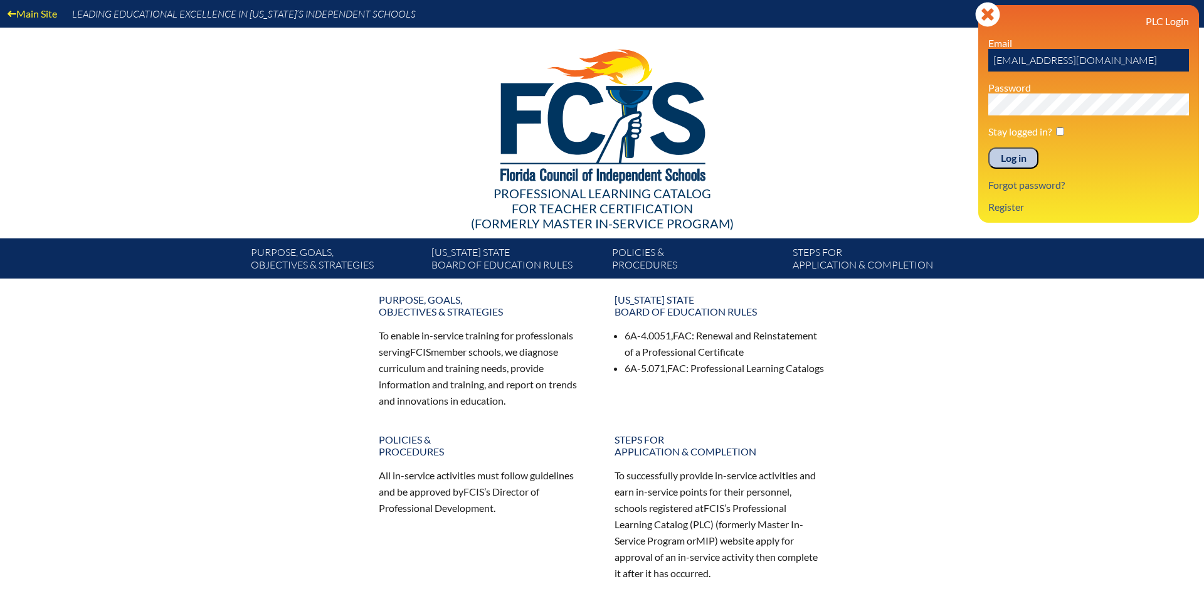
click at [1167, 62] on input "[EMAIL_ADDRESS][DOMAIN_NAME]" at bounding box center [1088, 60] width 201 height 23
type input "c"
type input "fcismember"
click at [998, 211] on link "Register" at bounding box center [1006, 206] width 46 height 17
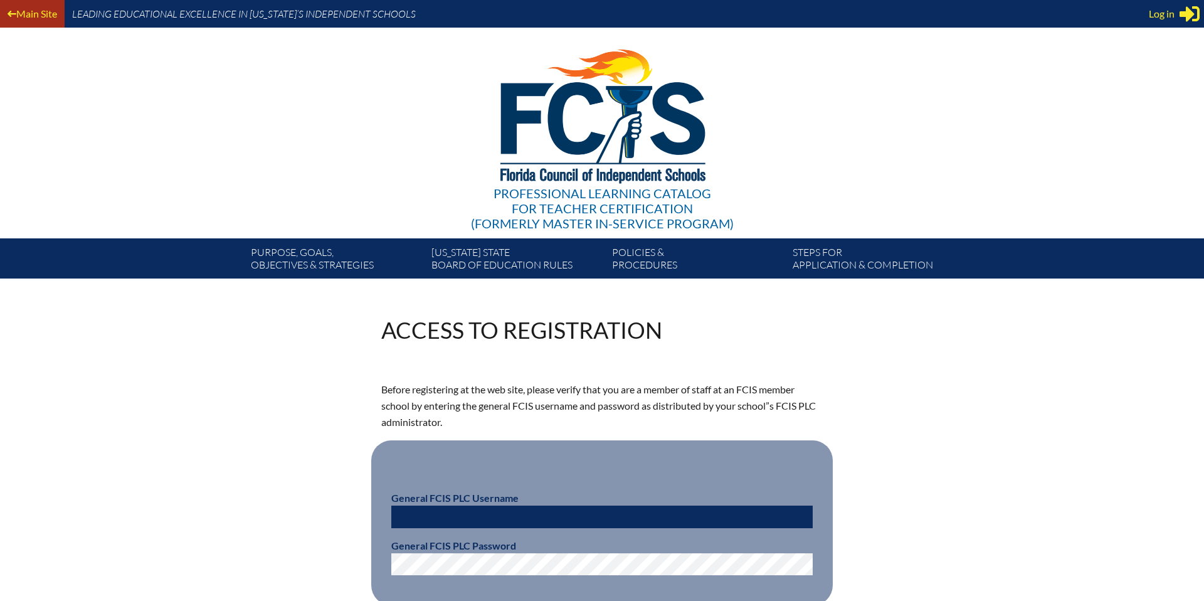
type input "[EMAIL_ADDRESS][DOMAIN_NAME]"
click at [40, 23] on p "Main Site" at bounding box center [32, 14] width 65 height 28
click at [36, 14] on link "Main Site" at bounding box center [33, 13] width 60 height 17
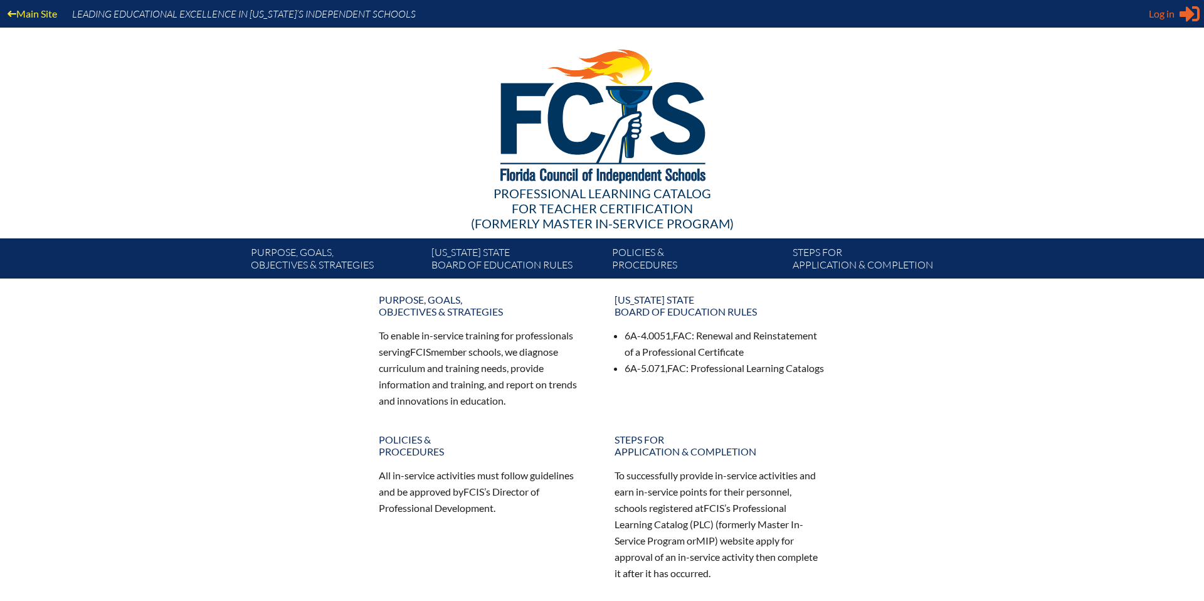
click at [1159, 14] on span "Log in" at bounding box center [1162, 13] width 26 height 15
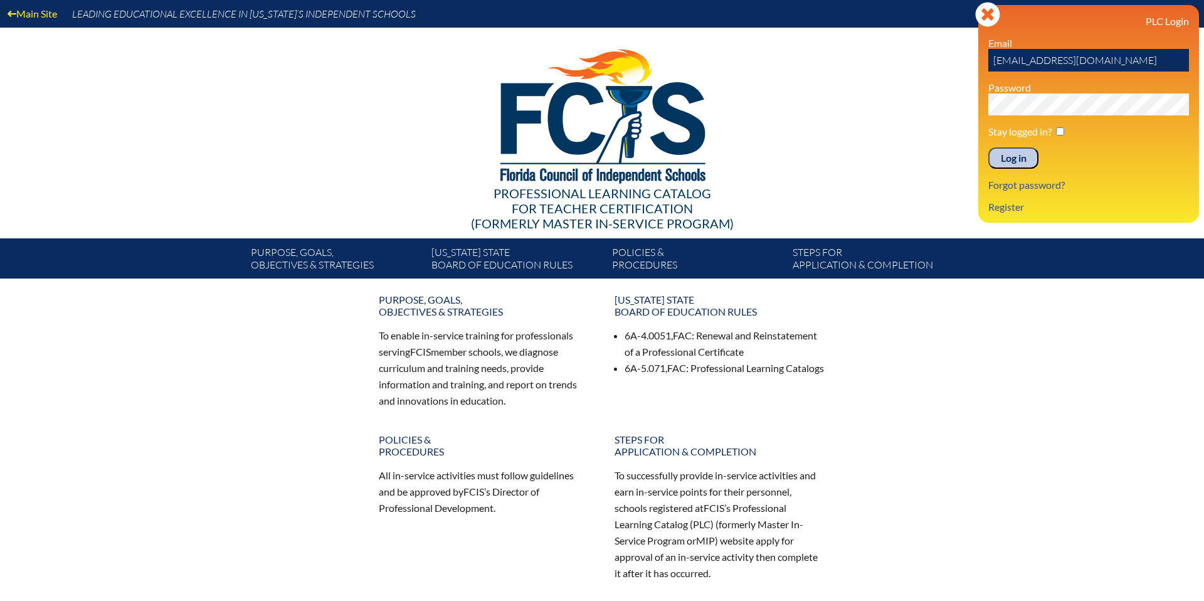
click at [1157, 58] on input "[EMAIL_ADDRESS][DOMAIN_NAME]" at bounding box center [1088, 60] width 201 height 23
type input "c"
type input "fcismember"
click at [1009, 158] on input "Log in" at bounding box center [1013, 157] width 50 height 21
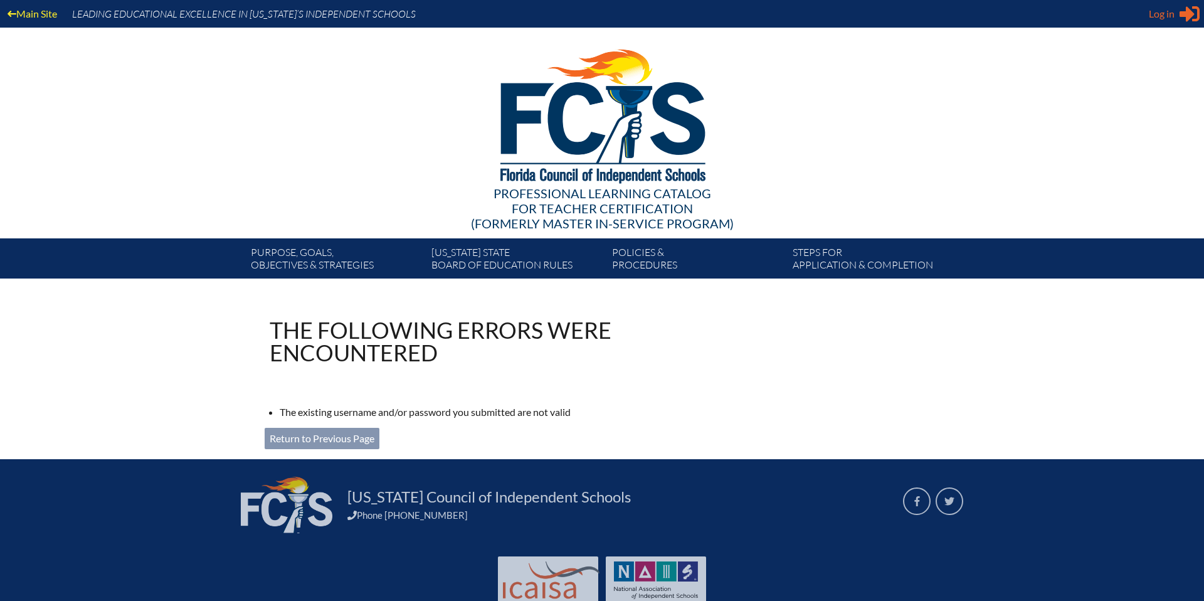
click at [1160, 23] on div "Log in Close Sign in or register" at bounding box center [1174, 14] width 51 height 20
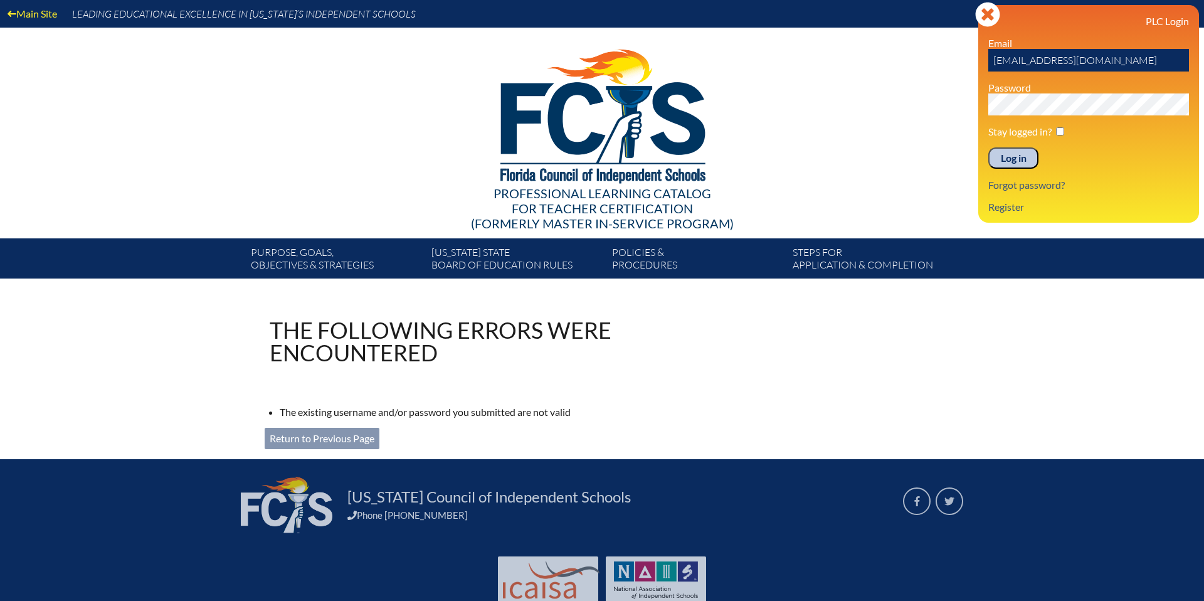
drag, startPoint x: 1150, startPoint y: 61, endPoint x: 1150, endPoint y: 48, distance: 13.2
click at [1150, 60] on input "[EMAIL_ADDRESS][DOMAIN_NAME]" at bounding box center [1088, 60] width 201 height 23
type input "c"
type input "fcismember"
click at [1009, 159] on input "Log in" at bounding box center [1013, 157] width 50 height 21
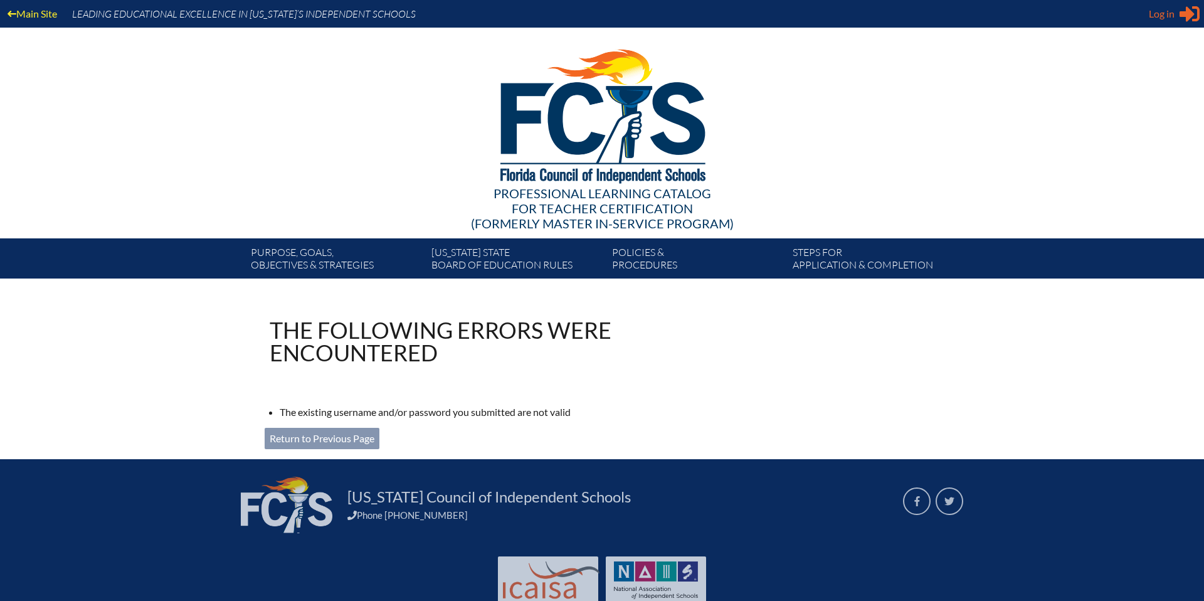
type input "[EMAIL_ADDRESS][DOMAIN_NAME]"
click at [1159, 9] on span "Log in" at bounding box center [1162, 13] width 26 height 15
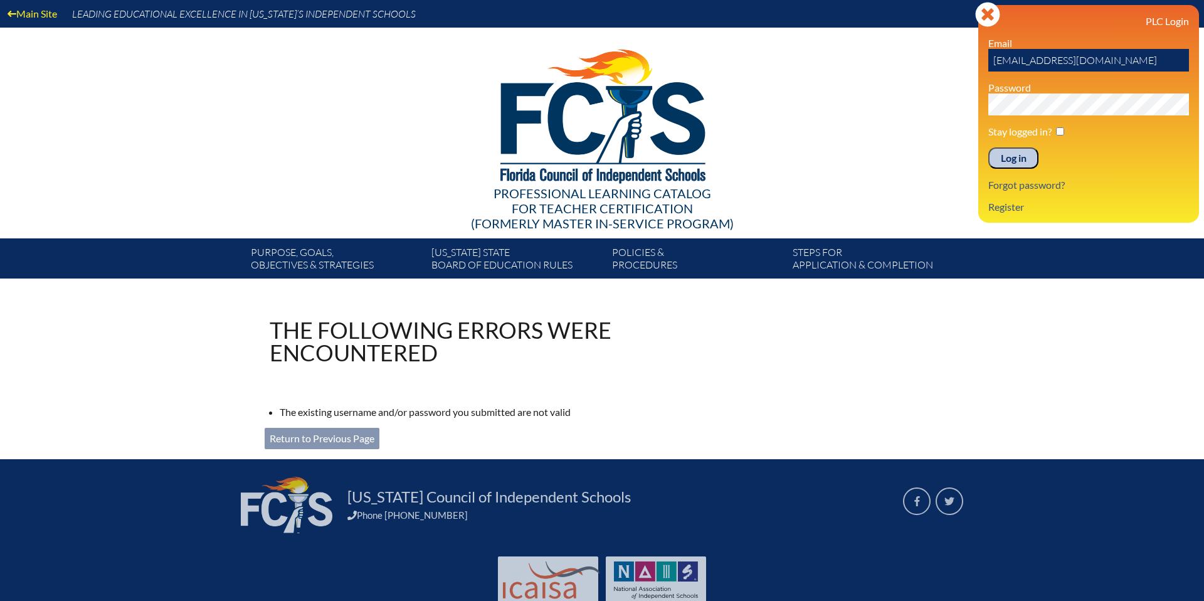
click at [996, 162] on input "Log in" at bounding box center [1013, 157] width 50 height 21
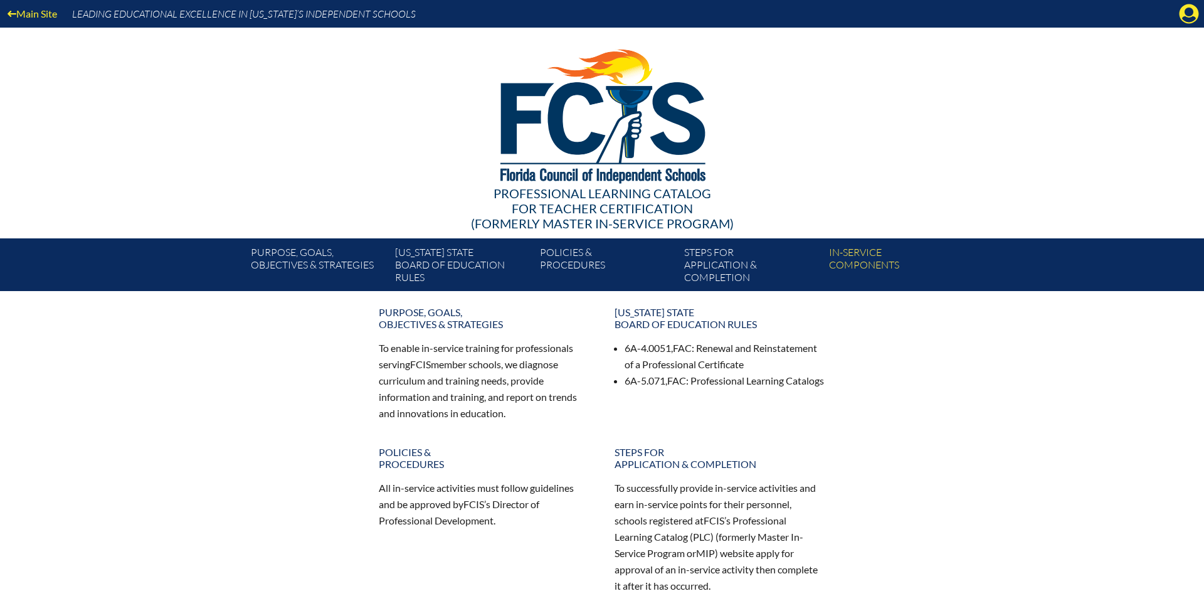
click at [1160, 19] on div "Main Site Leading Educational Excellence in [US_STATE]’s Independent Schools" at bounding box center [602, 14] width 1204 height 28
click at [1185, 17] on icon "Manage account" at bounding box center [1189, 14] width 20 height 20
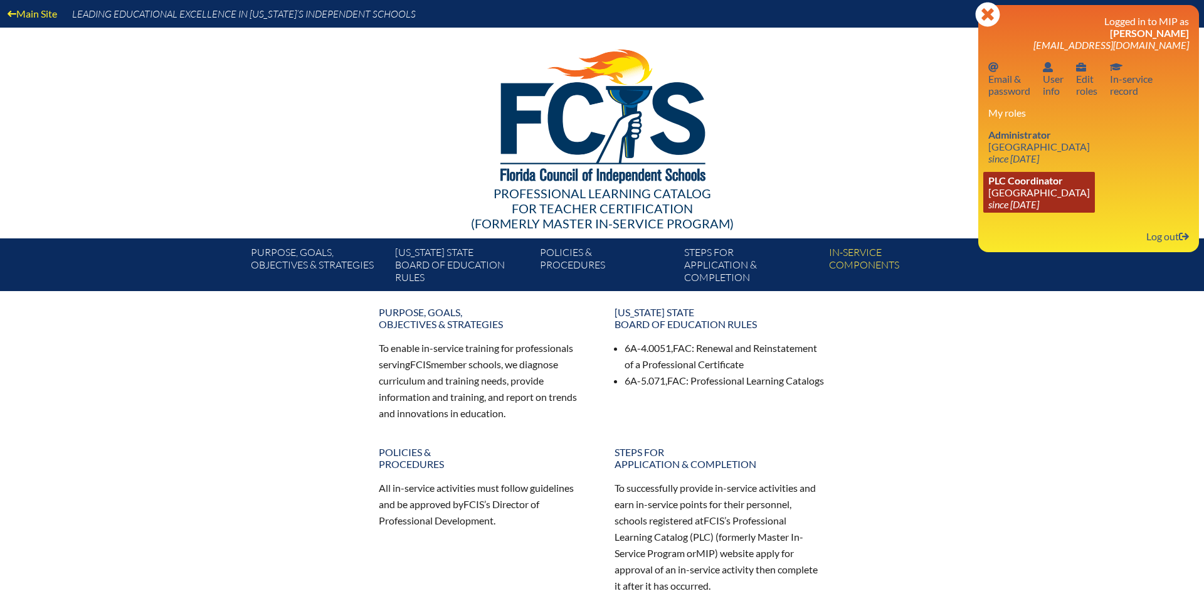
click at [1011, 180] on span "PLC Coordinator" at bounding box center [1025, 180] width 75 height 12
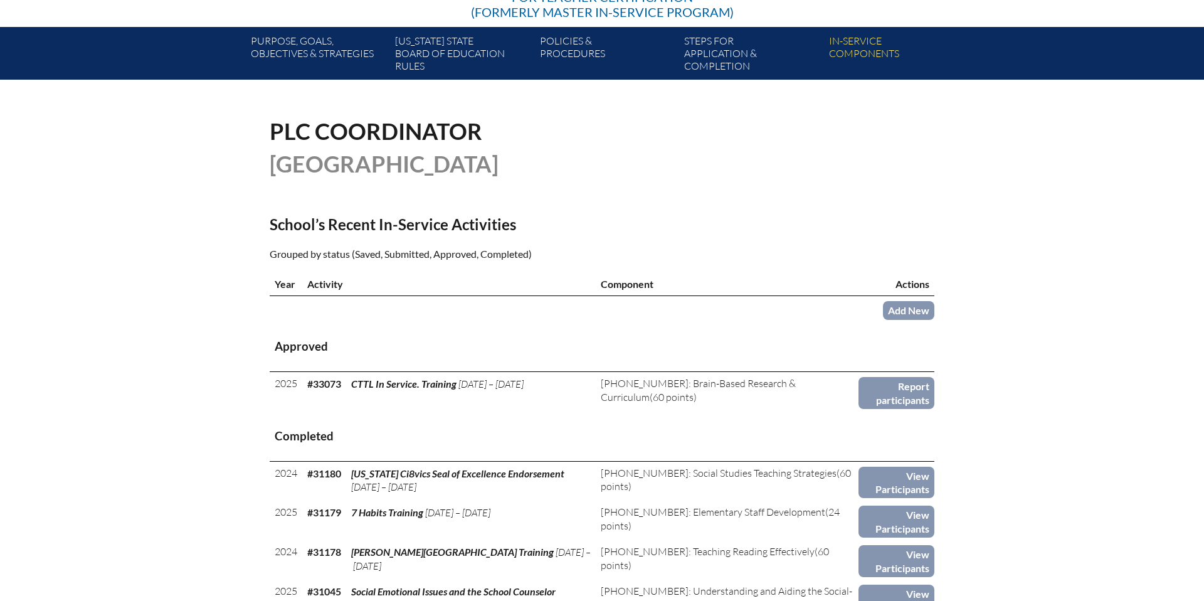
scroll to position [232, 0]
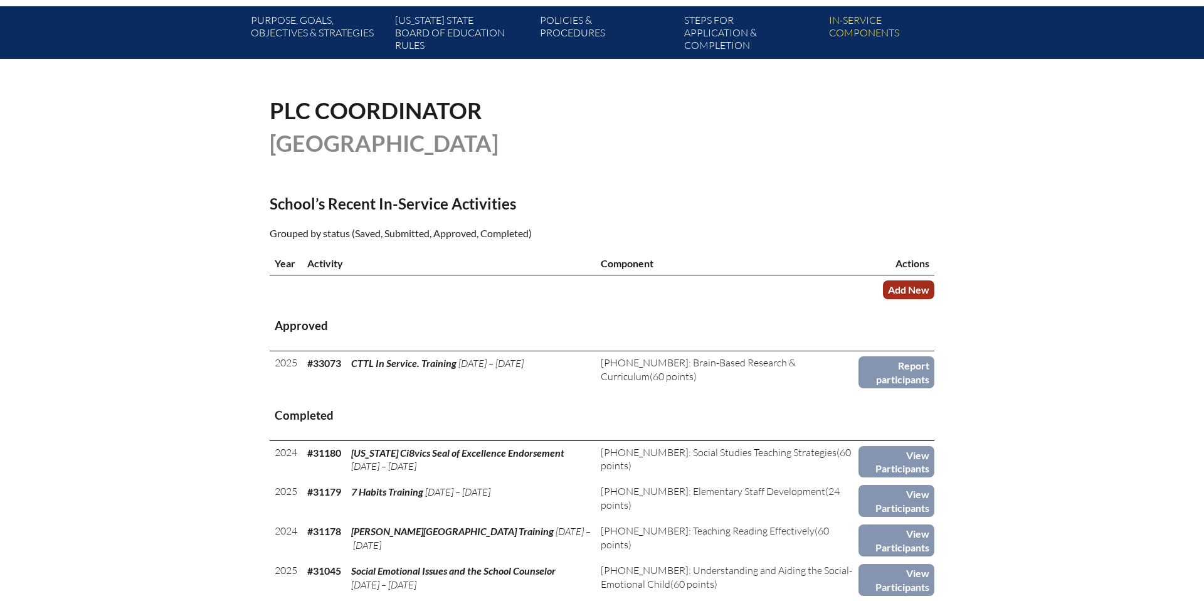
click at [907, 287] on link "Add New" at bounding box center [908, 289] width 51 height 18
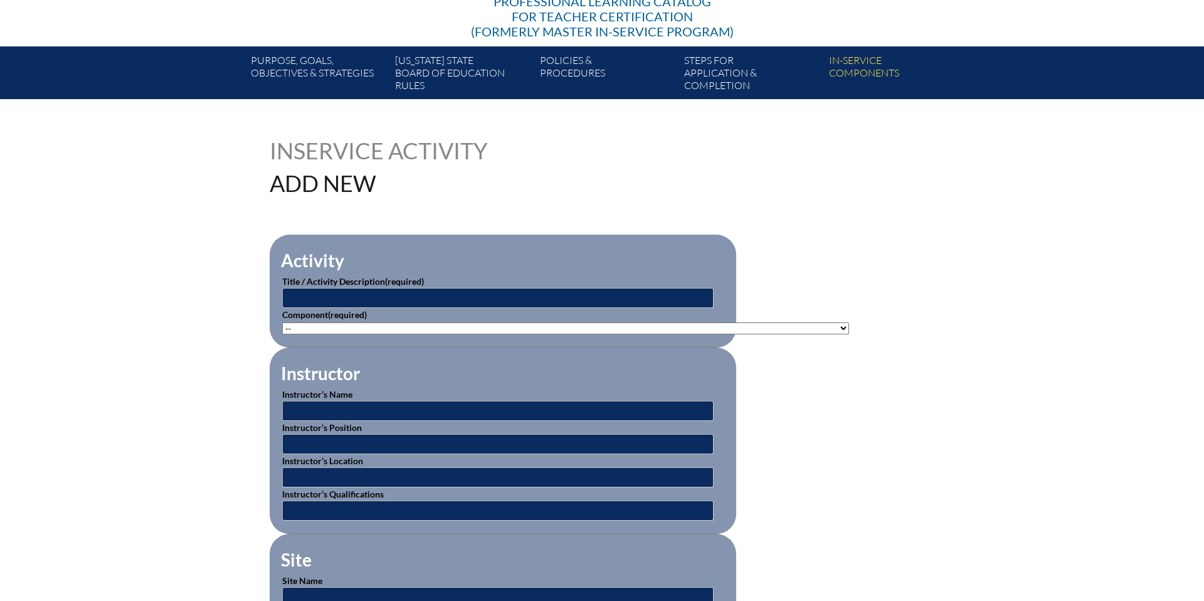
scroll to position [225, 0]
